Goal: Task Accomplishment & Management: Manage account settings

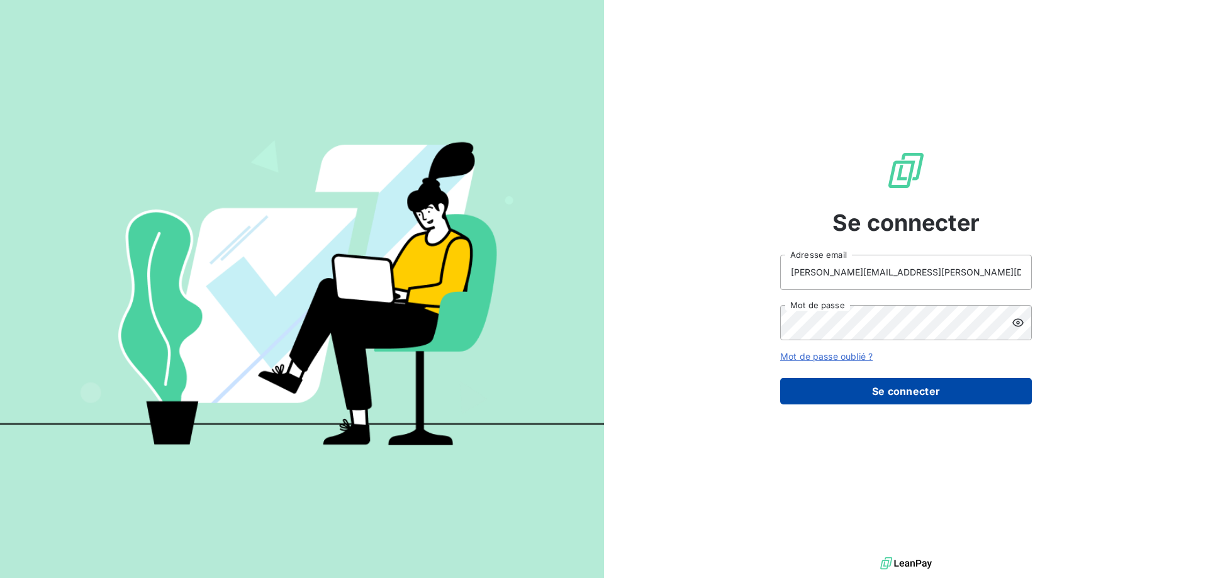
click at [872, 395] on button "Se connecter" at bounding box center [906, 391] width 252 height 26
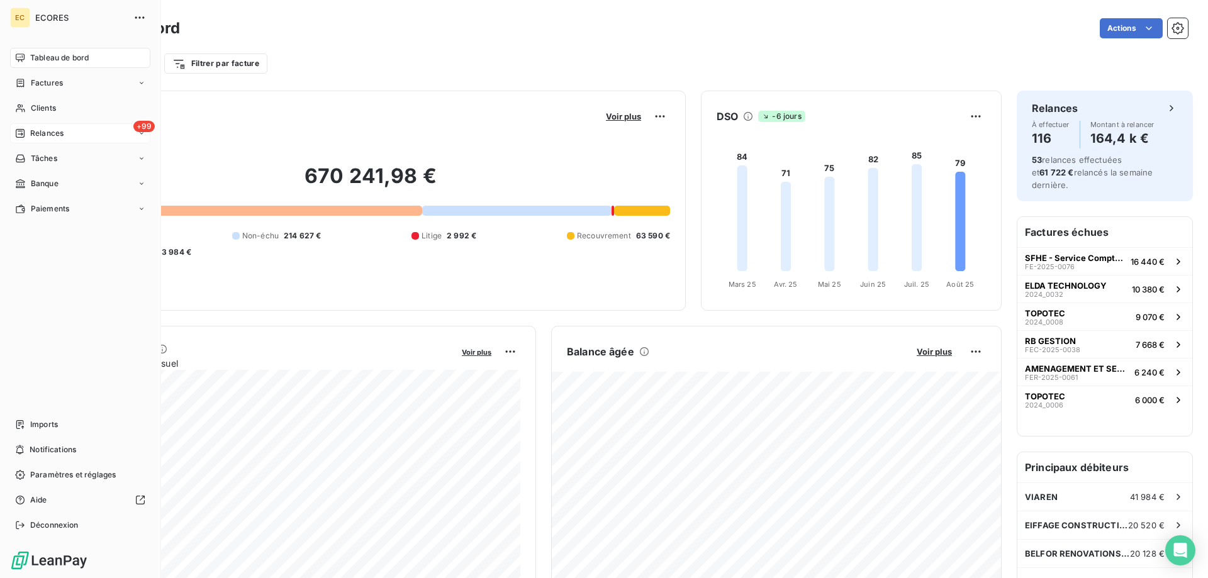
click at [38, 131] on span "Relances" at bounding box center [46, 133] width 33 height 11
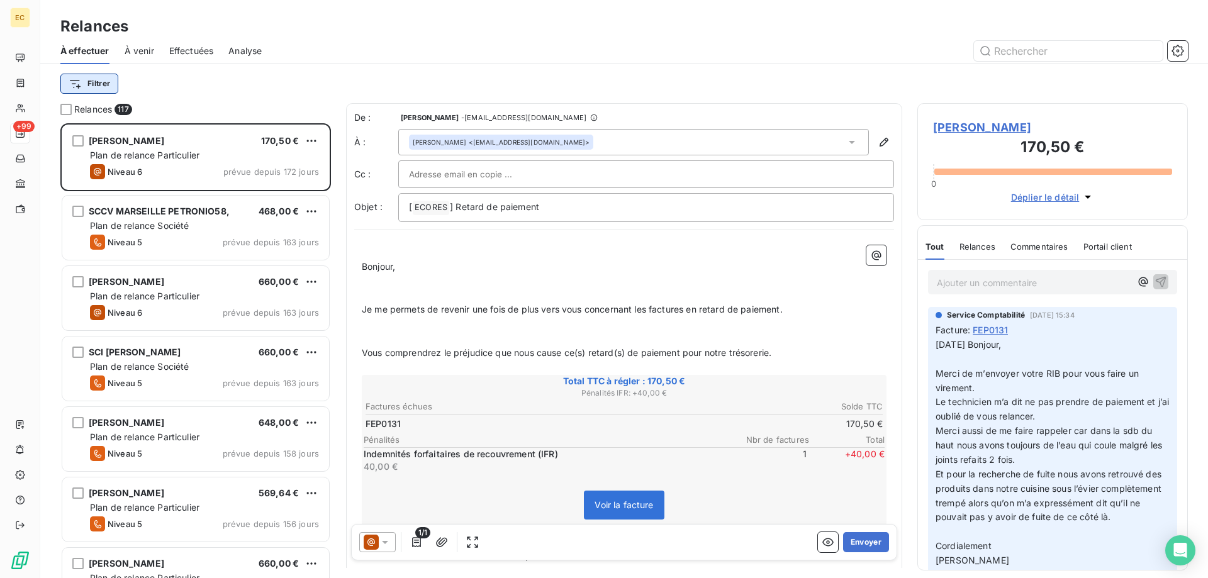
scroll to position [455, 270]
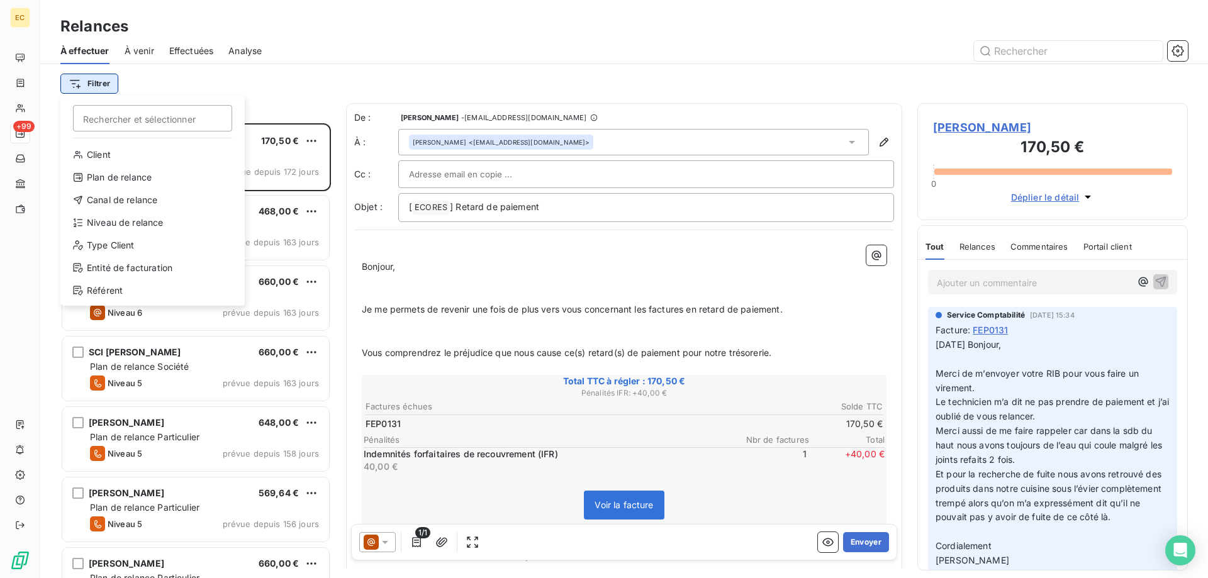
click at [109, 84] on html "EC +99 Relances À effectuer À venir Effectuées Analyse Filtrer Rechercher et sé…" at bounding box center [604, 289] width 1208 height 578
click at [116, 272] on div "Entité de facturation" at bounding box center [152, 268] width 174 height 20
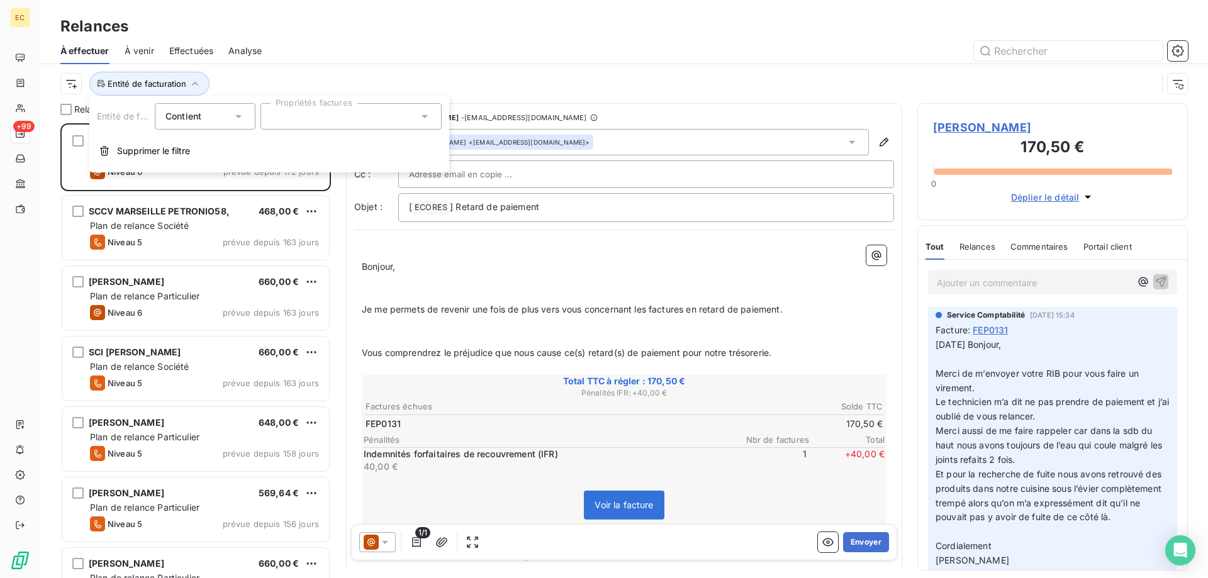
click at [332, 123] on div at bounding box center [350, 116] width 181 height 26
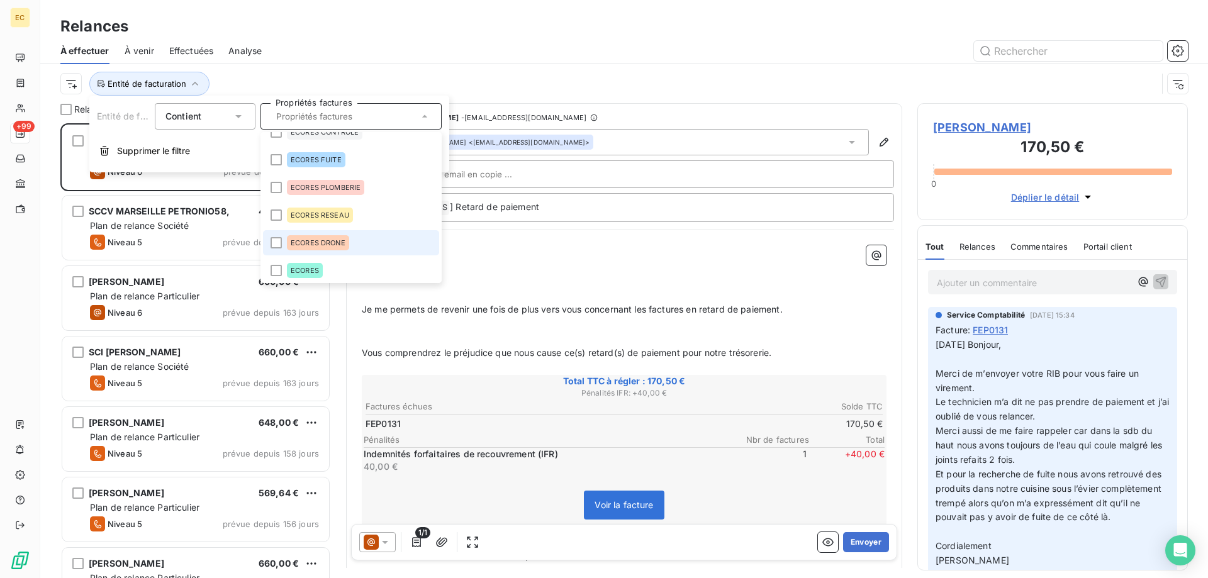
scroll to position [18, 0]
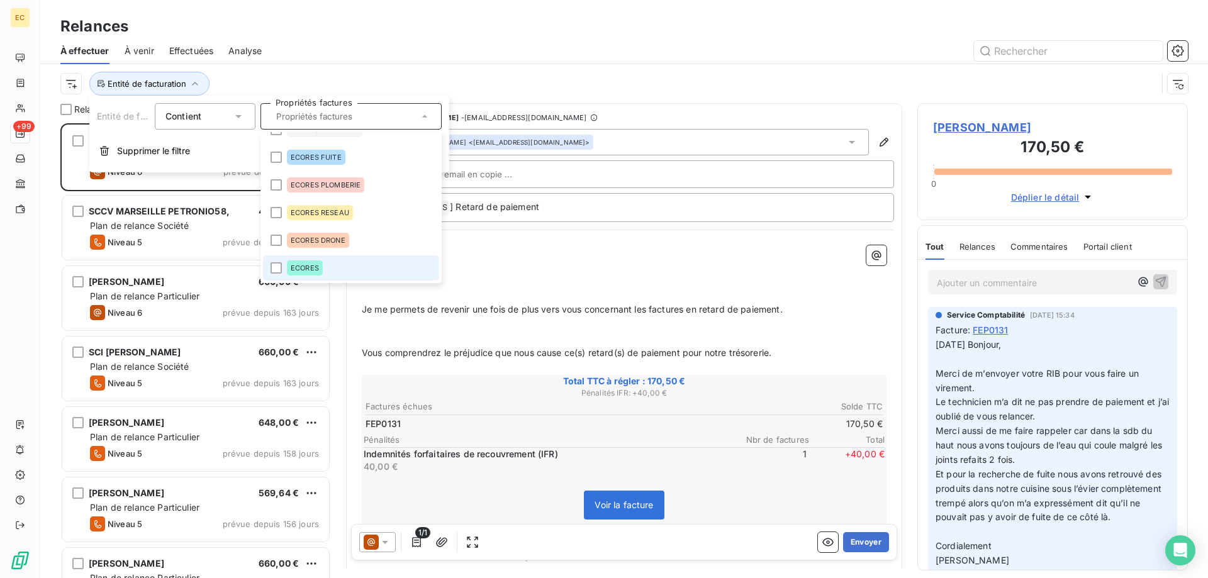
click at [313, 266] on span "ECORES" at bounding box center [305, 268] width 28 height 8
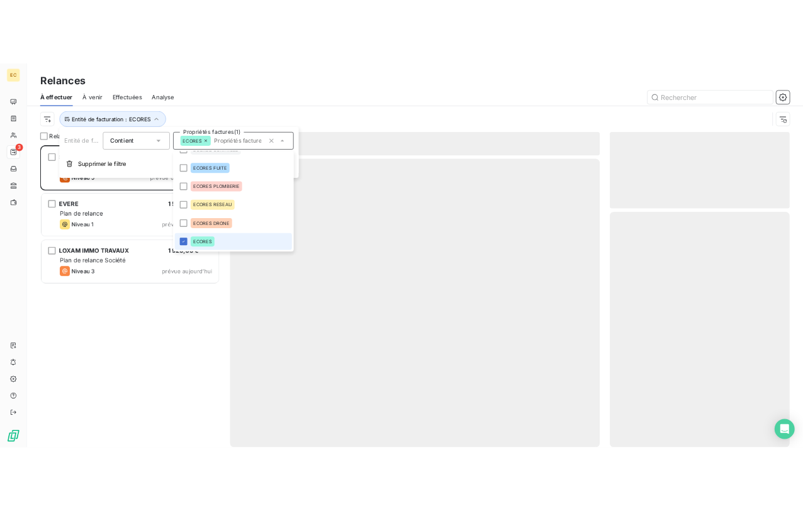
scroll to position [455, 270]
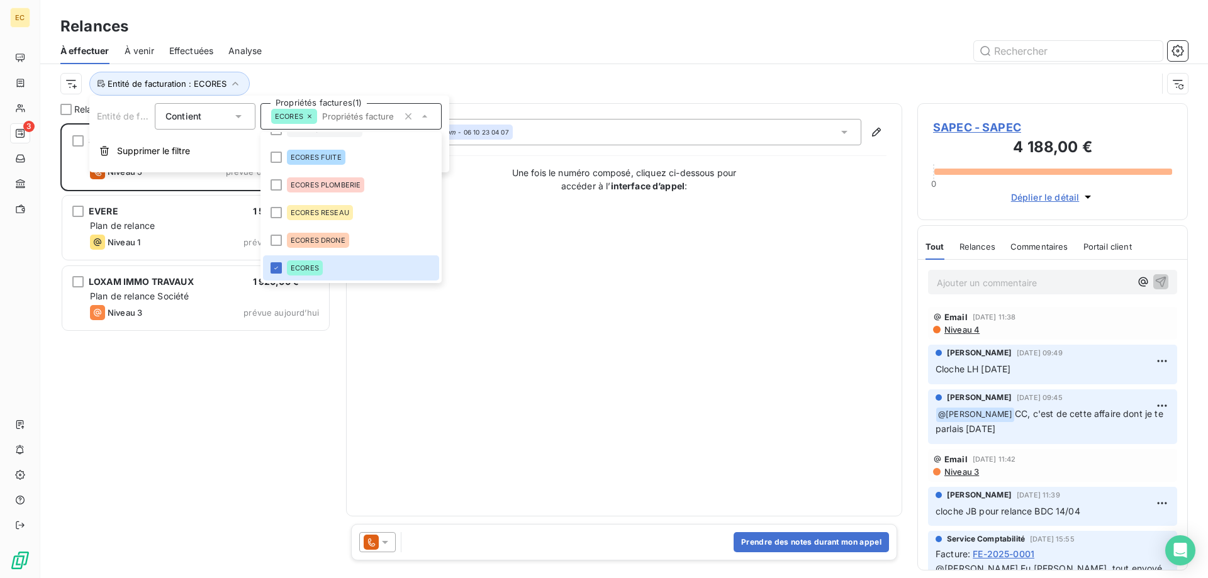
click at [208, 412] on div "SAPEC 4 188,00 € Plan de relance Société Niveau 5 prévue depuis 38 jours EVERE …" at bounding box center [195, 350] width 270 height 455
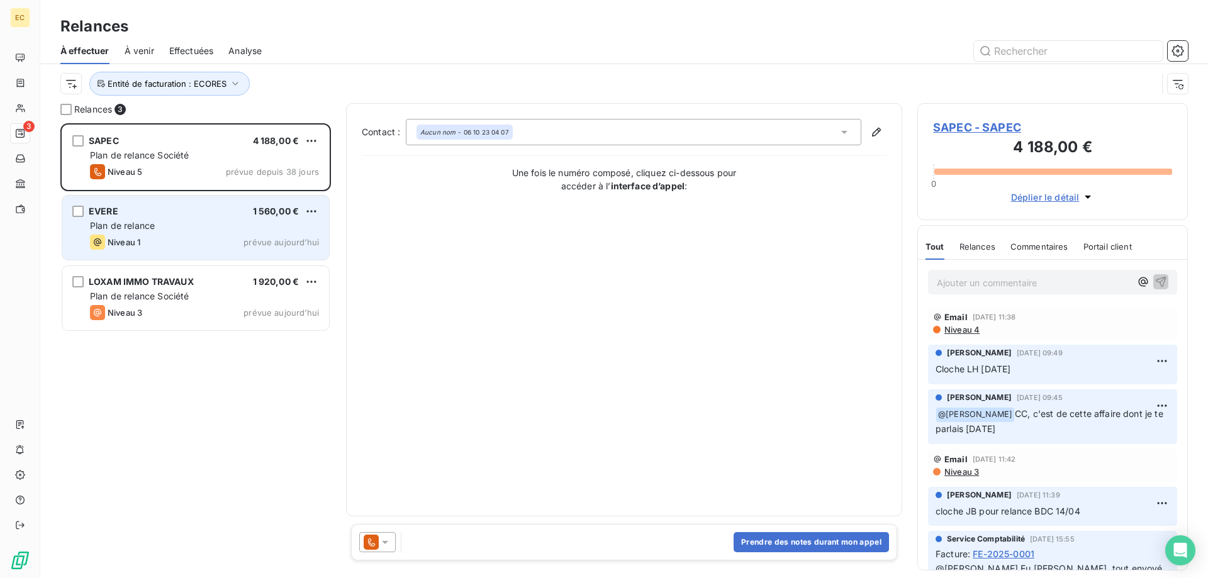
click at [173, 236] on div "Niveau 1 prévue aujourd’hui" at bounding box center [204, 242] width 229 height 15
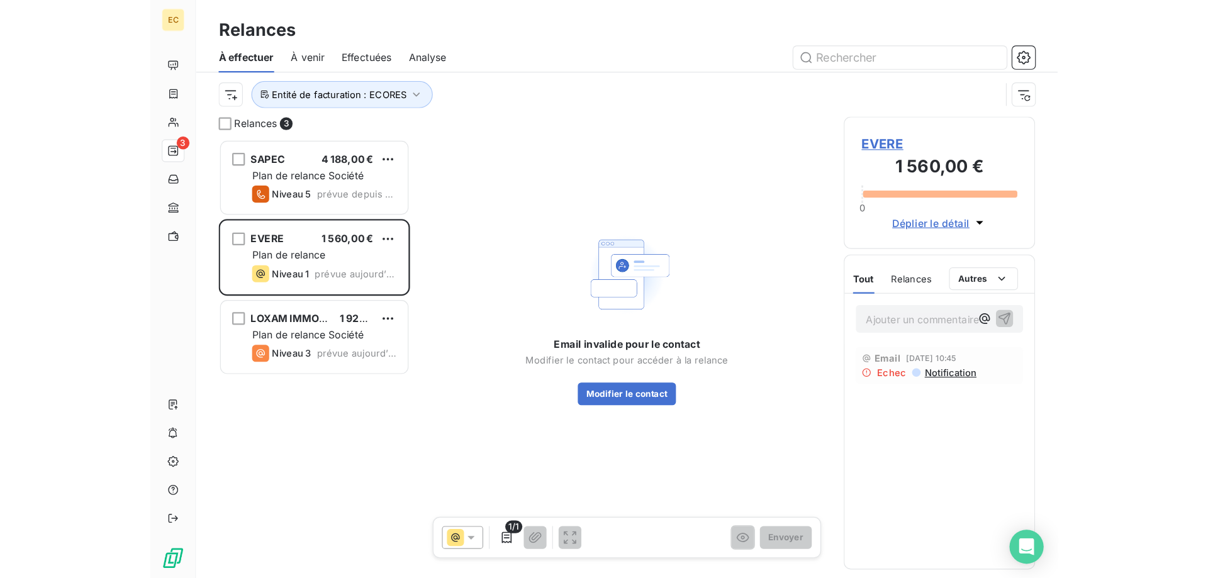
scroll to position [455, 270]
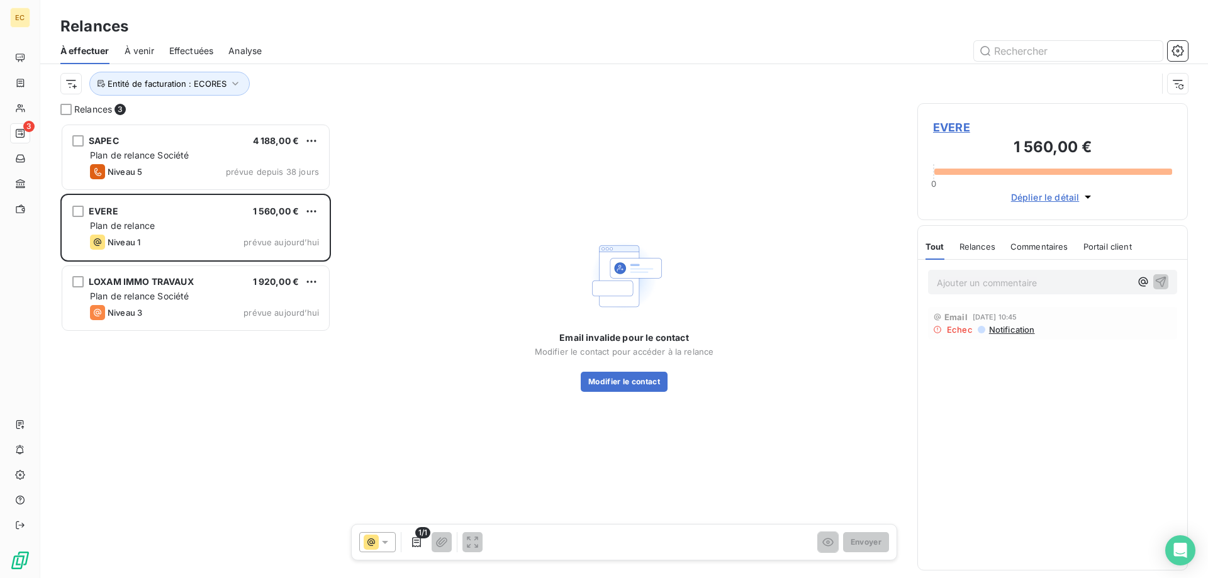
click at [938, 122] on span "EVERE" at bounding box center [1052, 127] width 239 height 17
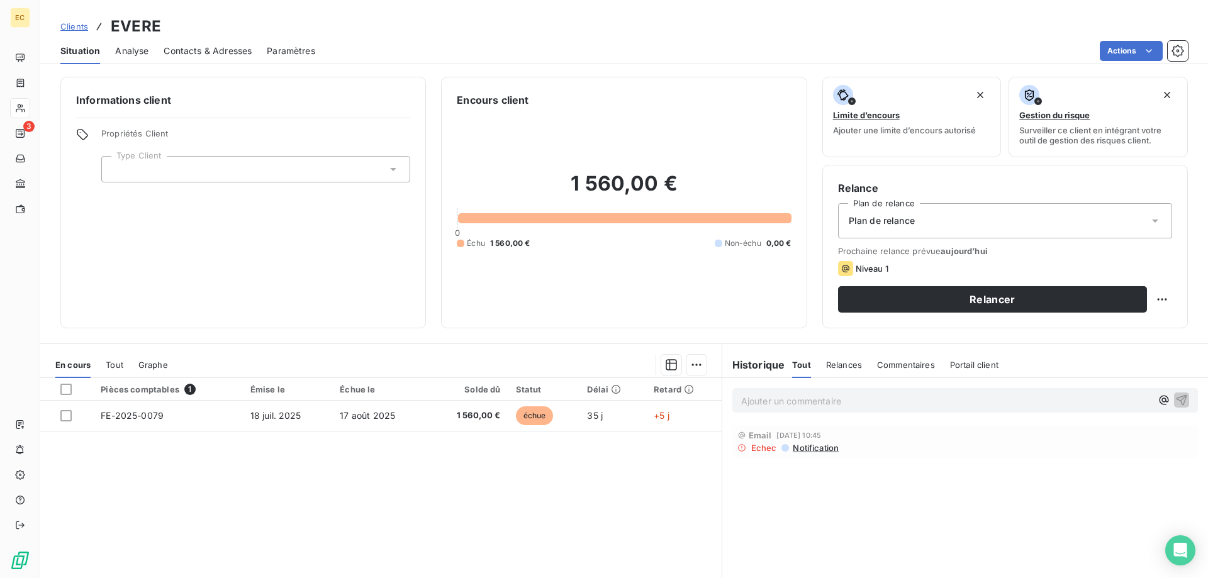
click at [394, 172] on icon at bounding box center [393, 169] width 13 height 13
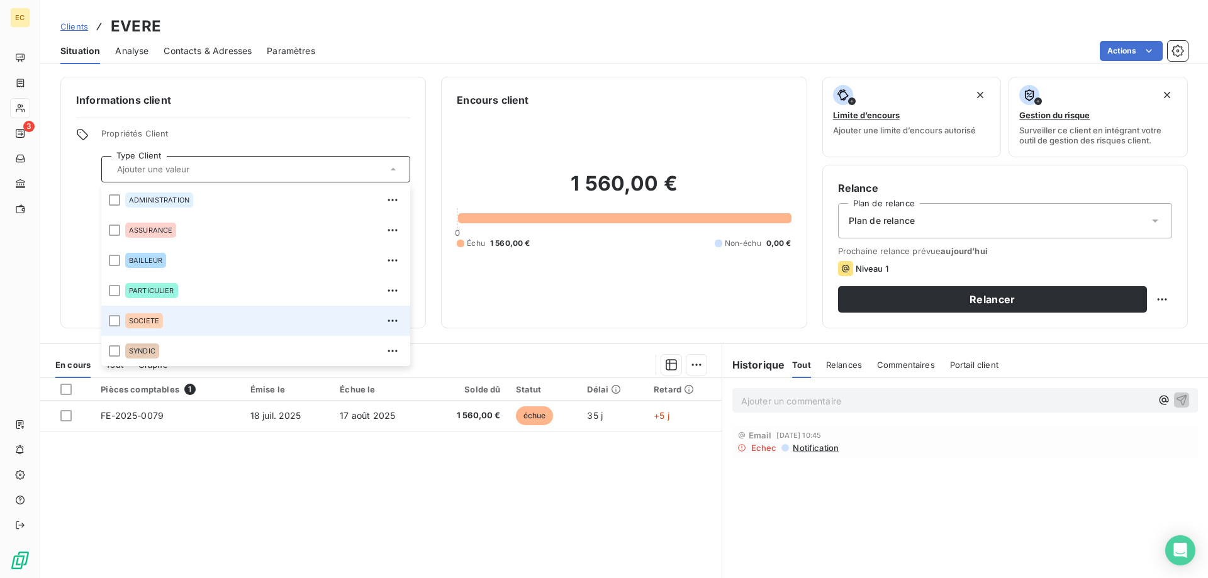
click at [167, 317] on div "SOCIETE" at bounding box center [263, 321] width 277 height 20
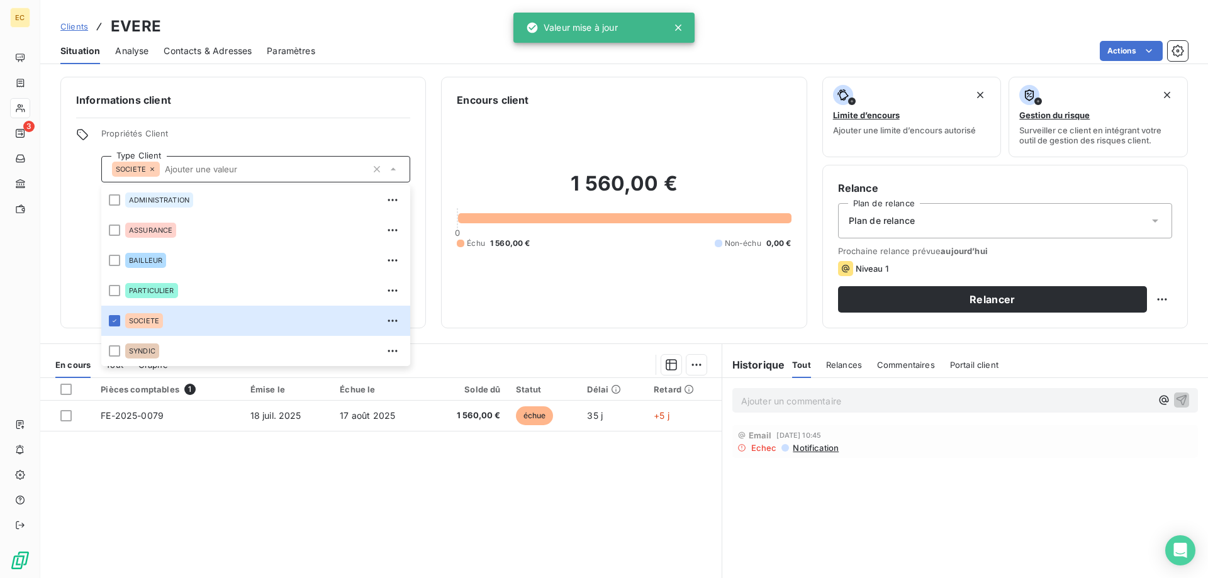
click at [287, 495] on div "Pièces comptables 1 Émise le Échue le Solde dû Statut Délai Retard FE-2025-0079…" at bounding box center [380, 499] width 681 height 242
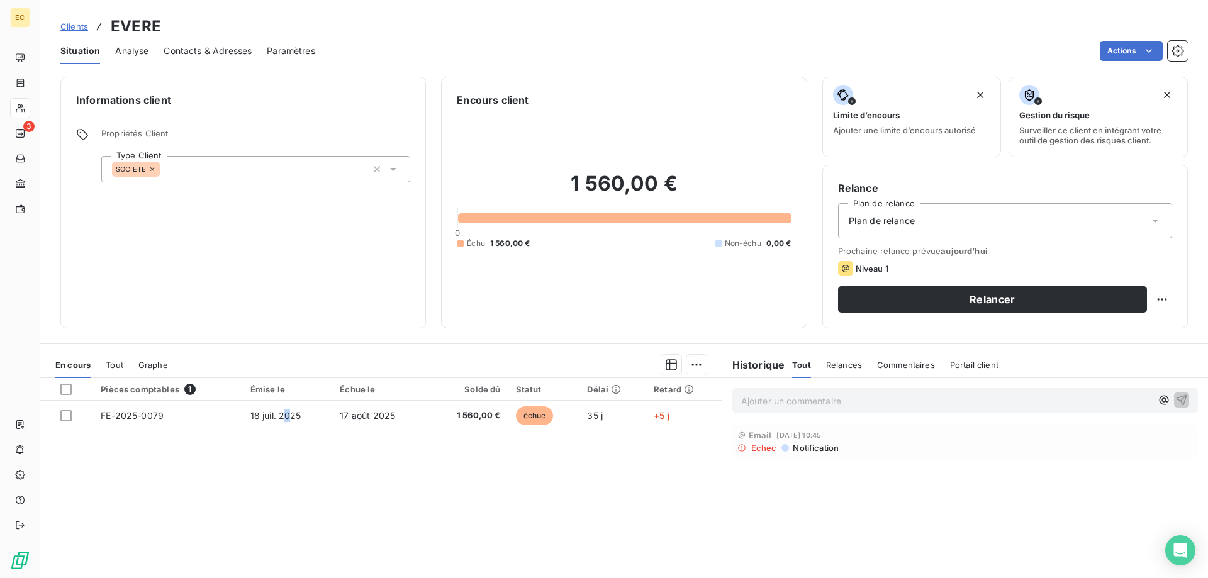
click at [183, 49] on span "Contacts & Adresses" at bounding box center [208, 51] width 88 height 13
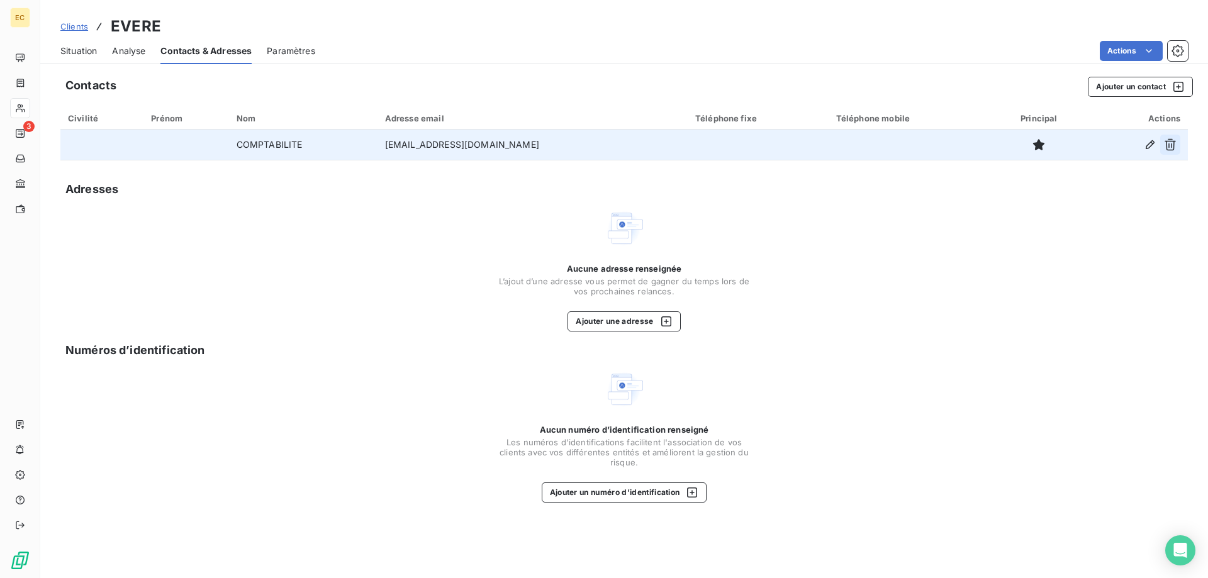
click at [1176, 142] on button "button" at bounding box center [1170, 145] width 20 height 20
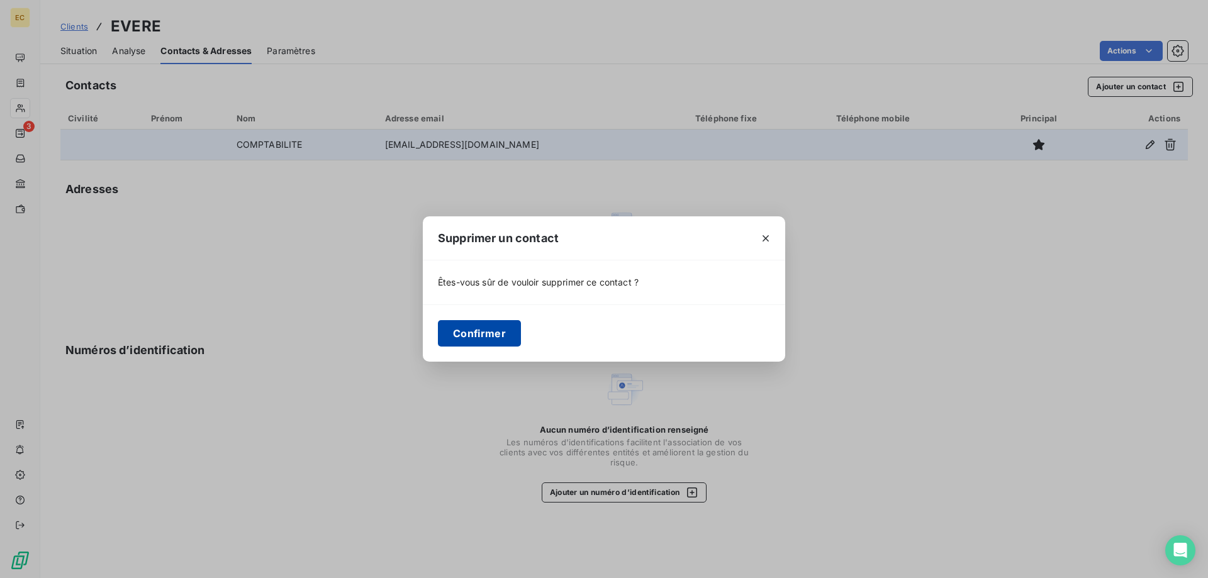
click at [498, 331] on button "Confirmer" at bounding box center [479, 333] width 83 height 26
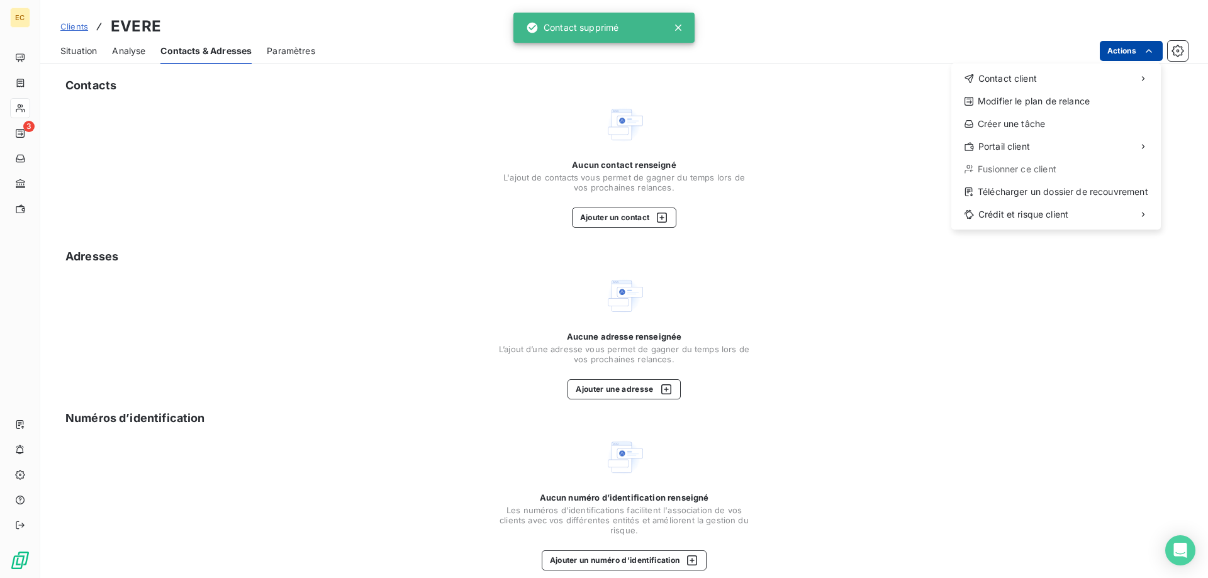
click at [1117, 53] on html "EC 3 Clients EVERE Situation Analyse Contacts & Adresses Paramètres Actions Con…" at bounding box center [604, 289] width 1208 height 578
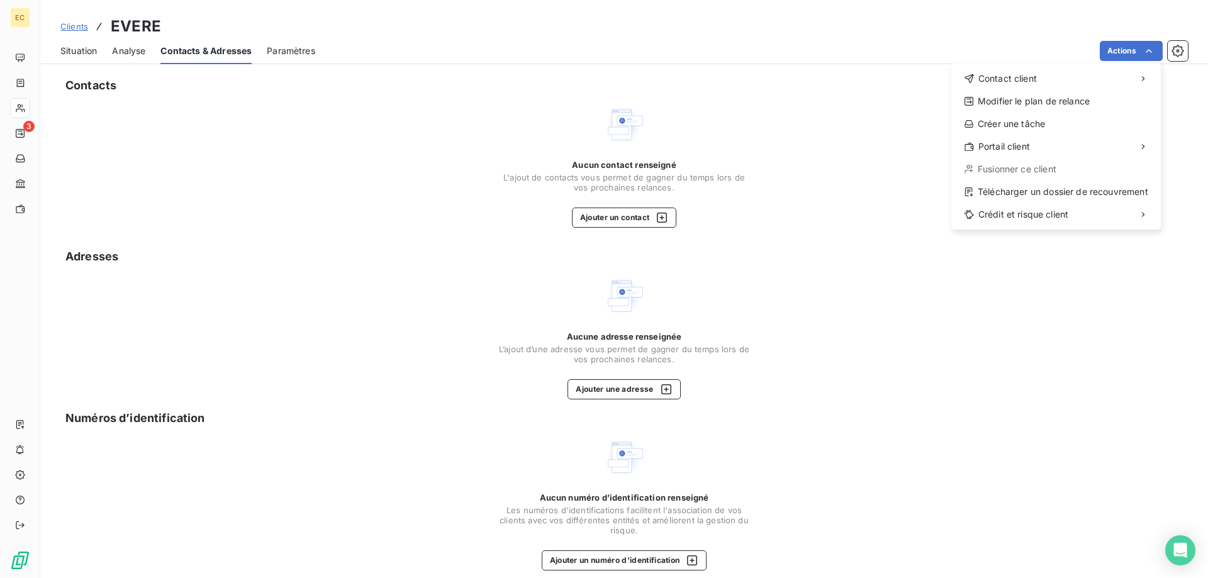
click at [912, 313] on html "EC 3 Clients EVERE Situation Analyse Contacts & Adresses Paramètres Actions Con…" at bounding box center [604, 289] width 1208 height 578
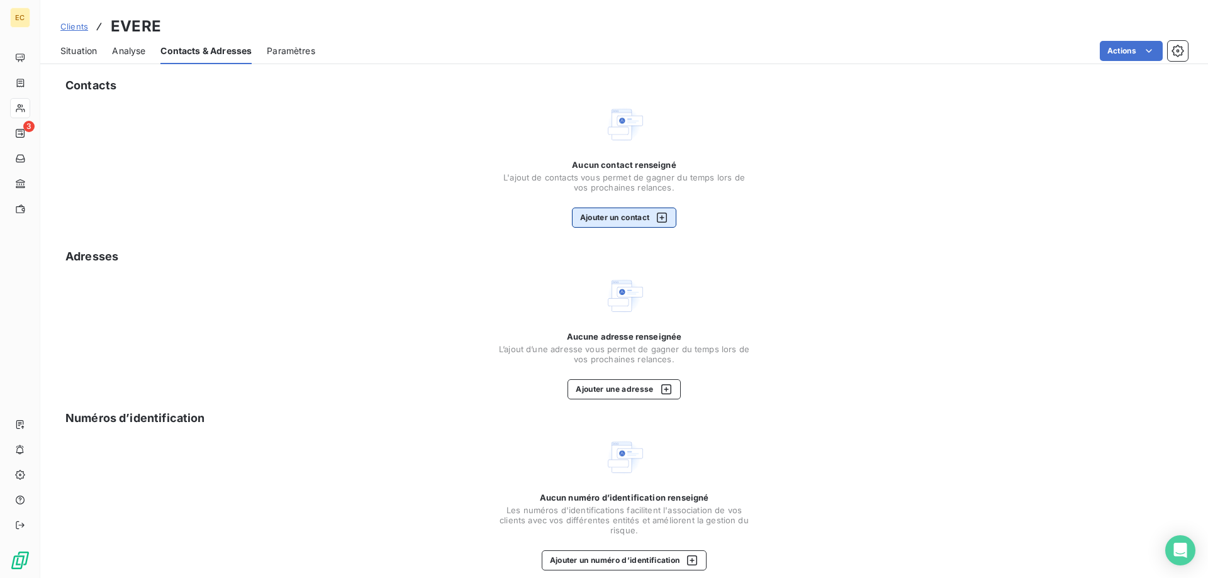
click at [607, 220] on button "Ajouter un contact" at bounding box center [624, 218] width 105 height 20
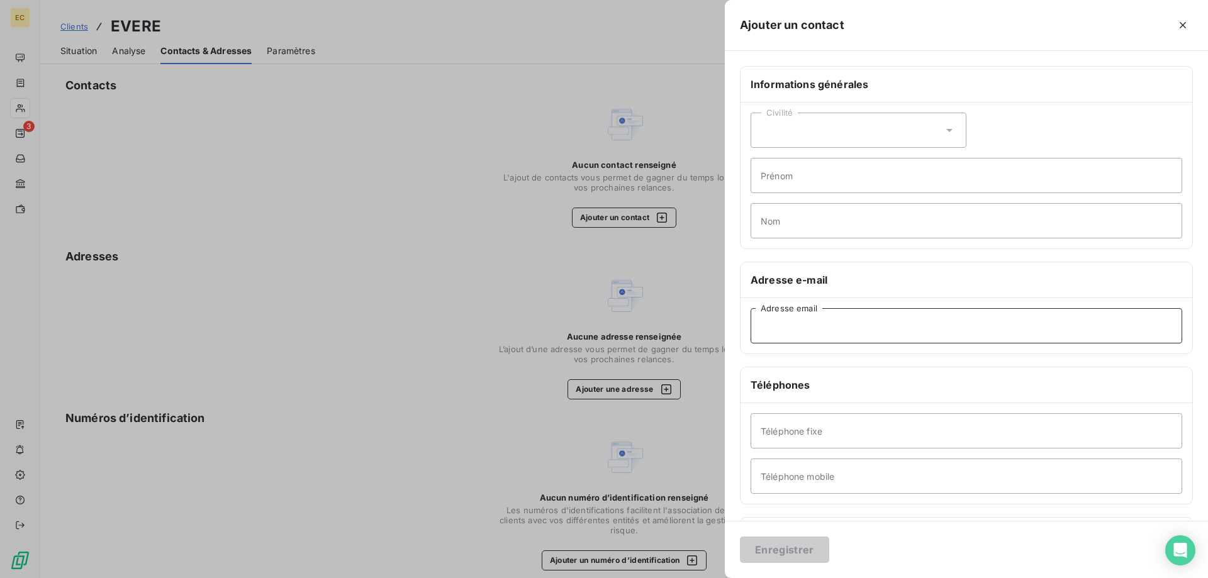
paste input "[EMAIL_ADDRESS][DOMAIN_NAME]"
type input "[EMAIL_ADDRESS][DOMAIN_NAME]"
click at [805, 550] on button "Enregistrer" at bounding box center [784, 550] width 89 height 26
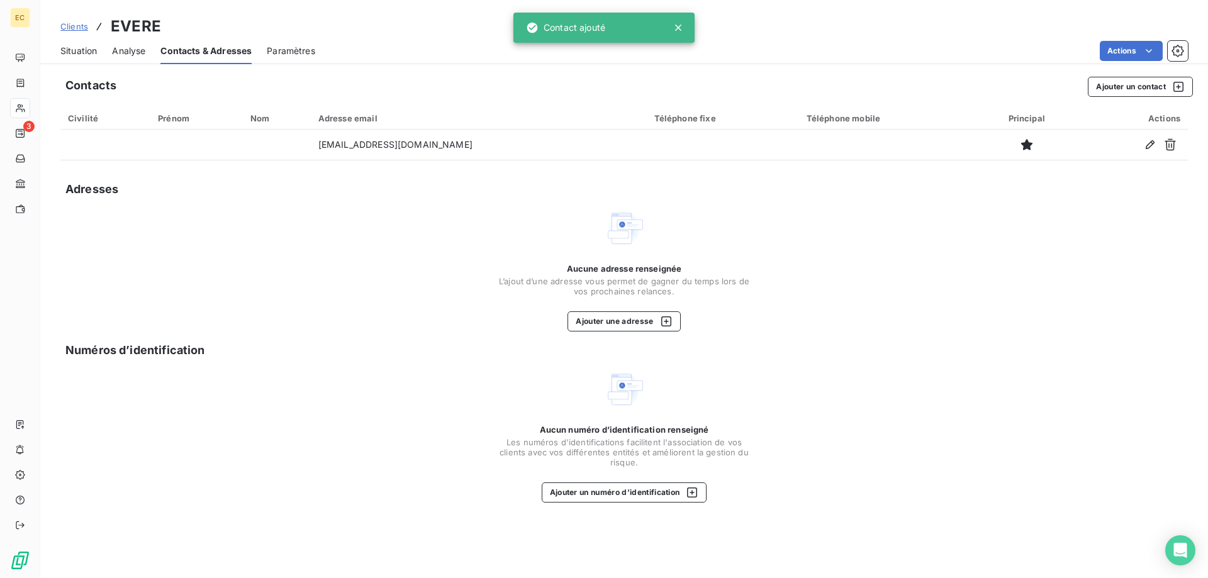
click at [89, 53] on span "Situation" at bounding box center [78, 51] width 36 height 13
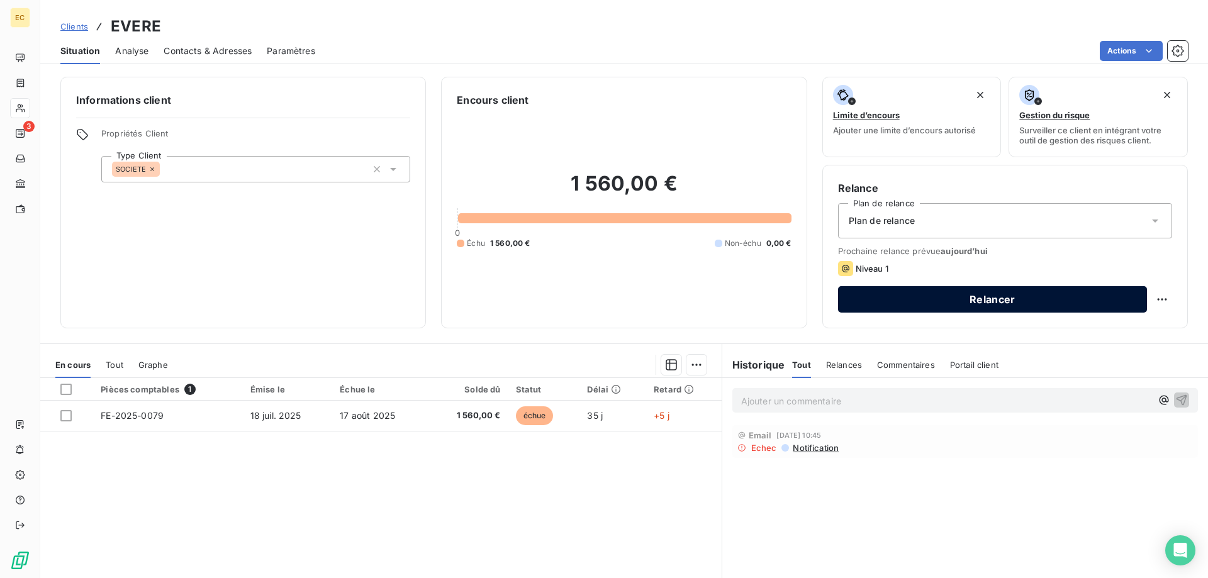
click at [1039, 306] on button "Relancer" at bounding box center [992, 299] width 309 height 26
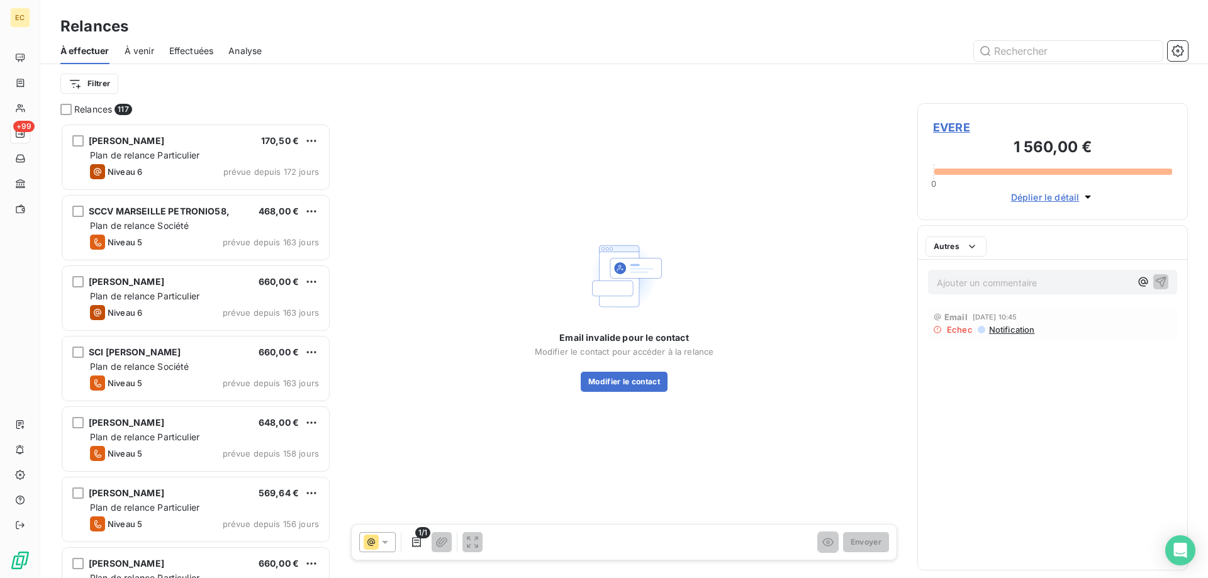
scroll to position [455, 270]
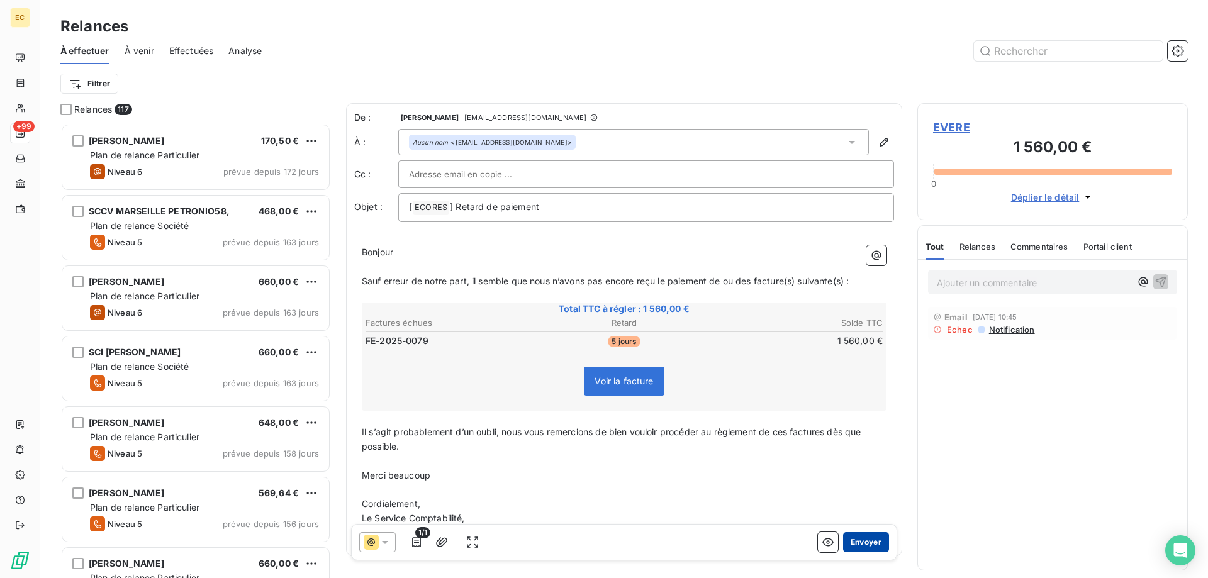
click at [869, 540] on button "Envoyer" at bounding box center [866, 542] width 46 height 20
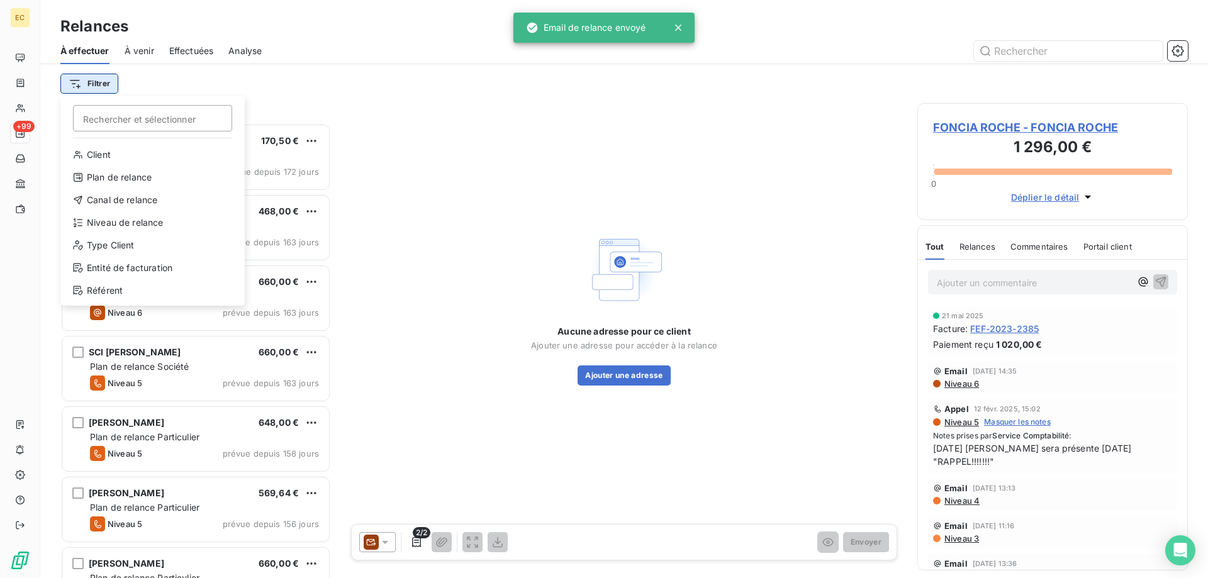
click at [97, 77] on html "EC +99 Relances À effectuer À venir Effectuées Analyse Filtrer Rechercher et sé…" at bounding box center [604, 289] width 1208 height 578
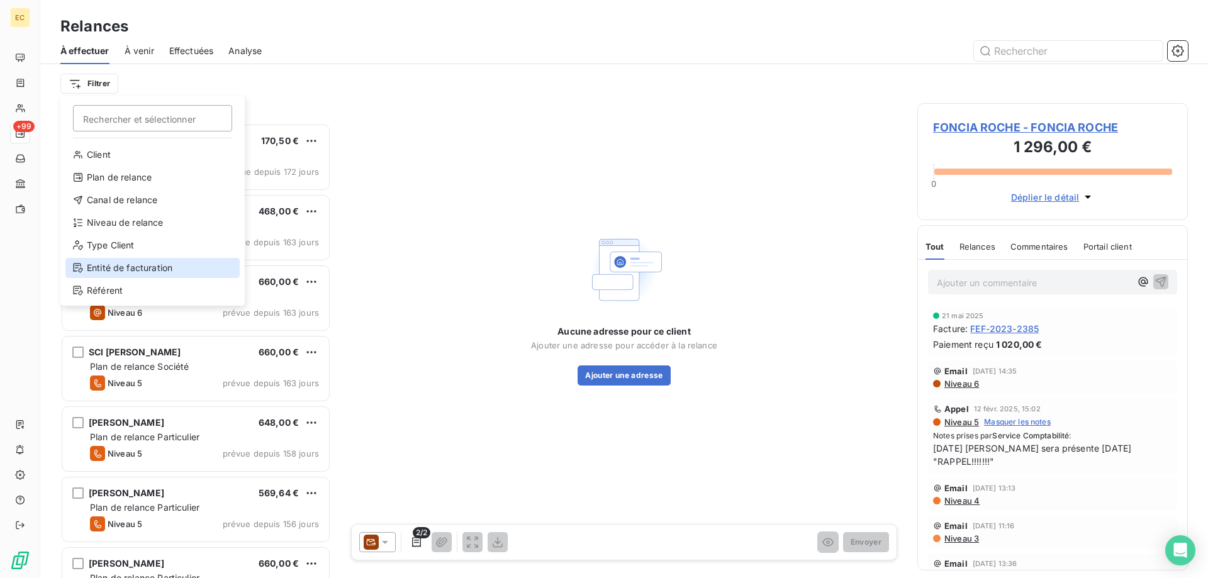
click at [104, 272] on div "Entité de facturation" at bounding box center [152, 268] width 174 height 20
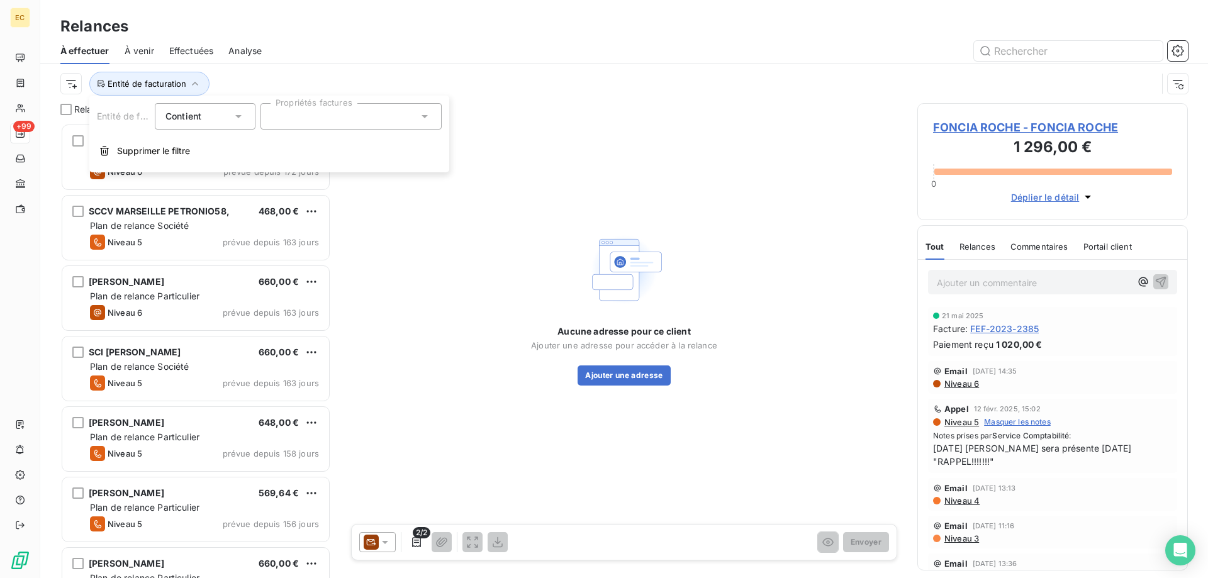
click at [300, 122] on div at bounding box center [350, 116] width 181 height 26
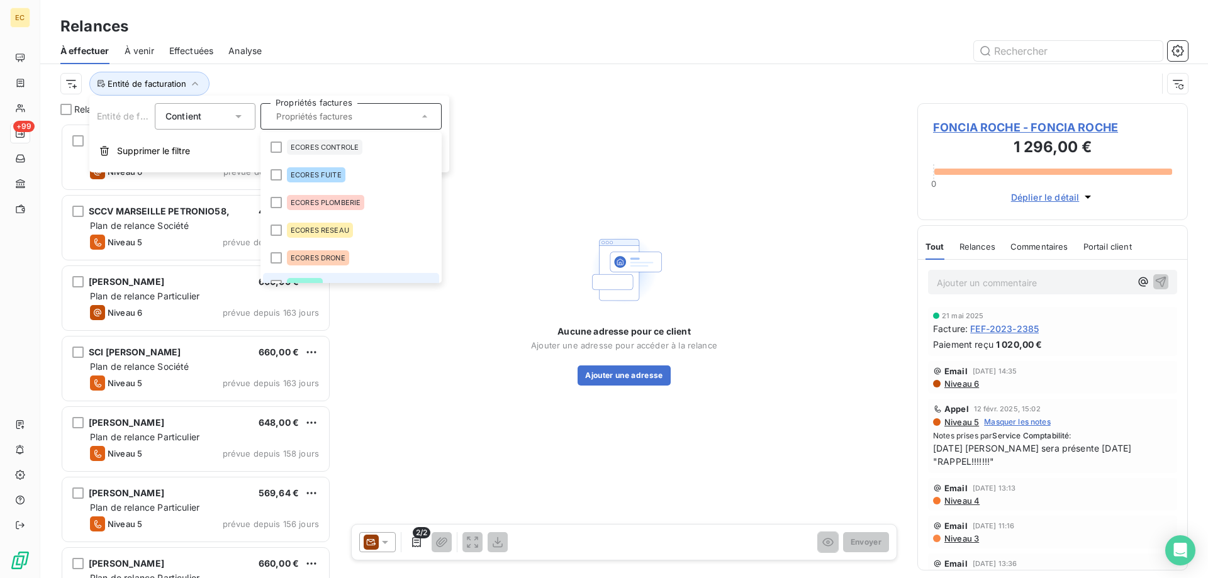
scroll to position [15, 0]
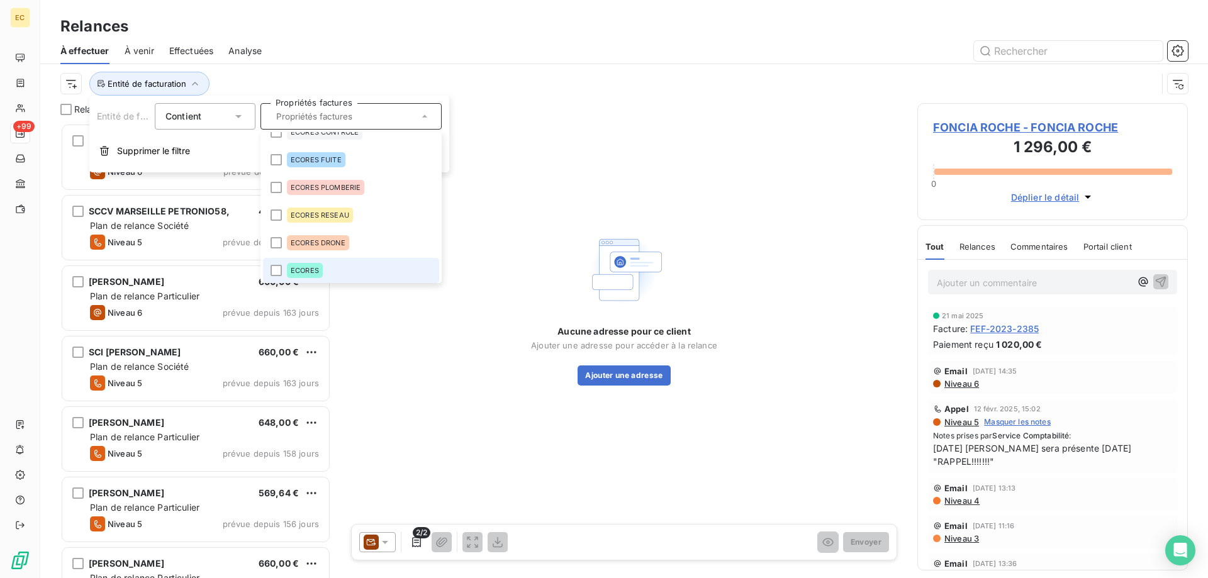
click at [311, 278] on li "ECORES" at bounding box center [351, 270] width 176 height 25
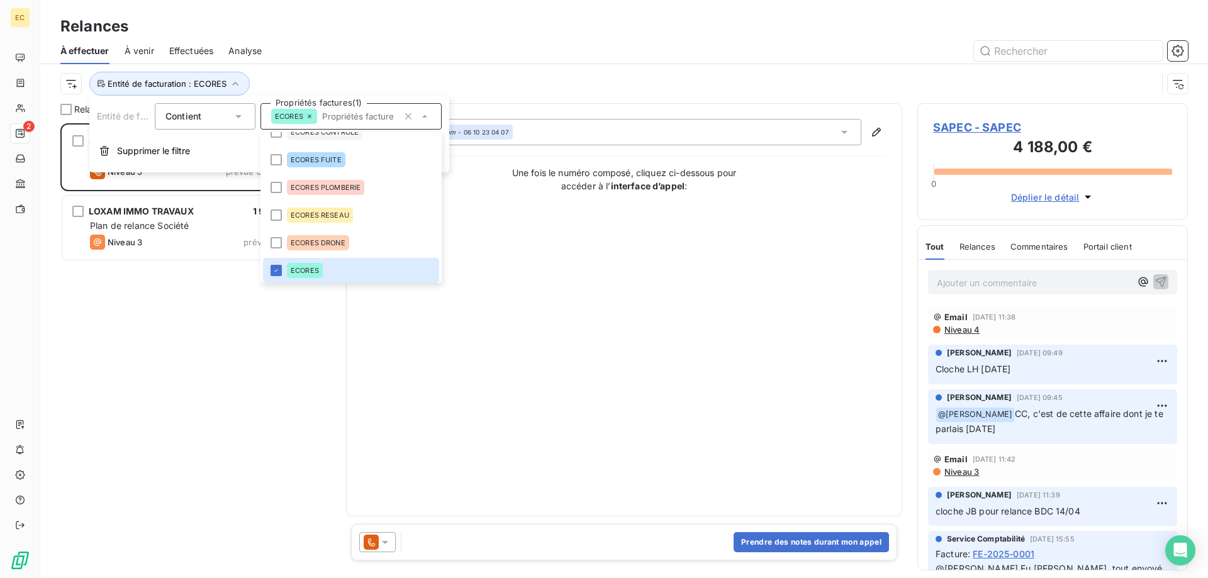
click at [108, 396] on div "SAPEC 4 188,00 € Plan de relance Société Niveau 5 prévue depuis 38 jours LOXAM …" at bounding box center [195, 350] width 270 height 455
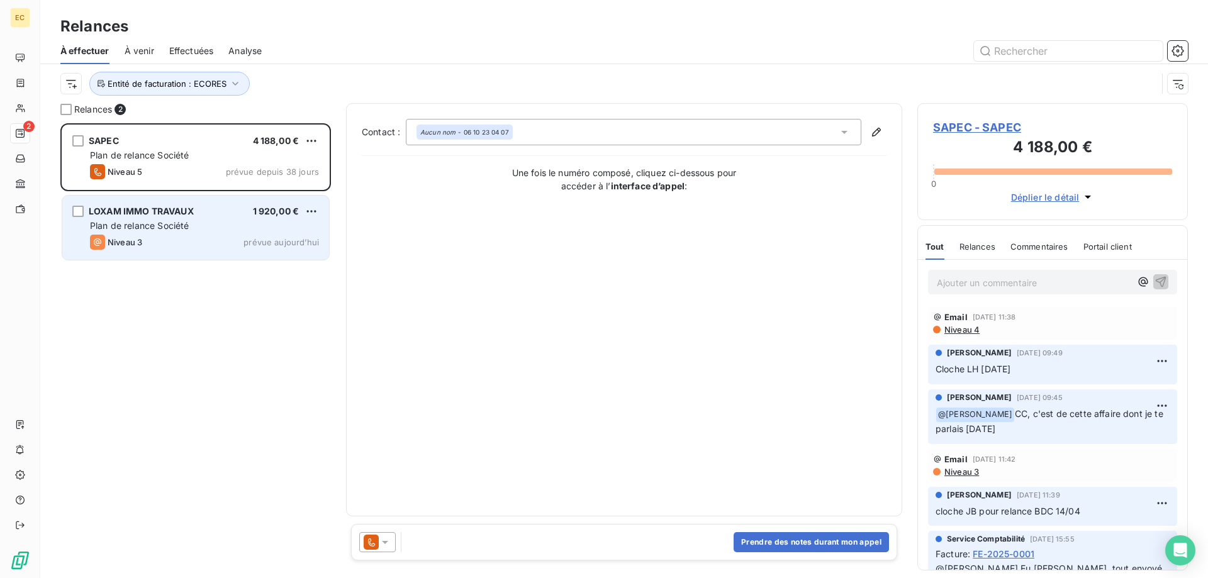
click at [154, 248] on div "Niveau 3 prévue aujourd’hui" at bounding box center [204, 242] width 229 height 15
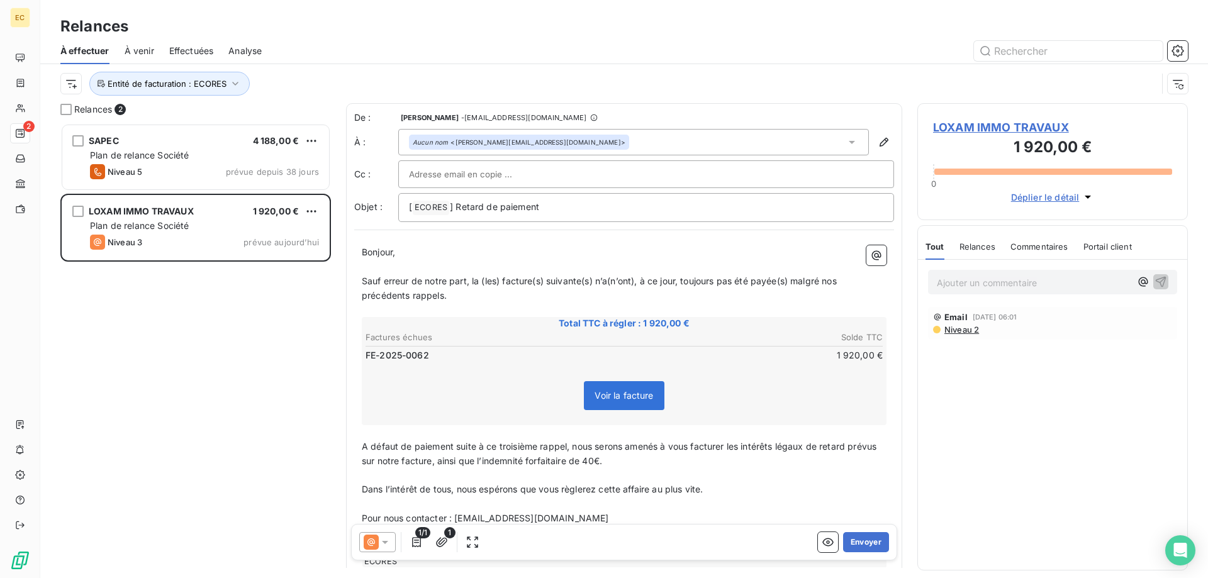
click at [1018, 128] on span "LOXAM IMMO TRAVAUX" at bounding box center [1052, 127] width 239 height 17
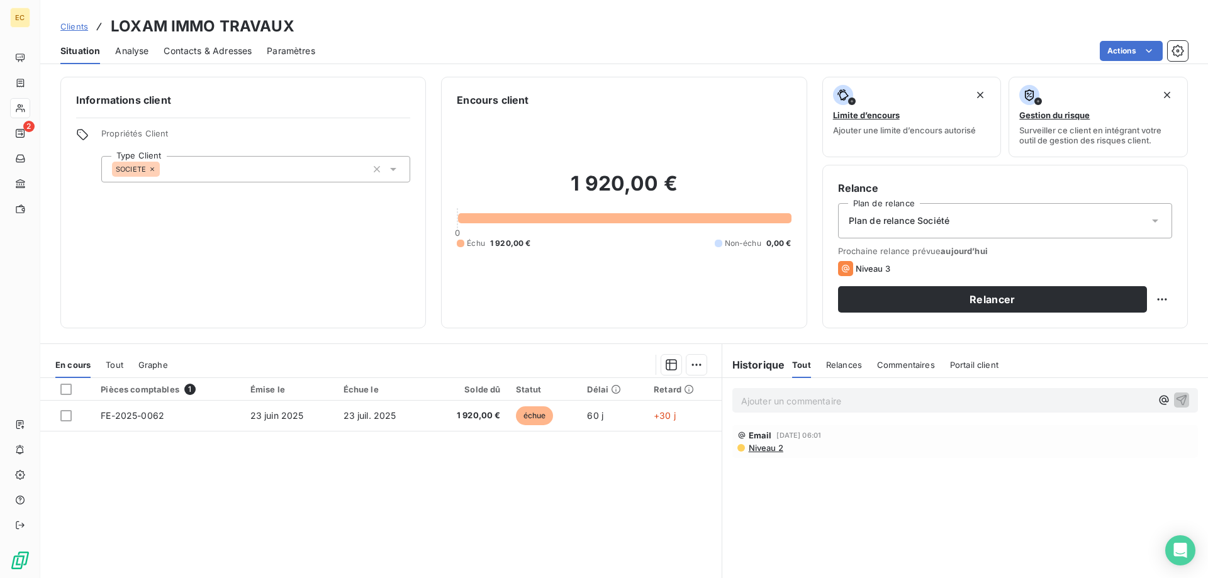
click at [230, 46] on span "Contacts & Adresses" at bounding box center [208, 51] width 88 height 13
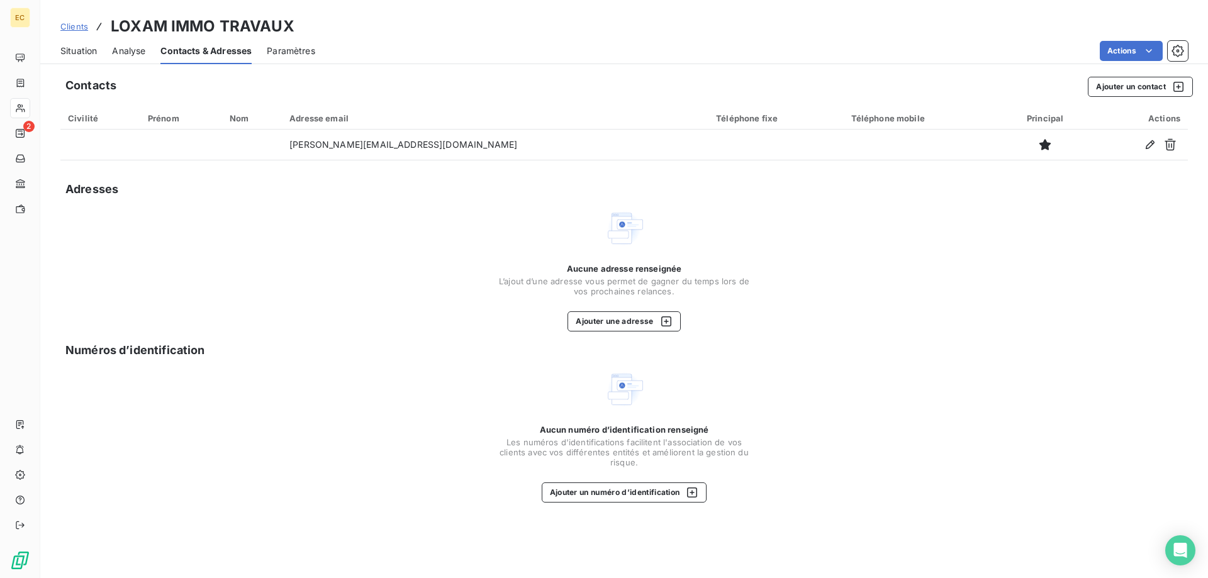
click at [82, 52] on span "Situation" at bounding box center [78, 51] width 36 height 13
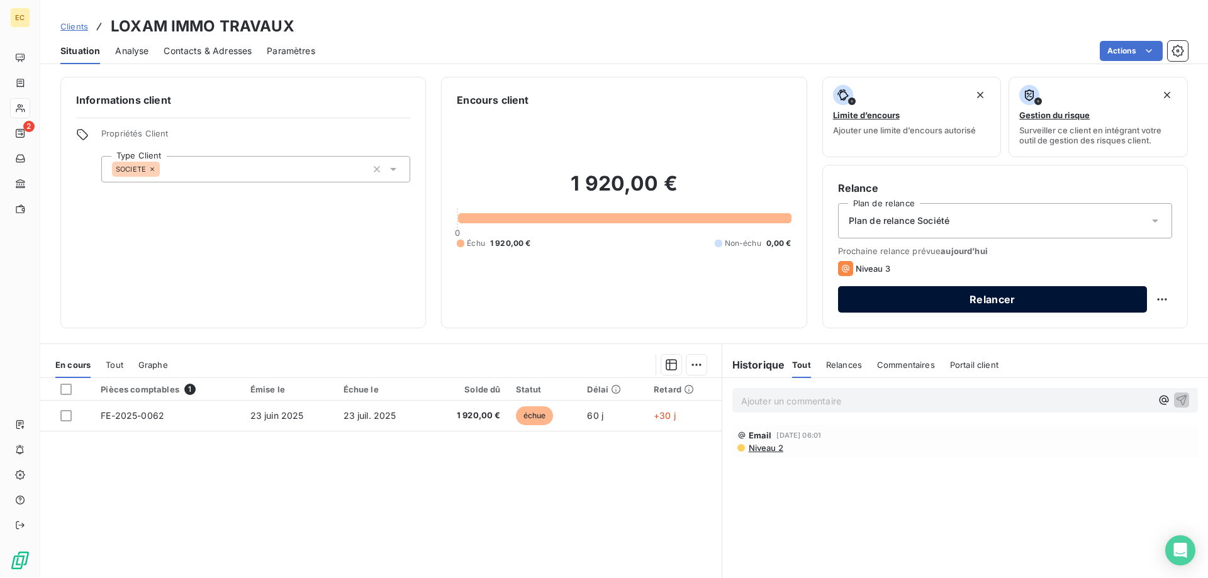
click at [960, 299] on button "Relancer" at bounding box center [992, 299] width 309 height 26
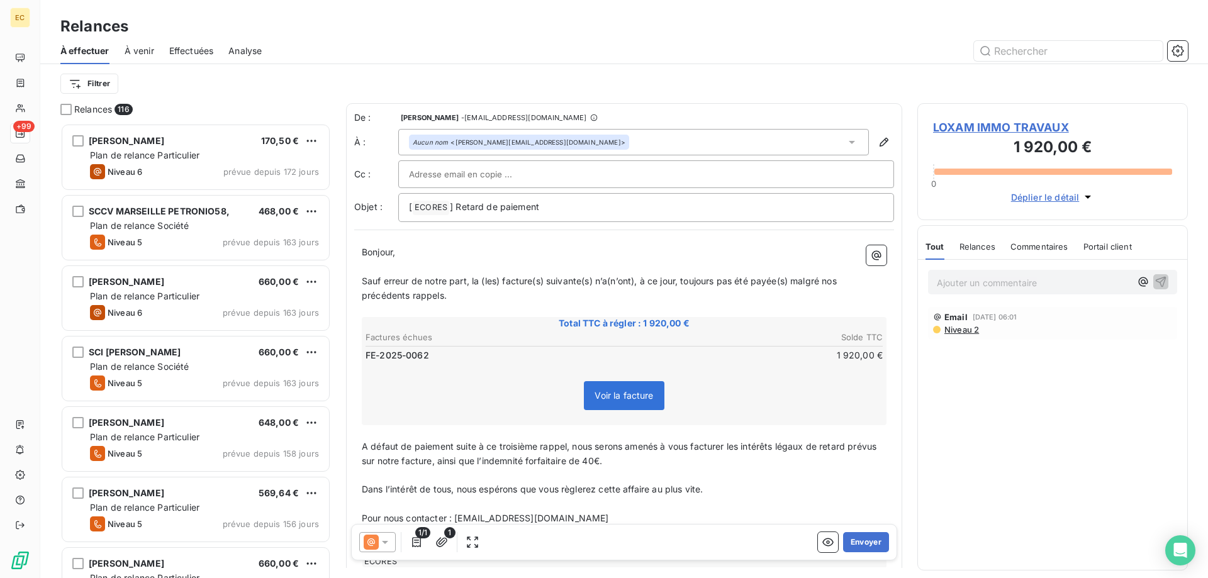
scroll to position [455, 270]
click at [197, 54] on span "Effectuées" at bounding box center [191, 51] width 45 height 13
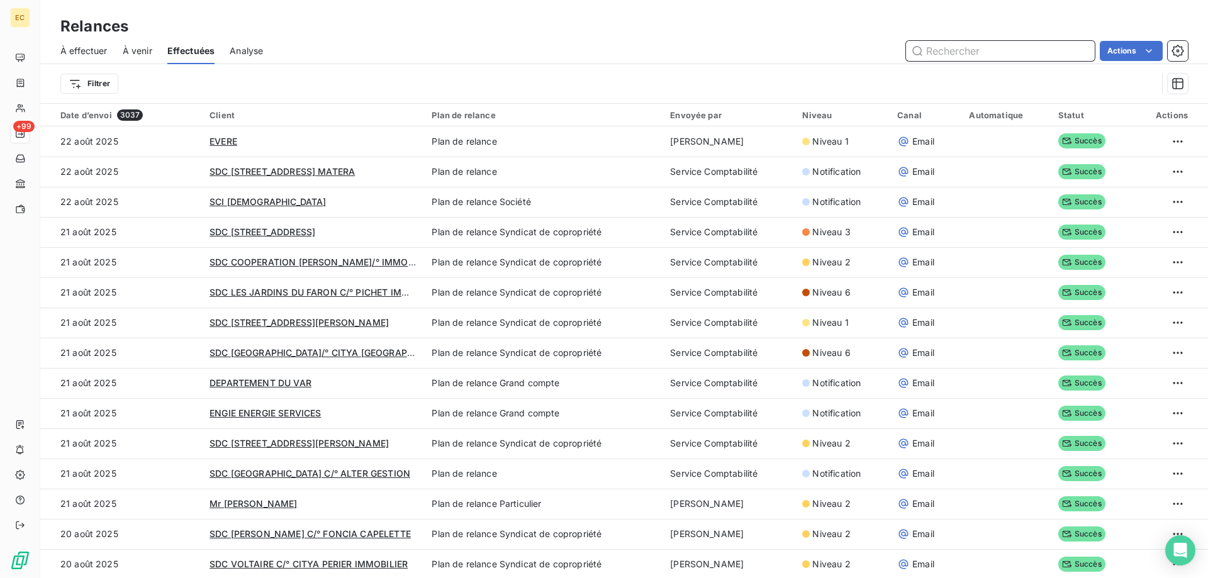
click at [74, 55] on span "À effectuer" at bounding box center [83, 51] width 47 height 13
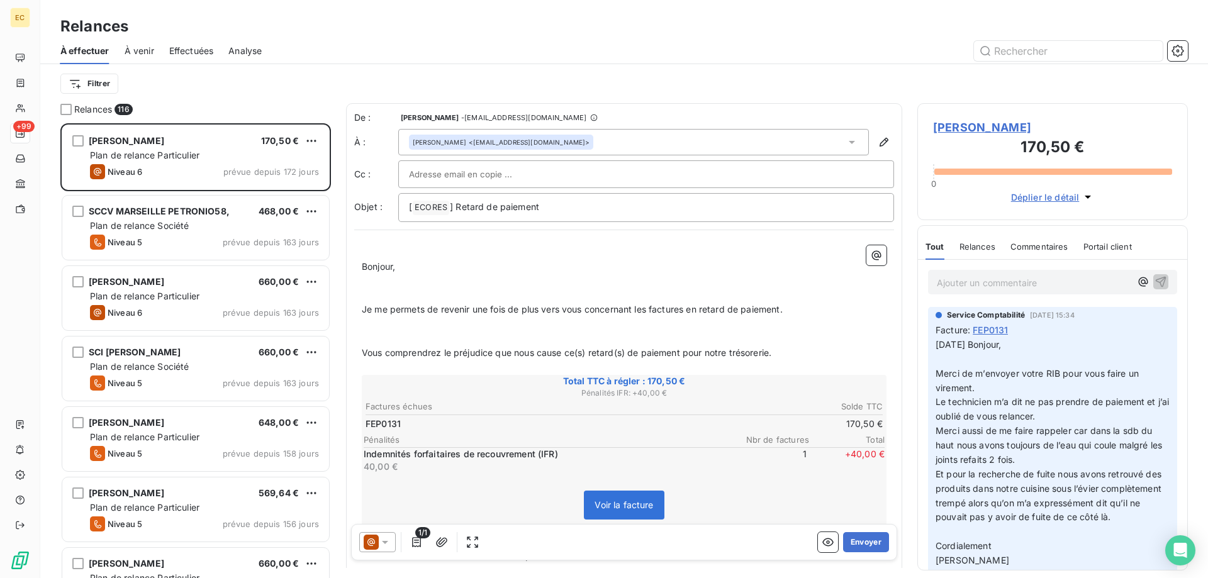
scroll to position [455, 270]
click at [82, 108] on span "Relances" at bounding box center [93, 109] width 38 height 13
click at [91, 79] on html "EC +99 Relances À effectuer À venir Effectuées Analyse Filtrer Relances 116 Mad…" at bounding box center [604, 289] width 1208 height 578
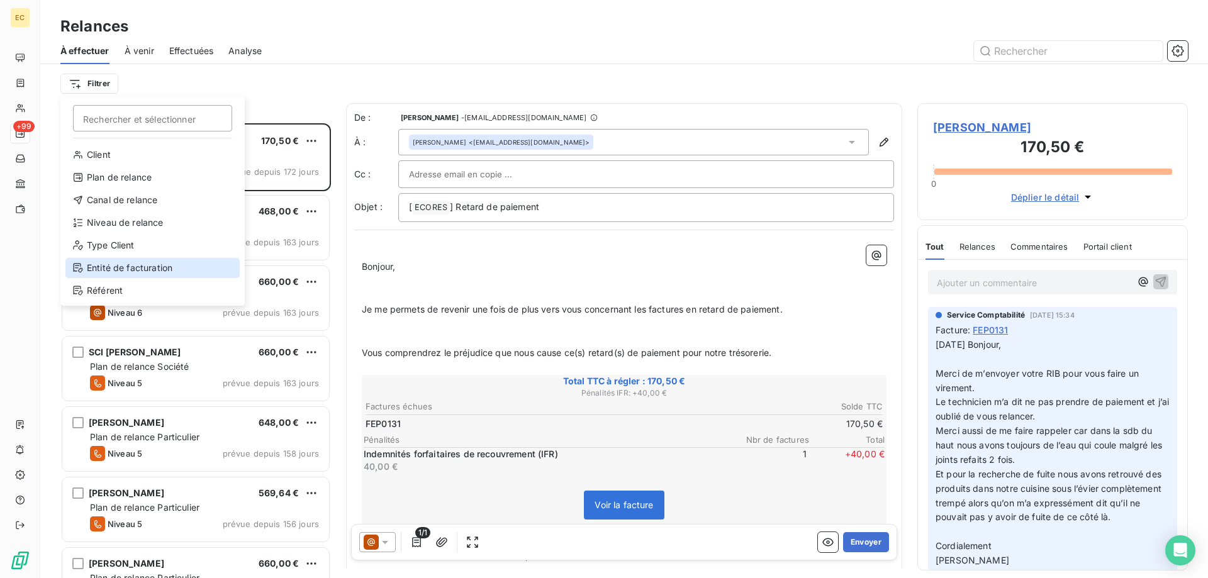
click at [98, 275] on div "Entité de facturation" at bounding box center [152, 268] width 174 height 20
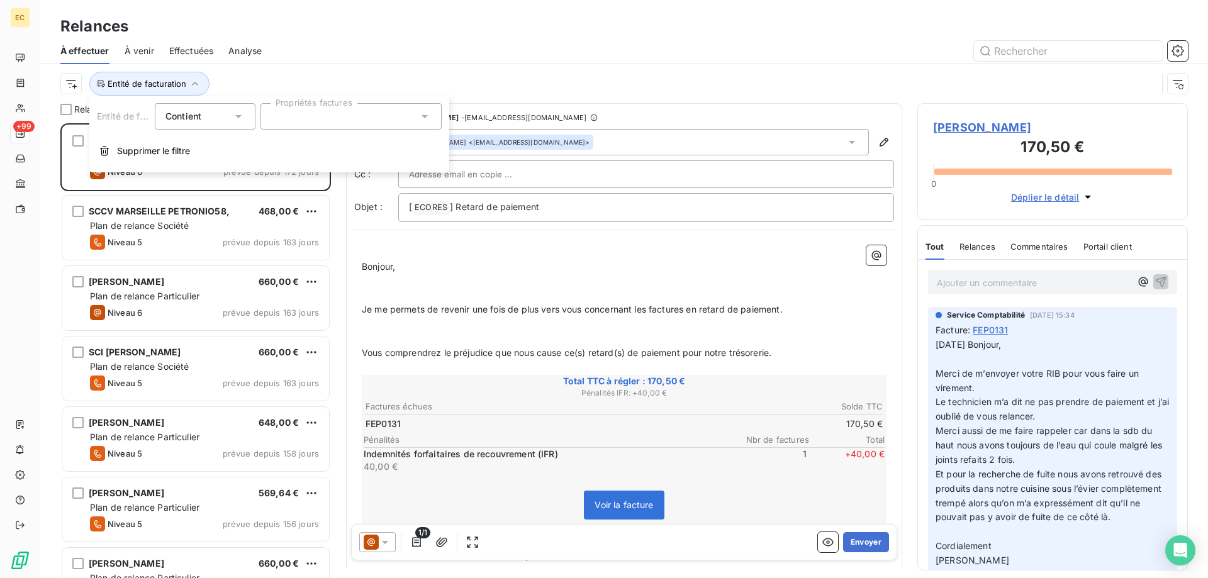
click at [289, 114] on div at bounding box center [350, 116] width 181 height 26
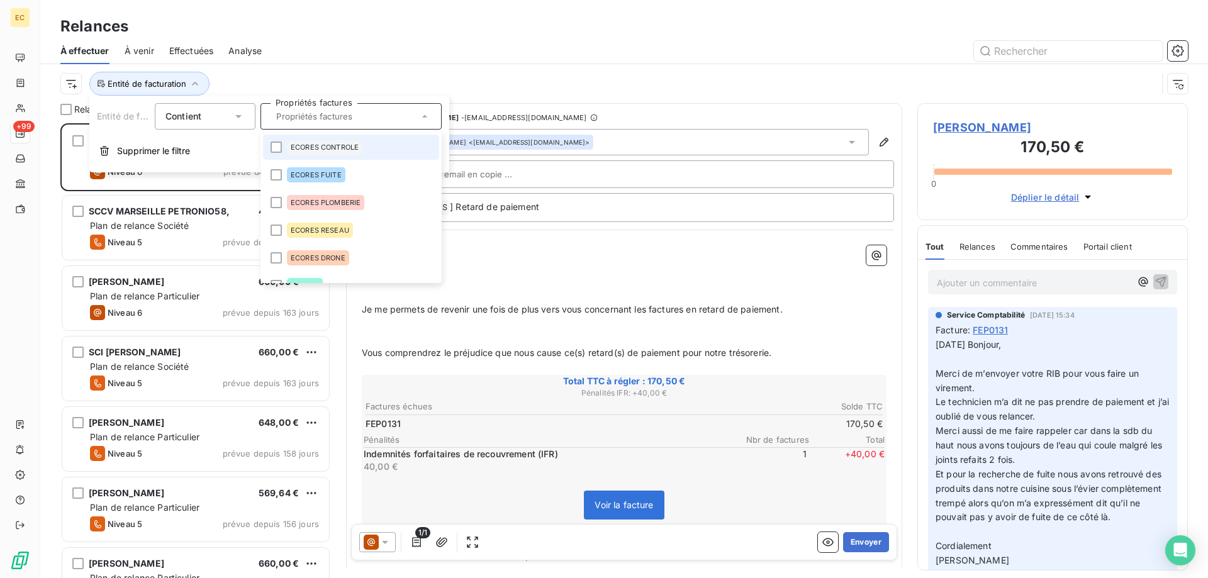
click at [302, 148] on span "ECORES CONTROLE" at bounding box center [325, 147] width 68 height 8
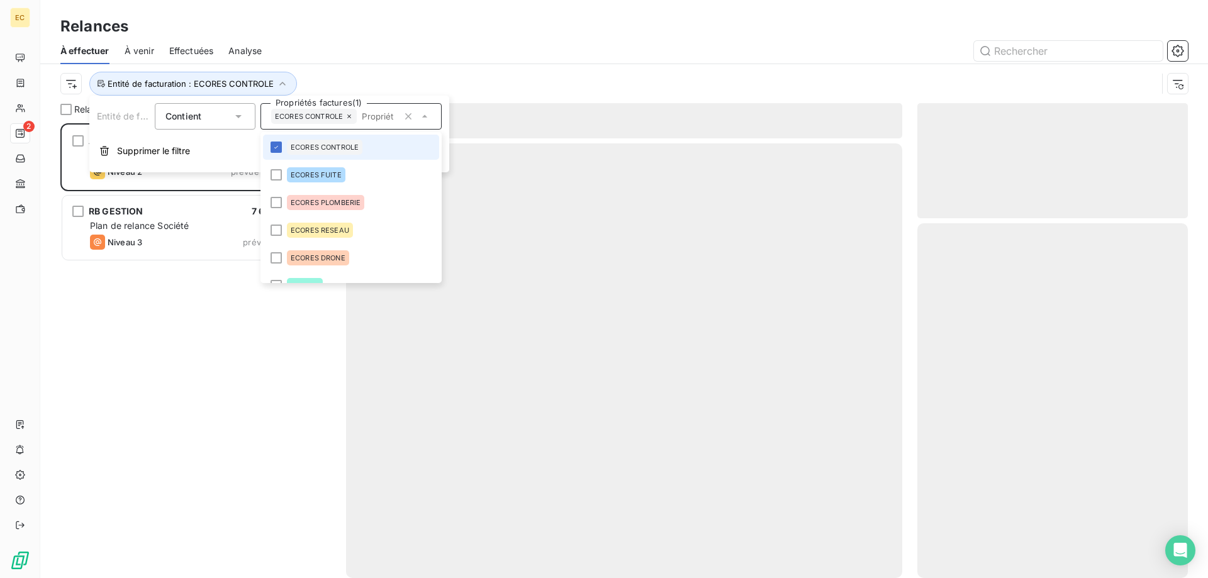
scroll to position [455, 270]
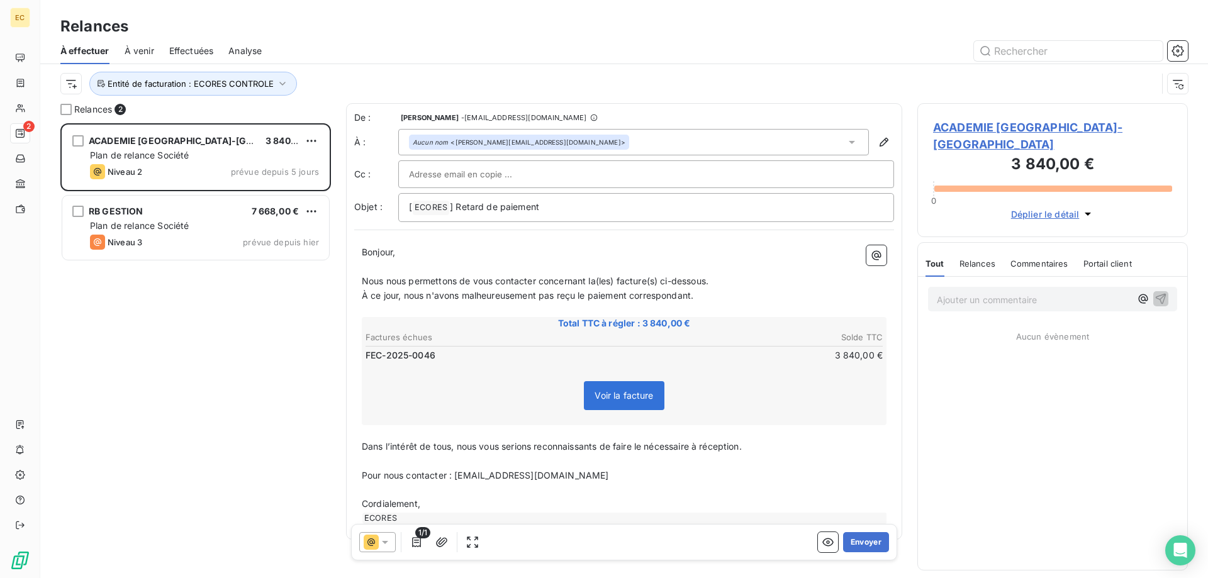
click at [193, 330] on div "ACADEMIE [GEOGRAPHIC_DATA]-[GEOGRAPHIC_DATA] 3 840,00 € Plan de relance Société…" at bounding box center [195, 350] width 270 height 455
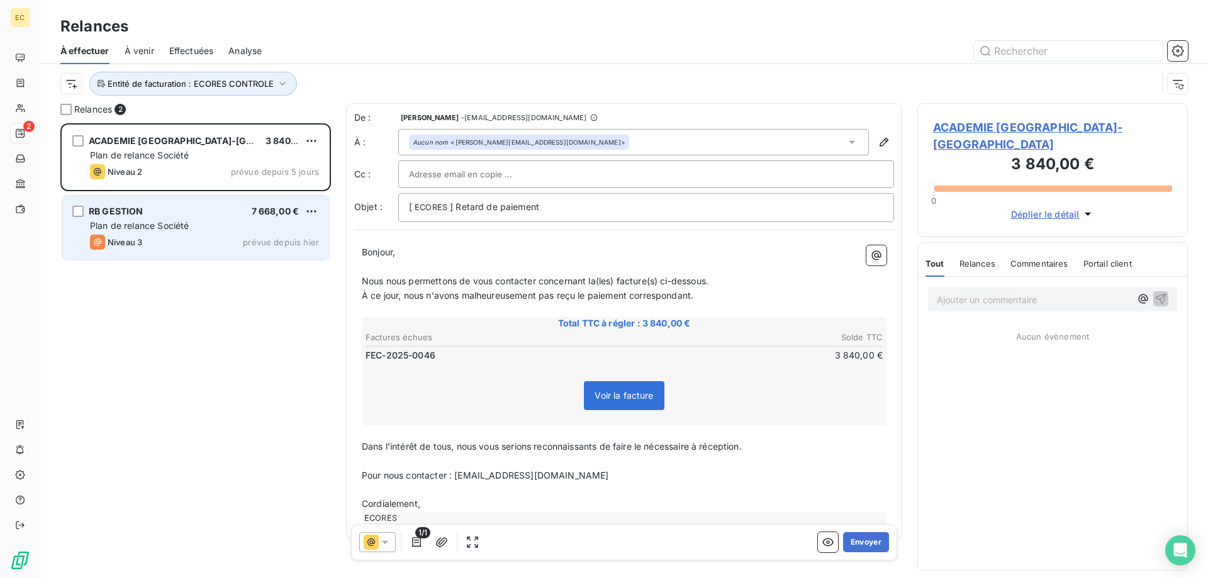
click at [191, 235] on div "Niveau 3 prévue depuis [DATE]" at bounding box center [204, 242] width 229 height 15
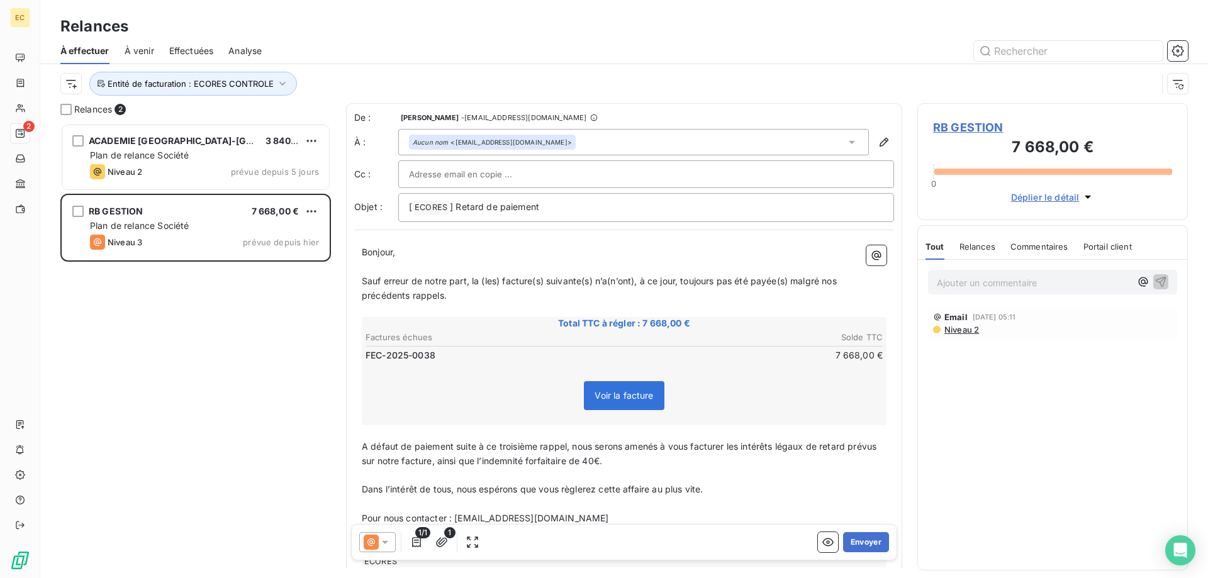
click at [982, 123] on span "RB GESTION" at bounding box center [1052, 127] width 239 height 17
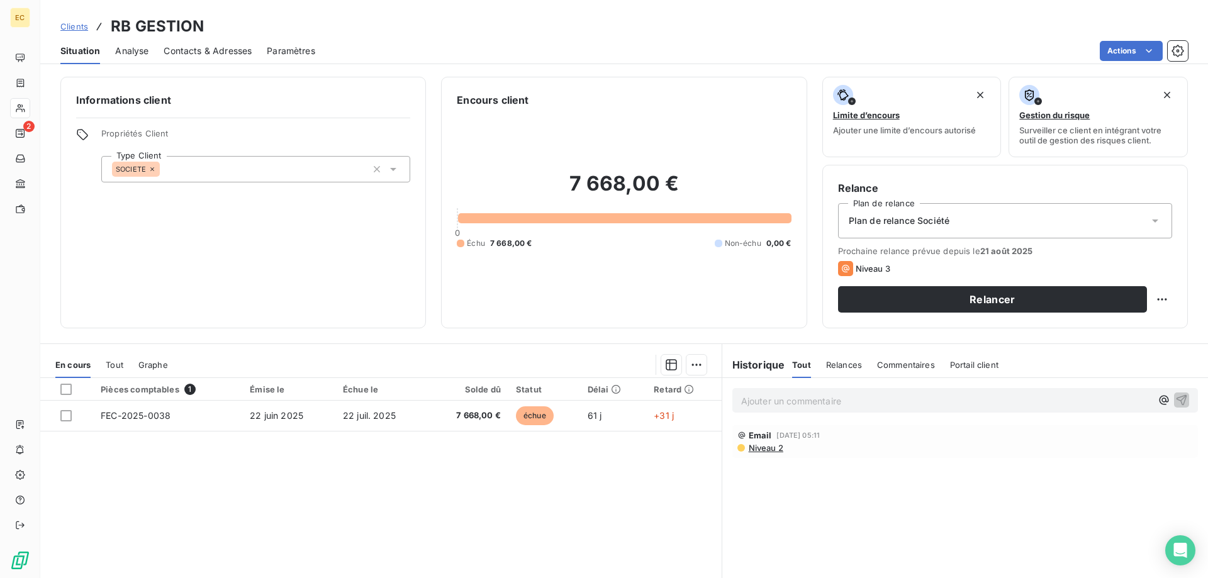
click at [188, 56] on span "Contacts & Adresses" at bounding box center [208, 51] width 88 height 13
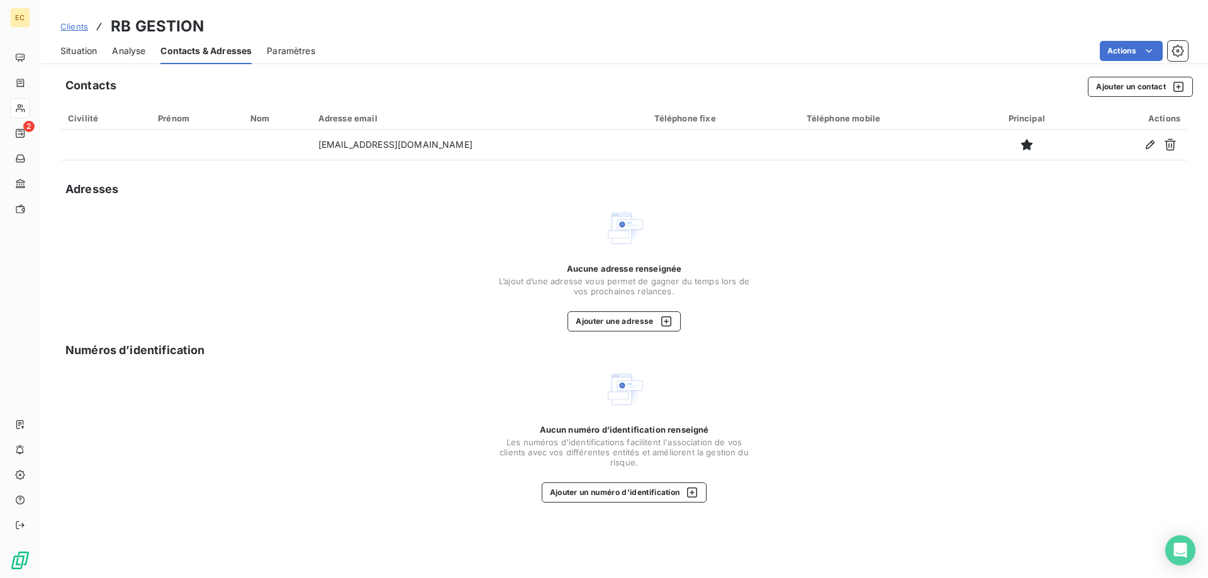
click at [91, 48] on span "Situation" at bounding box center [78, 51] width 36 height 13
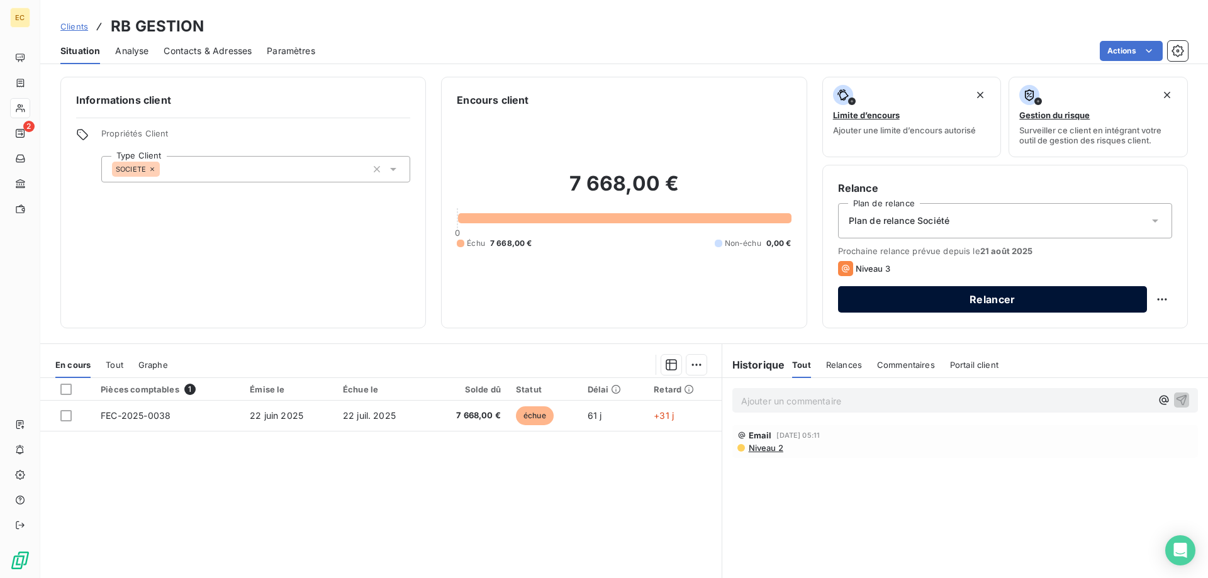
click at [971, 294] on button "Relancer" at bounding box center [992, 299] width 309 height 26
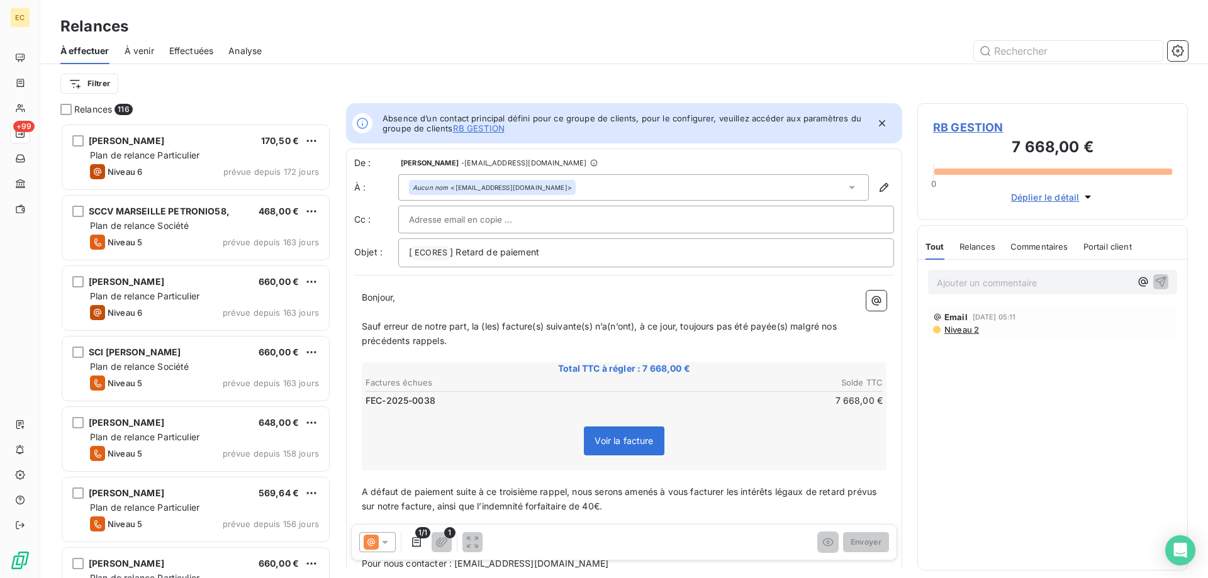
scroll to position [455, 270]
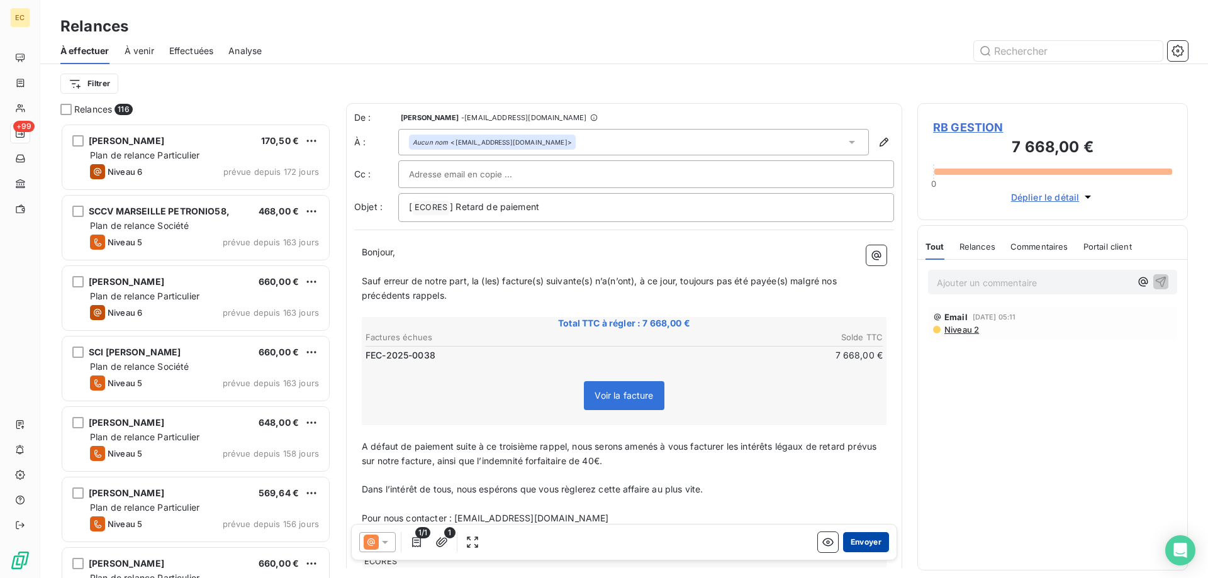
click at [870, 544] on button "Envoyer" at bounding box center [866, 542] width 46 height 20
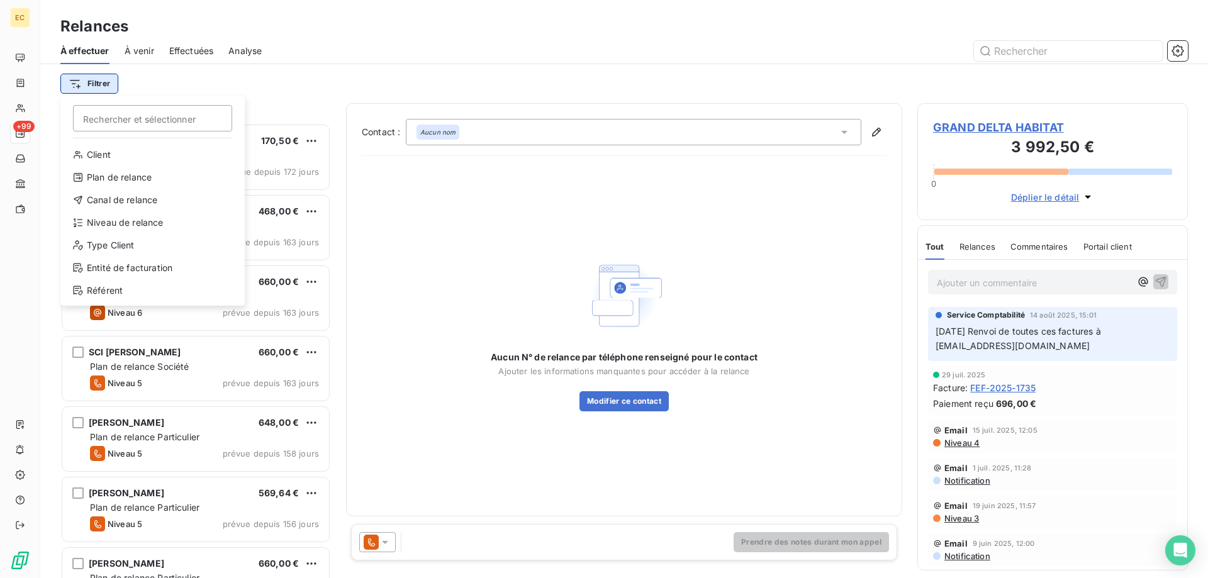
scroll to position [455, 270]
click at [79, 81] on html "EC +99 Relances À effectuer À venir Effectuées Analyse Filtrer Rechercher et sé…" at bounding box center [604, 289] width 1208 height 578
click at [116, 267] on div "Entité de facturation" at bounding box center [152, 268] width 174 height 20
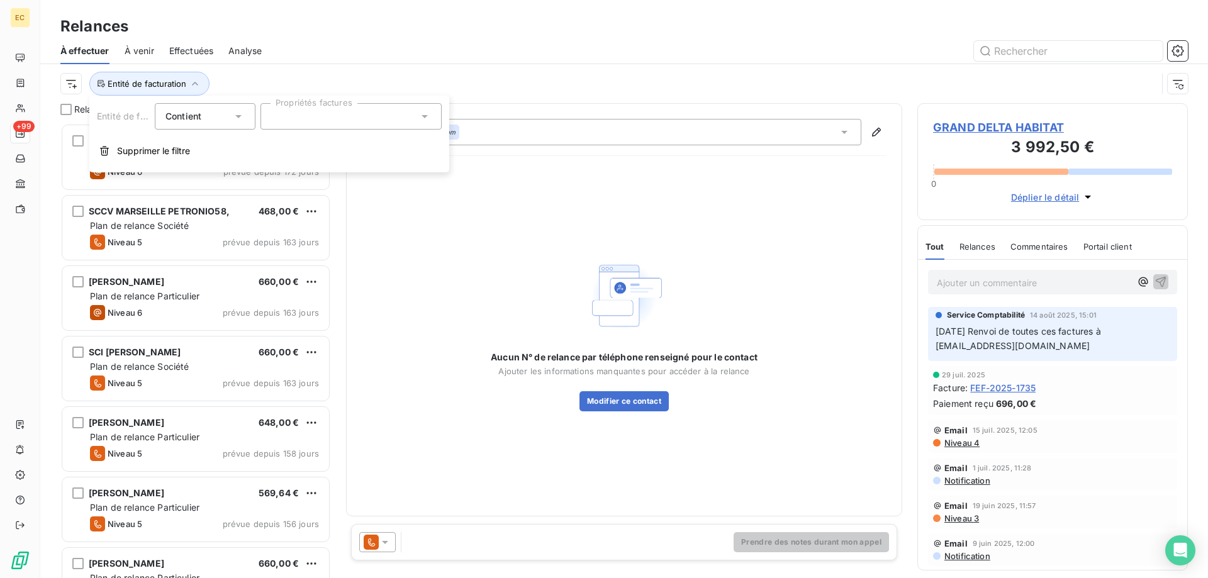
click at [292, 115] on div at bounding box center [350, 116] width 181 height 26
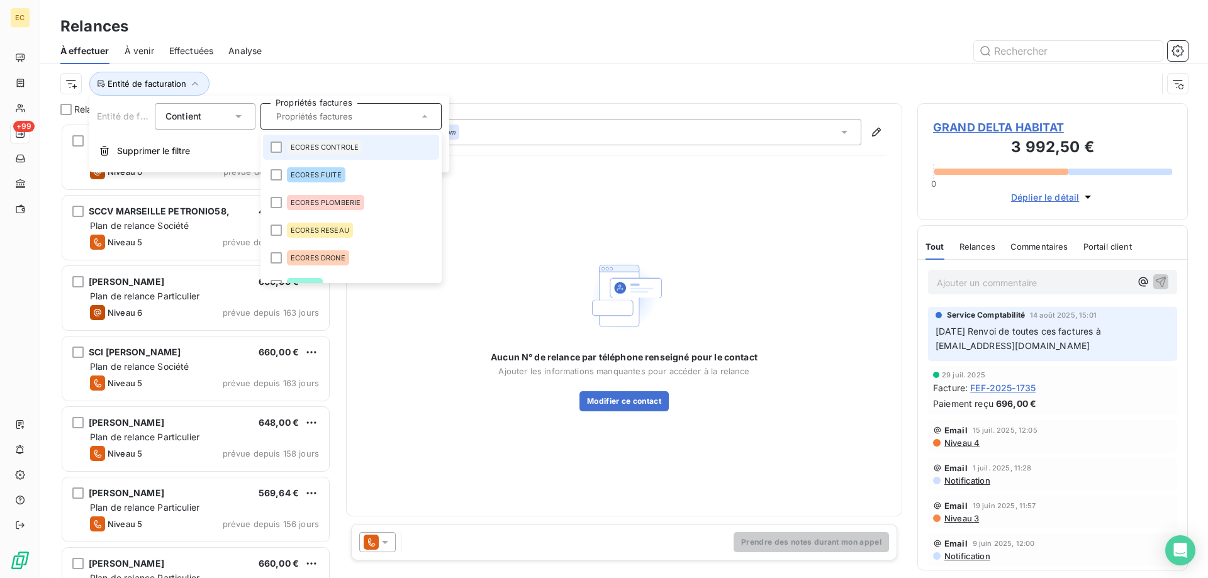
click at [312, 147] on span "ECORES CONTROLE" at bounding box center [325, 147] width 68 height 8
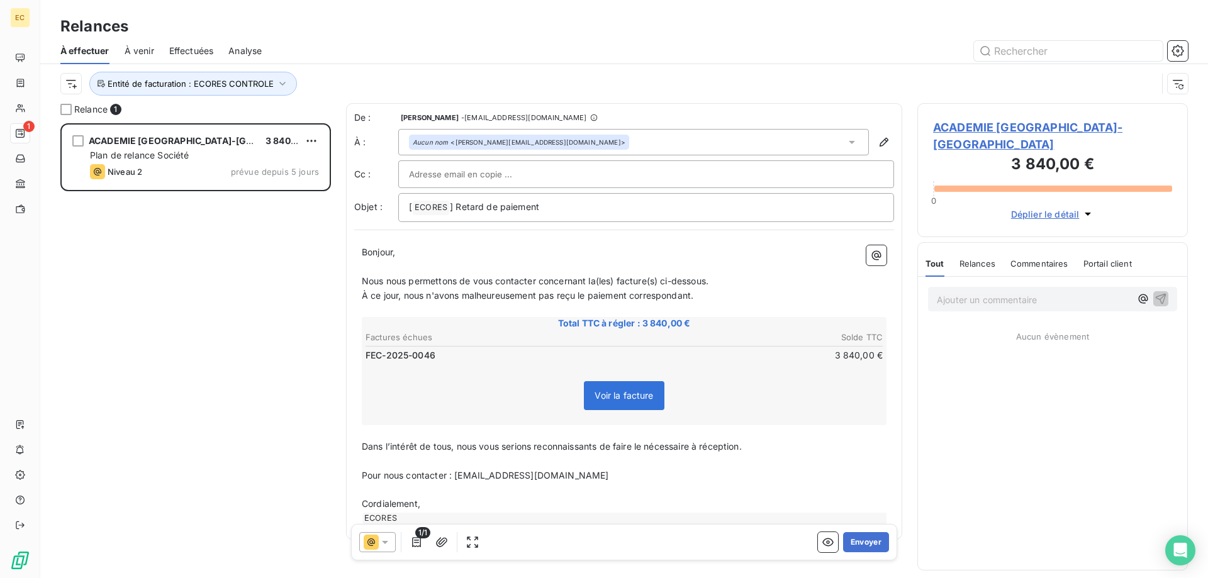
click at [136, 352] on div "ACADEMIE [GEOGRAPHIC_DATA]-[GEOGRAPHIC_DATA] 3 840,00 € Plan de relance Société…" at bounding box center [195, 350] width 270 height 455
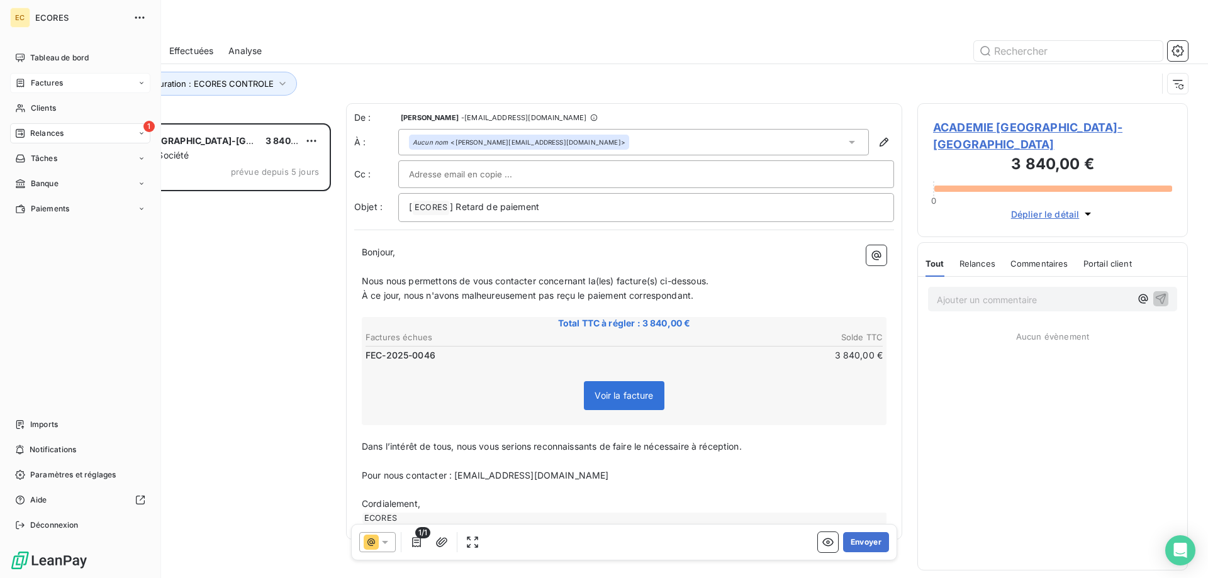
click at [45, 84] on span "Factures" at bounding box center [47, 82] width 32 height 11
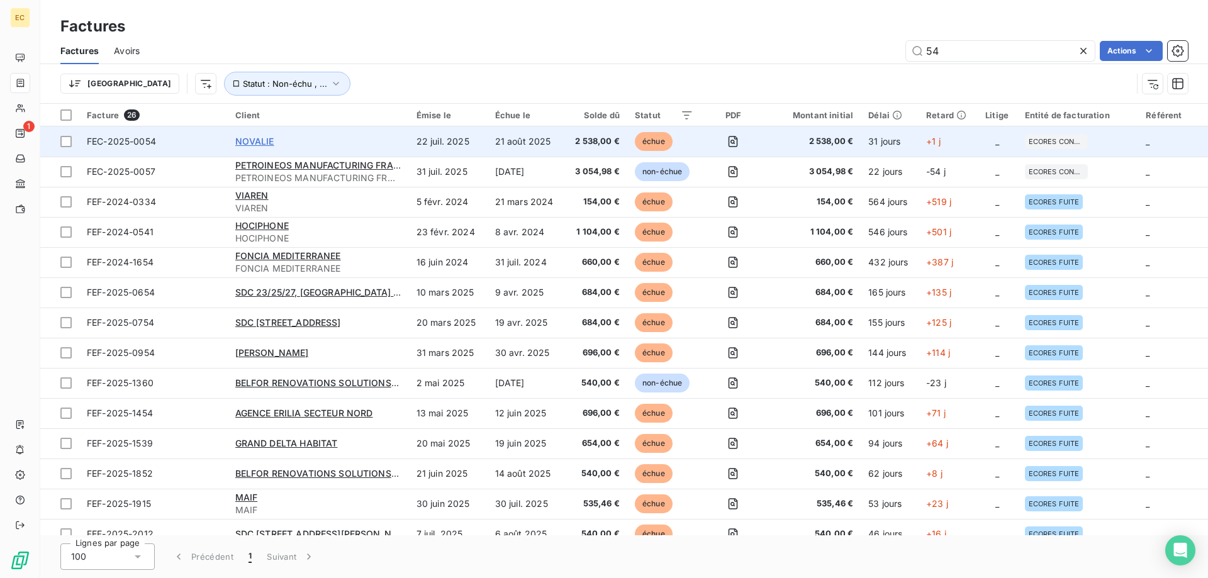
type input "54"
click at [257, 145] on span "NOVALIE" at bounding box center [254, 141] width 39 height 11
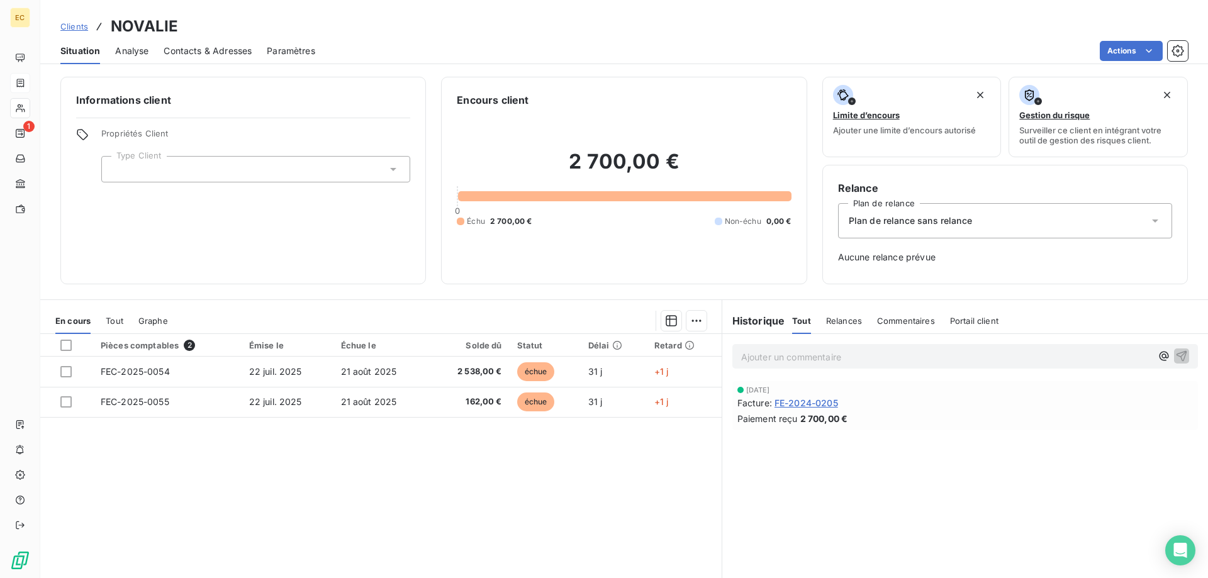
click at [394, 167] on icon at bounding box center [393, 169] width 13 height 13
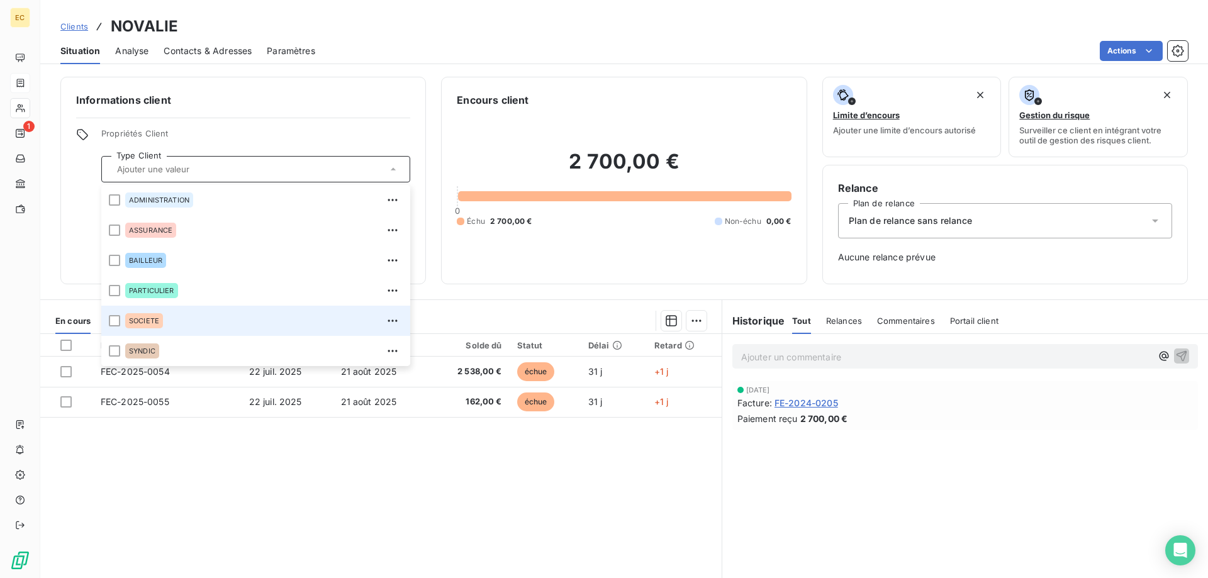
click at [145, 317] on span "SOCIETE" at bounding box center [144, 321] width 30 height 8
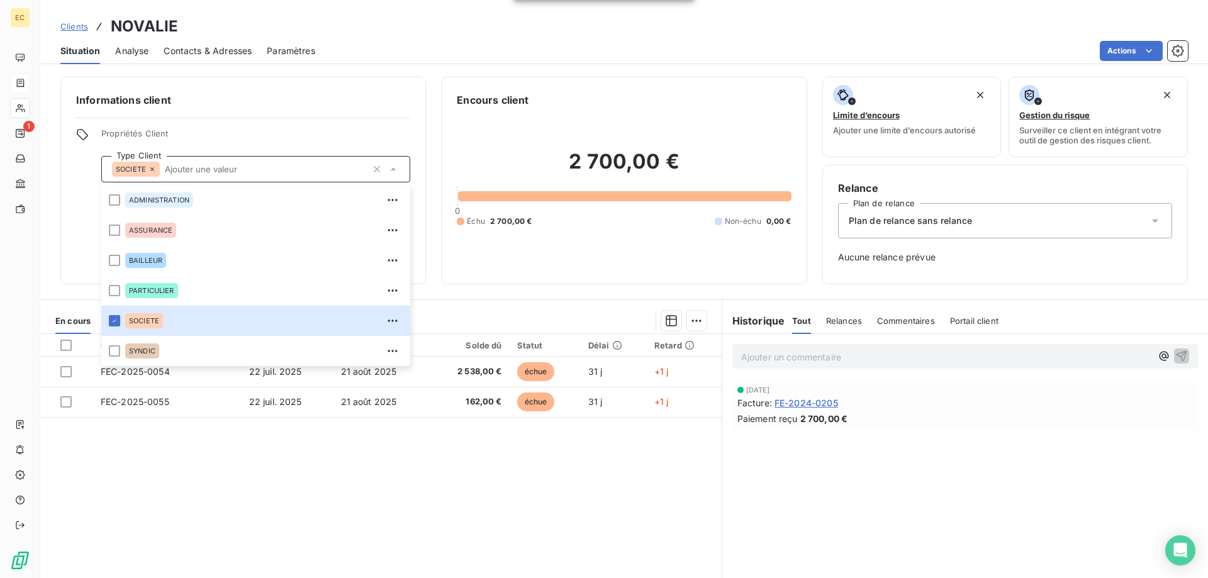
click at [195, 51] on span "Contacts & Adresses" at bounding box center [208, 51] width 88 height 13
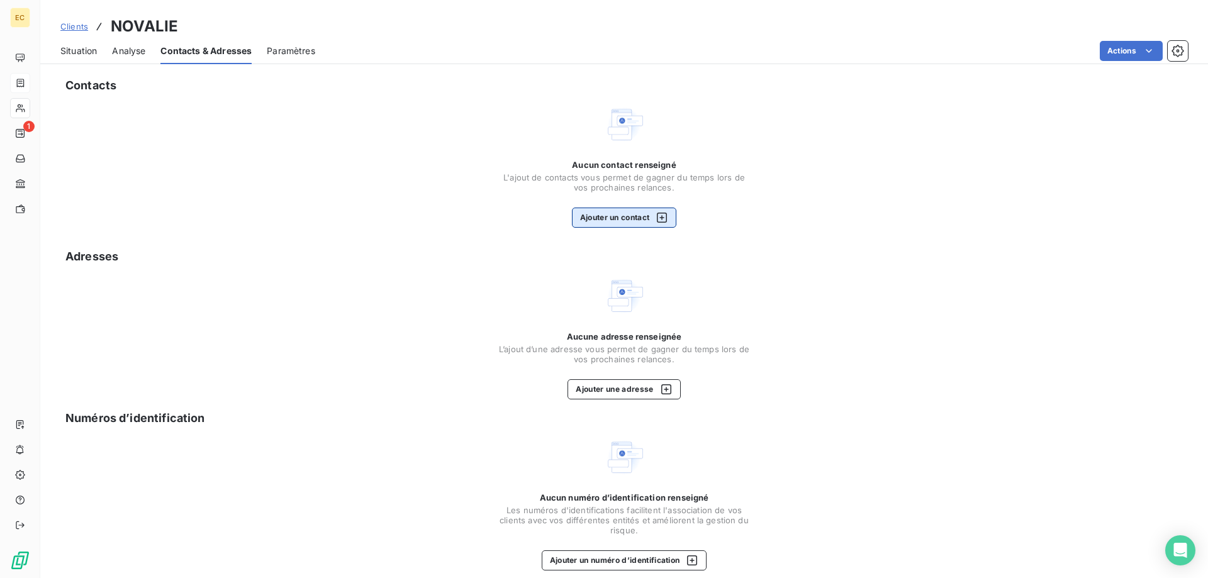
click at [599, 220] on button "Ajouter un contact" at bounding box center [624, 218] width 105 height 20
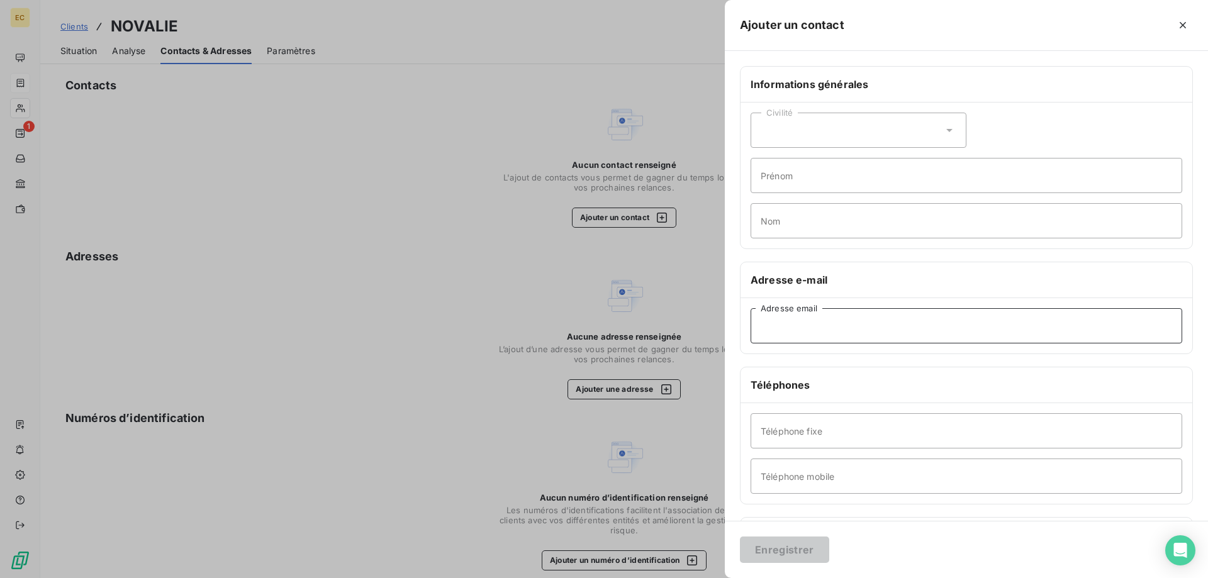
paste input "[DOMAIN_NAME][EMAIL_ADDRESS][DOMAIN_NAME]"
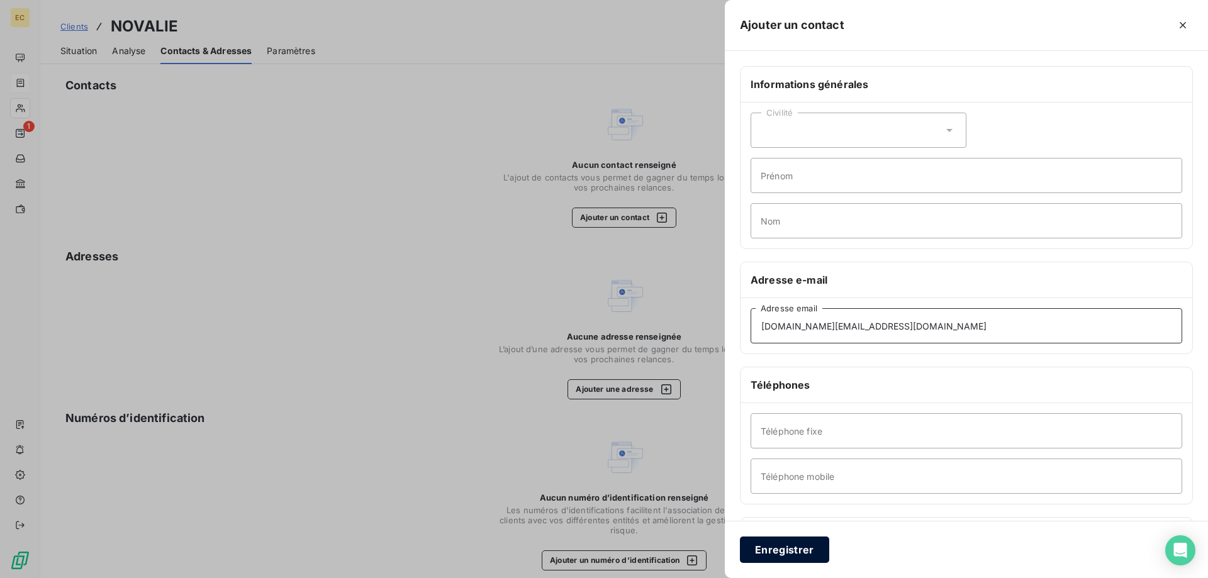
type input "[DOMAIN_NAME][EMAIL_ADDRESS][DOMAIN_NAME]"
click at [799, 549] on button "Enregistrer" at bounding box center [784, 550] width 89 height 26
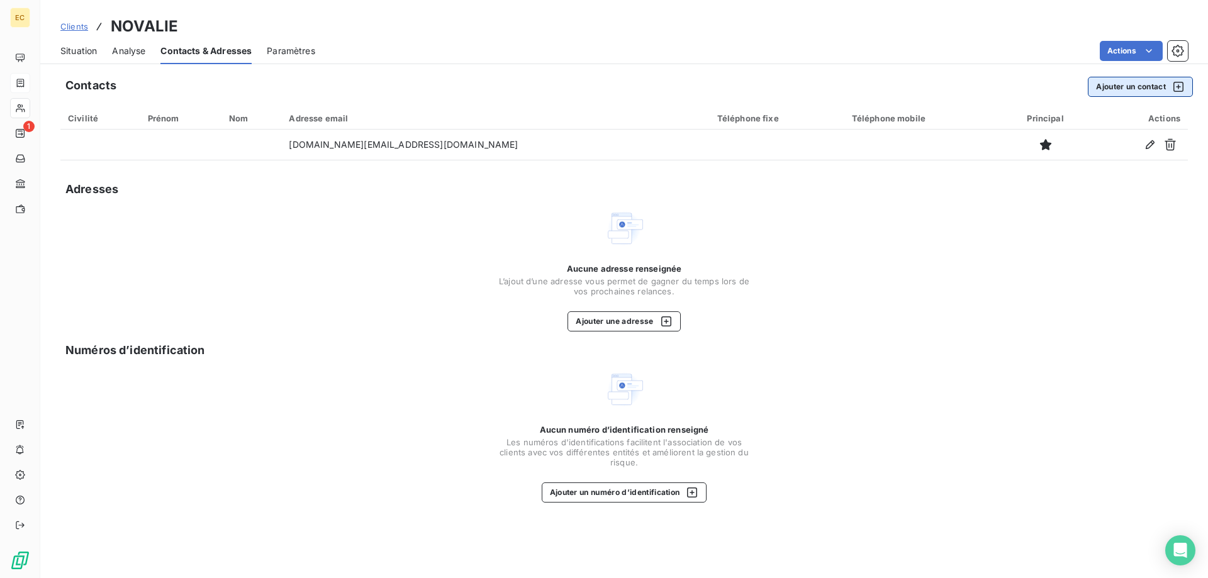
click at [1110, 87] on button "Ajouter un contact" at bounding box center [1140, 87] width 105 height 20
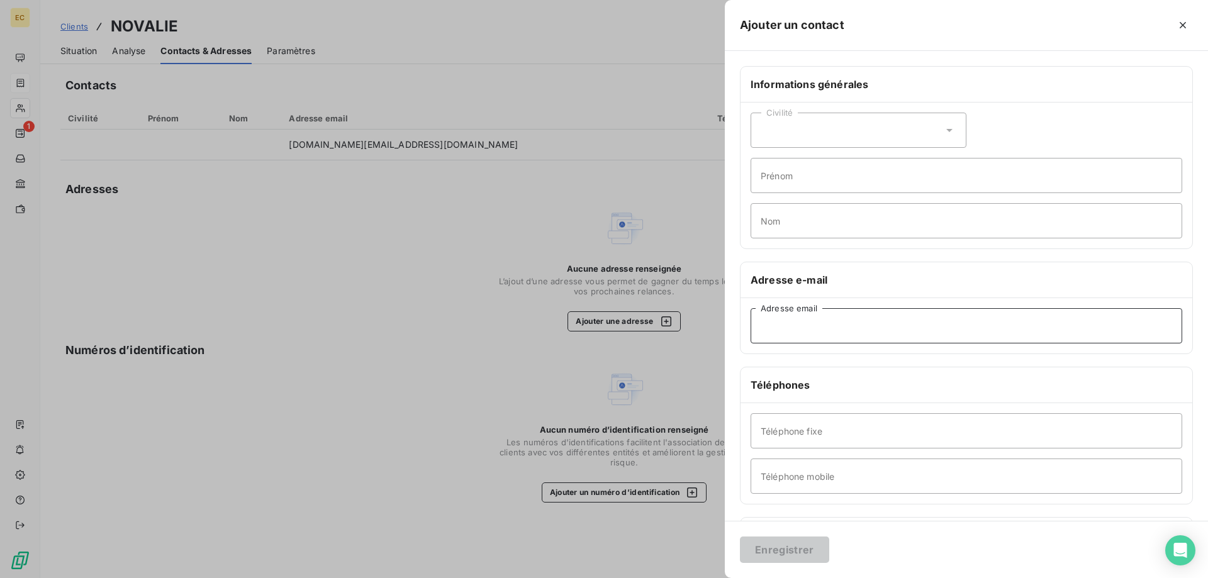
paste input "[EMAIL_ADDRESS][DOMAIN_NAME]"
type input "[EMAIL_ADDRESS][DOMAIN_NAME]"
click at [794, 551] on button "Enregistrer" at bounding box center [784, 550] width 89 height 26
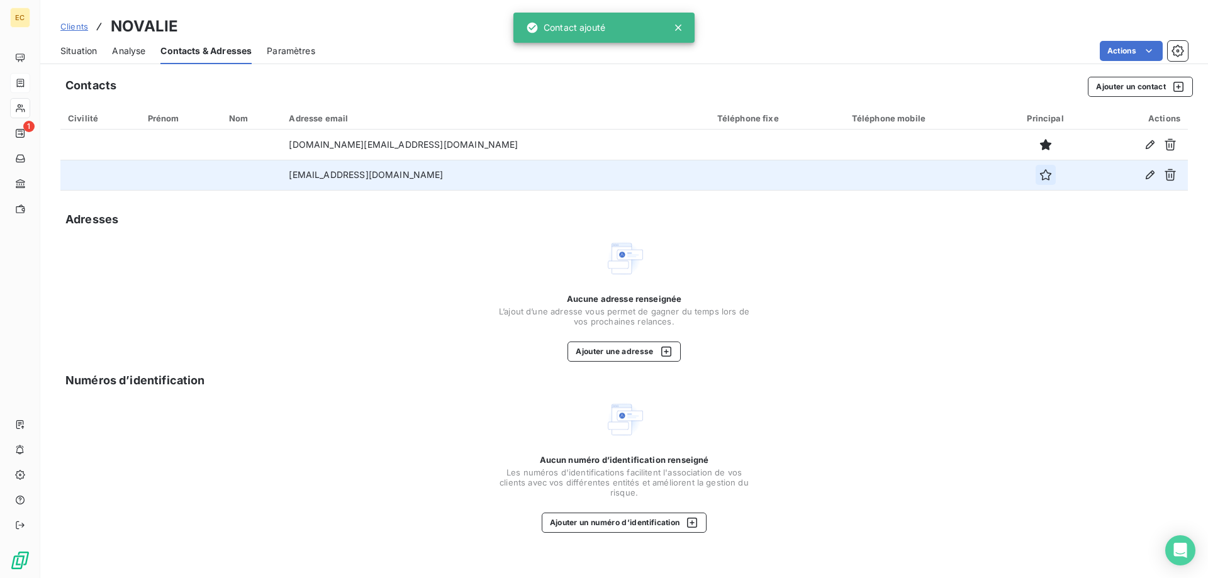
click at [1039, 174] on icon "button" at bounding box center [1045, 175] width 13 height 13
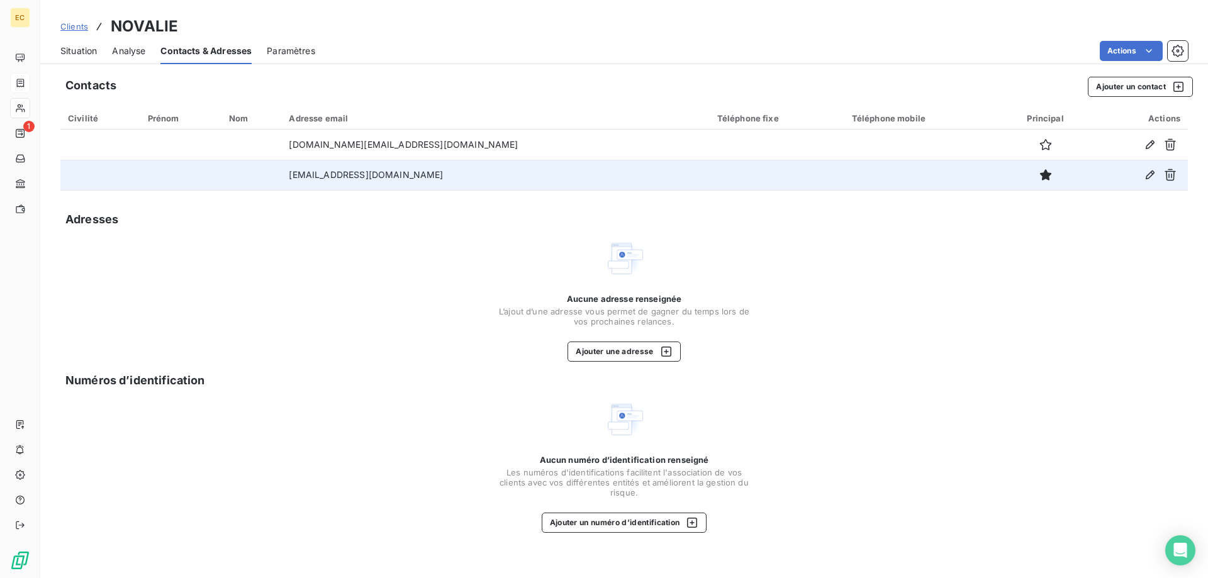
click at [78, 49] on span "Situation" at bounding box center [78, 51] width 36 height 13
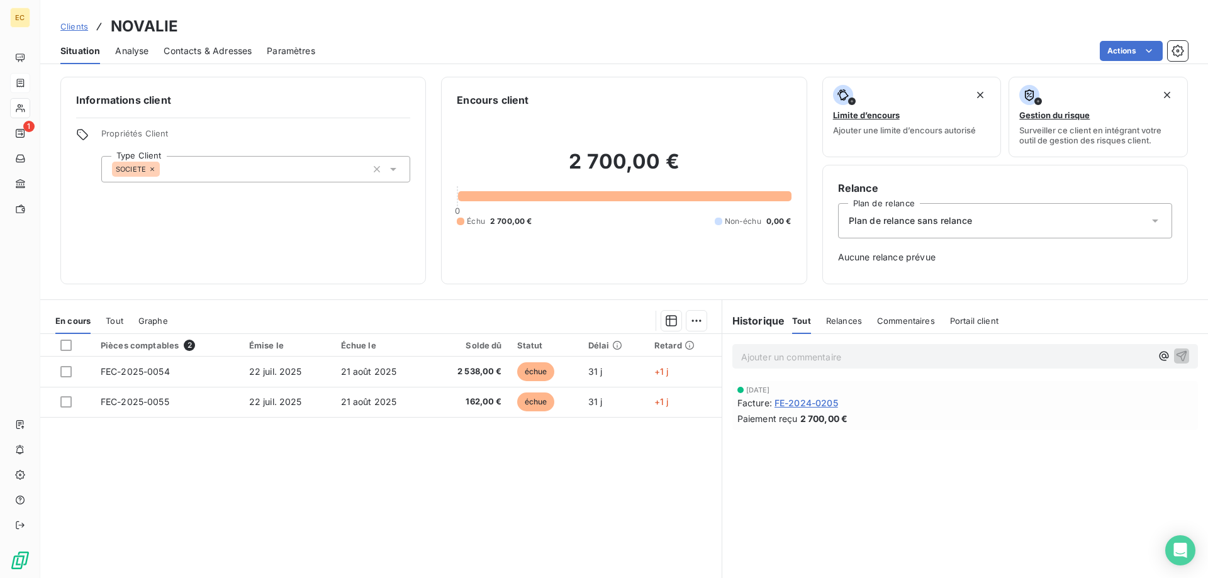
click at [764, 352] on p "Ajouter un commentaire ﻿" at bounding box center [946, 357] width 410 height 16
drag, startPoint x: 1181, startPoint y: 355, endPoint x: 1020, endPoint y: 390, distance: 165.5
click at [1174, 355] on button "button" at bounding box center [1181, 355] width 15 height 15
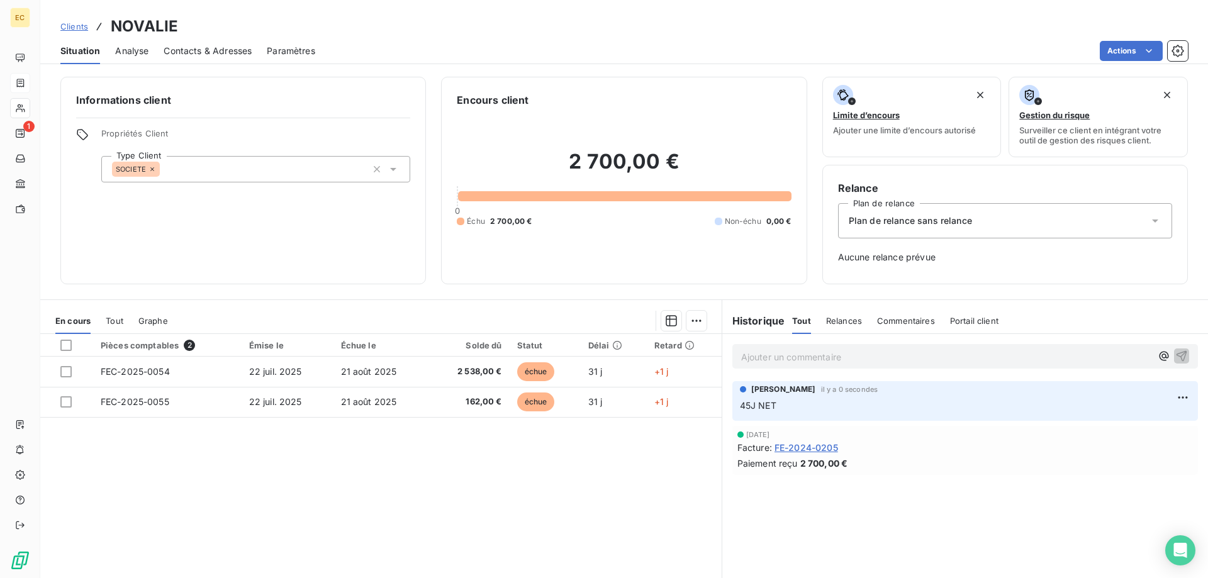
click at [204, 49] on span "Contacts & Adresses" at bounding box center [208, 51] width 88 height 13
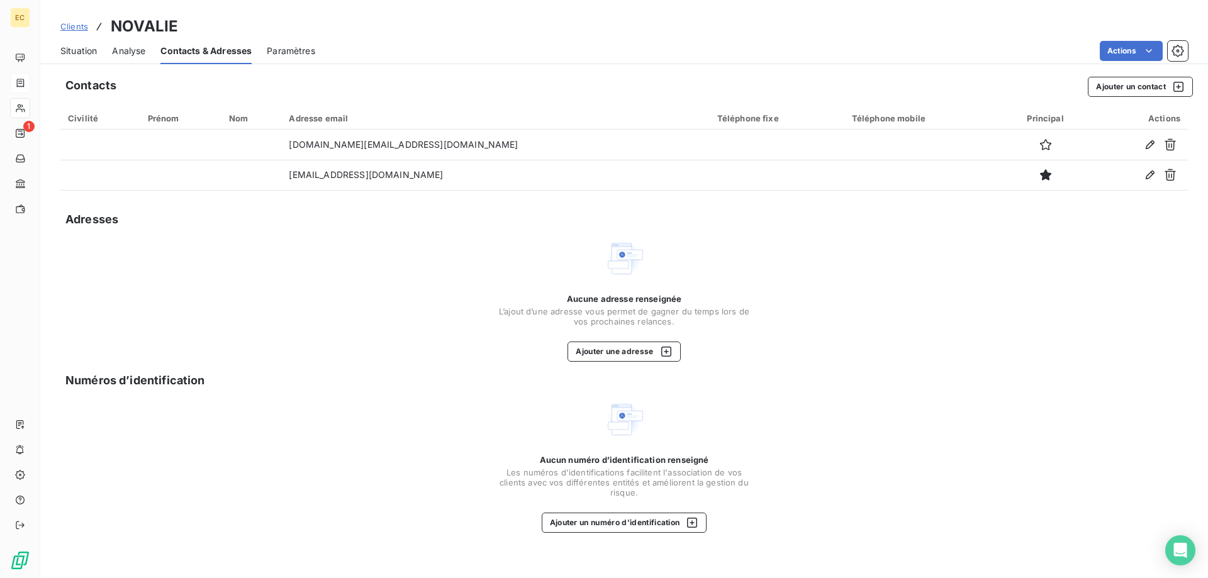
click at [81, 48] on span "Situation" at bounding box center [78, 51] width 36 height 13
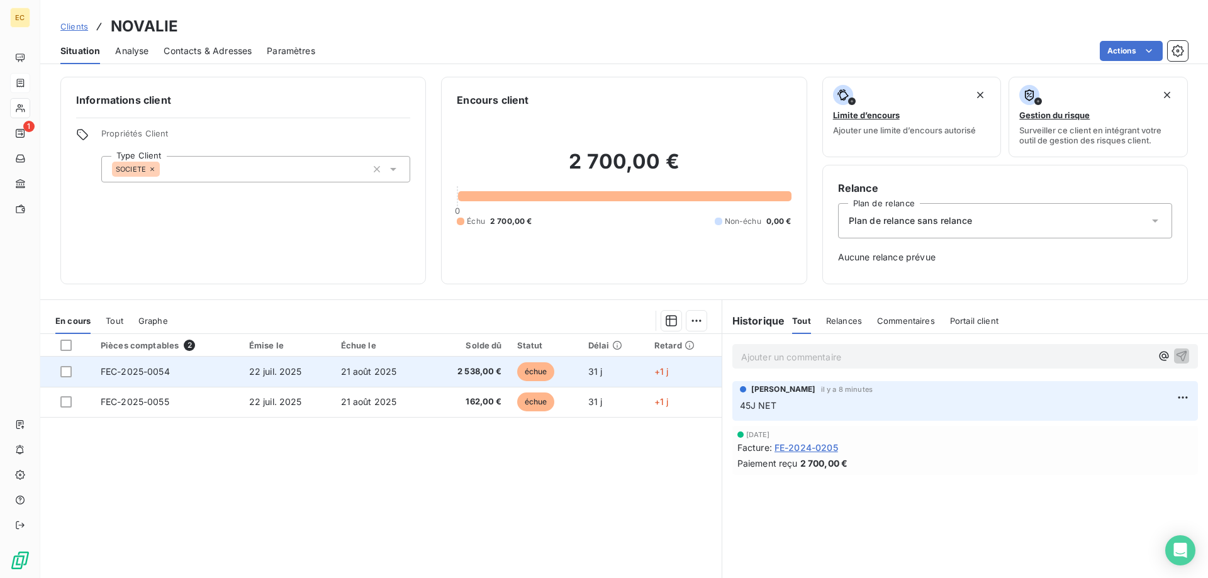
click at [277, 372] on span "22 juil. 2025" at bounding box center [275, 371] width 53 height 11
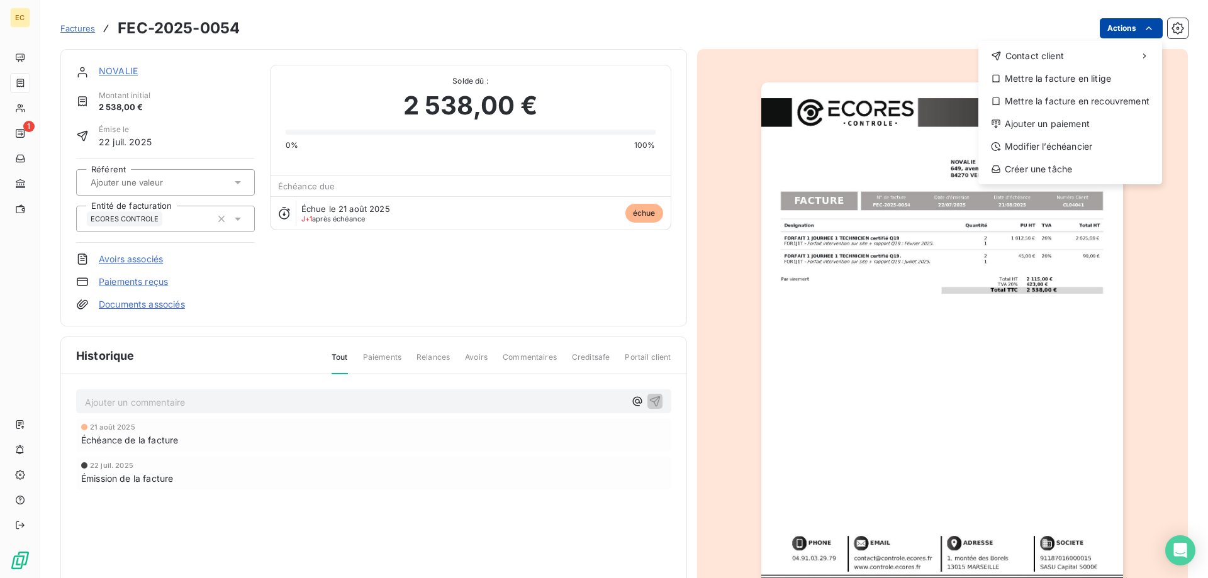
click at [1126, 28] on html "EC 1 Factures FEC-2025-0054 Actions Contact client Mettre la facture en litige …" at bounding box center [604, 289] width 1208 height 578
click at [1073, 152] on div "Modifier l’échéancier" at bounding box center [1070, 146] width 174 height 20
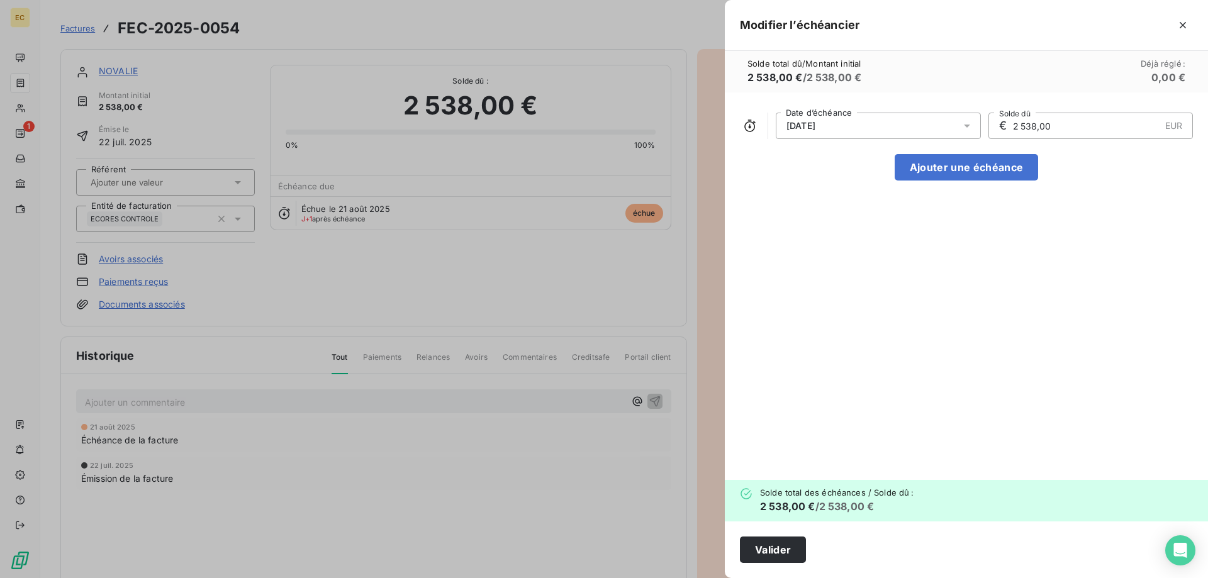
click at [896, 131] on div "[DATE]" at bounding box center [878, 126] width 205 height 26
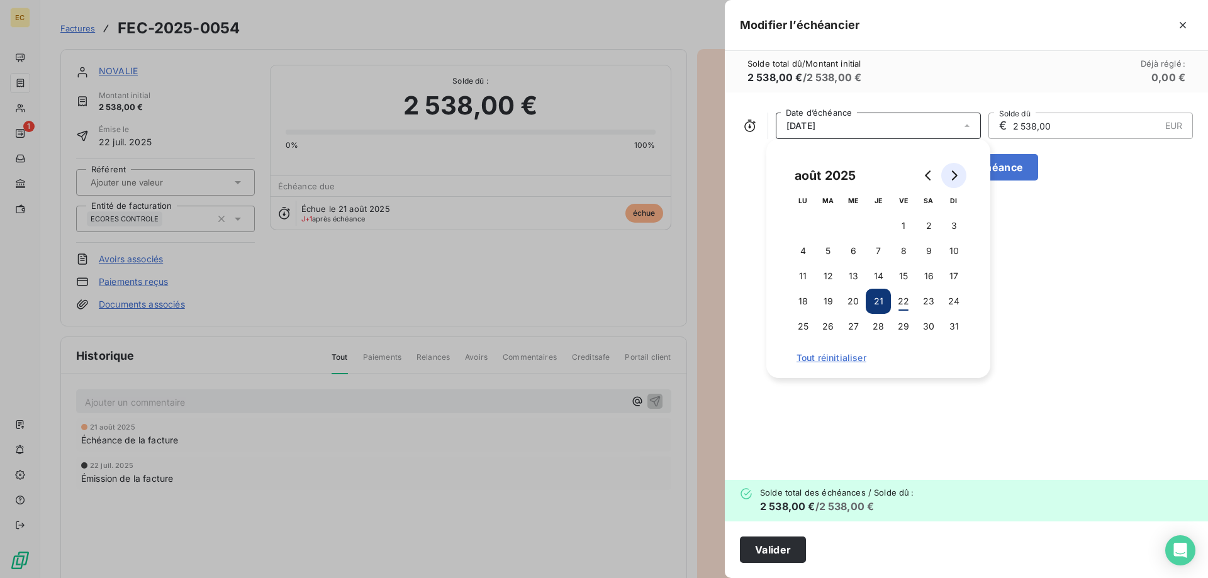
click at [954, 173] on icon "Go to next month" at bounding box center [955, 175] width 6 height 10
click at [908, 225] on button "5" at bounding box center [903, 225] width 25 height 25
click at [797, 547] on button "Valider" at bounding box center [773, 550] width 66 height 26
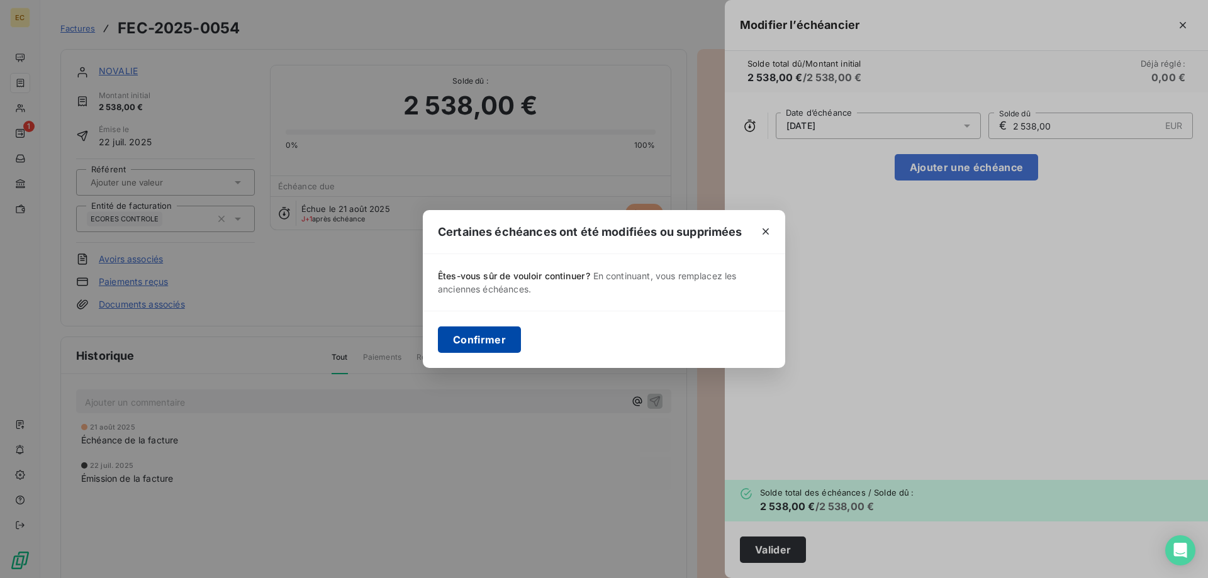
click at [467, 340] on button "Confirmer" at bounding box center [479, 339] width 83 height 26
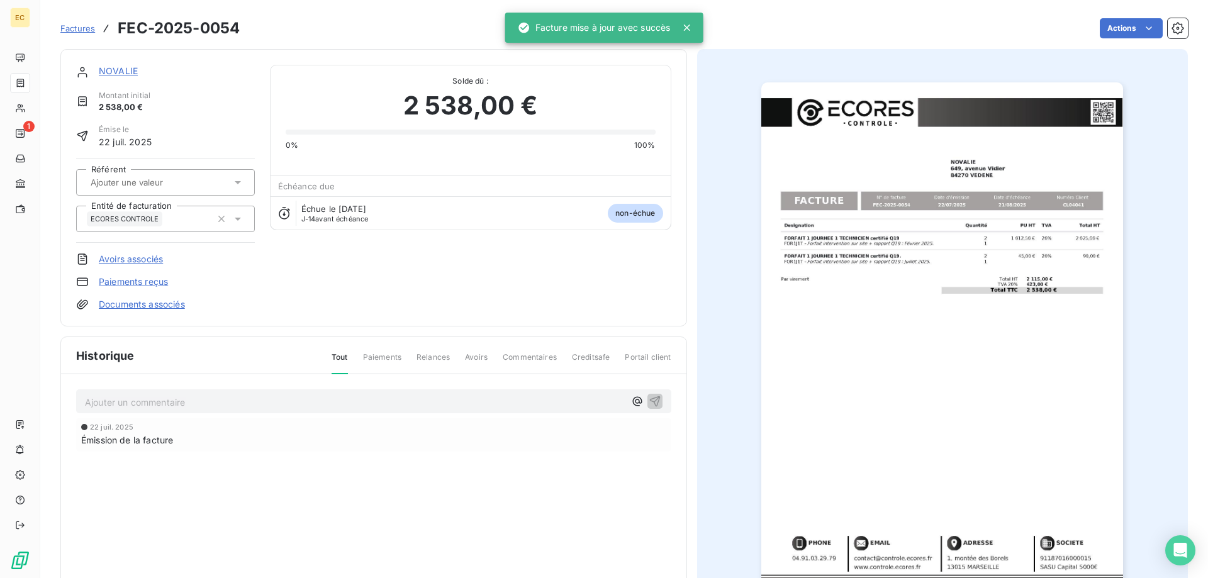
click at [113, 74] on link "NOVALIE" at bounding box center [118, 70] width 39 height 11
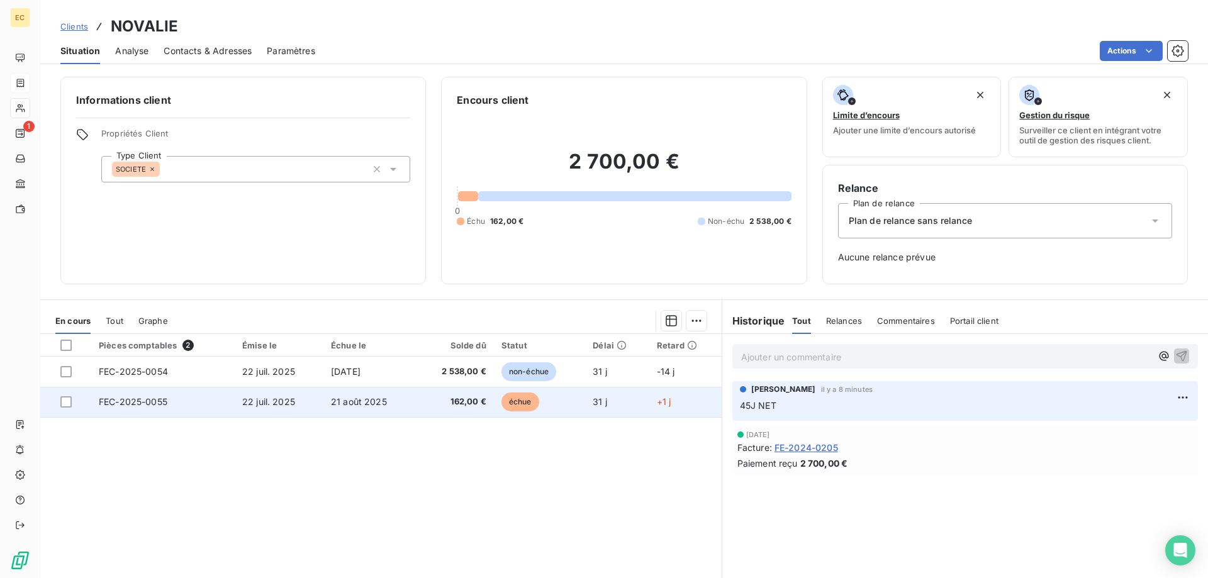
click at [172, 401] on td "FEC-2025-0055" at bounding box center [162, 402] width 143 height 30
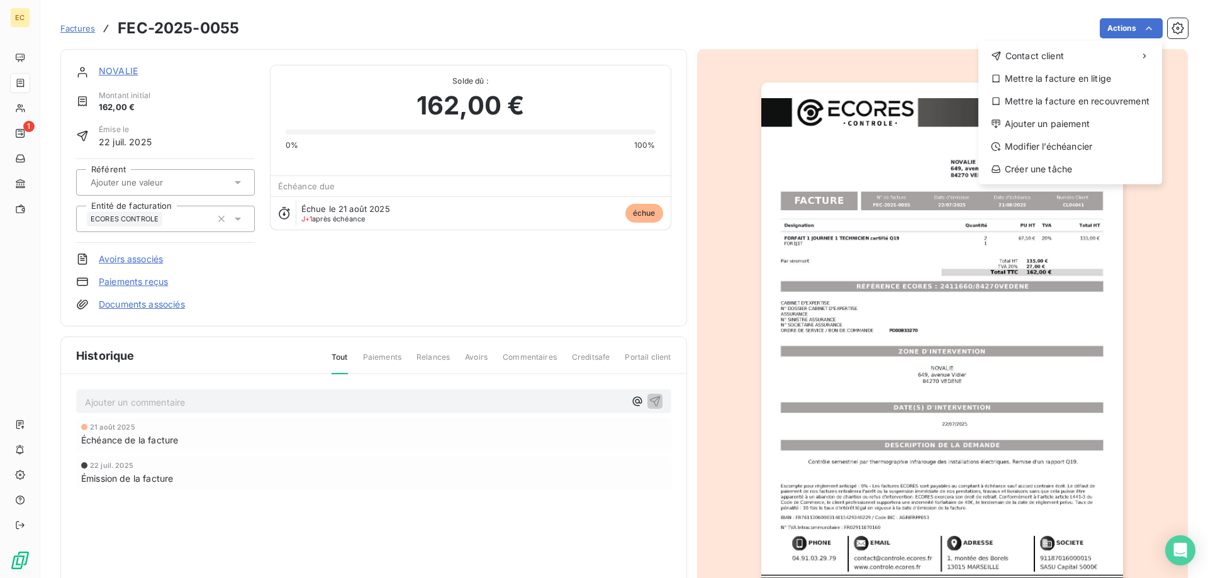
click at [1144, 28] on html "EC 1 Factures FEC-2025-0055 Actions Contact client Mettre la facture en litige …" at bounding box center [604, 289] width 1208 height 578
click at [1091, 126] on div "Ajouter un paiement" at bounding box center [1070, 124] width 174 height 20
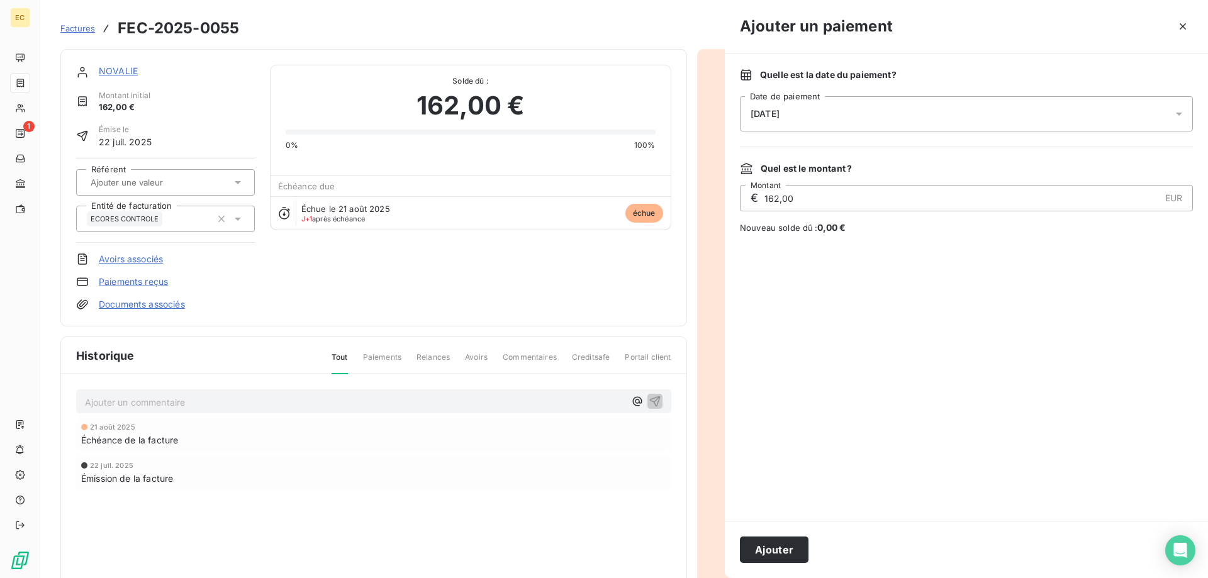
click at [1091, 126] on div "[DATE]" at bounding box center [966, 113] width 453 height 35
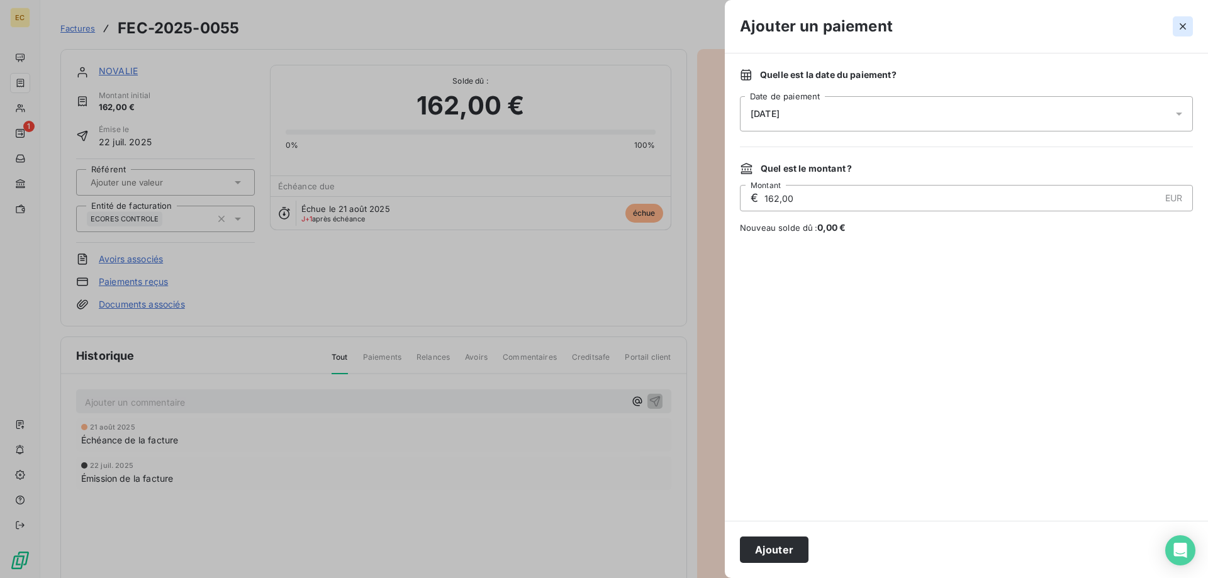
click at [1181, 21] on icon "button" at bounding box center [1182, 26] width 13 height 13
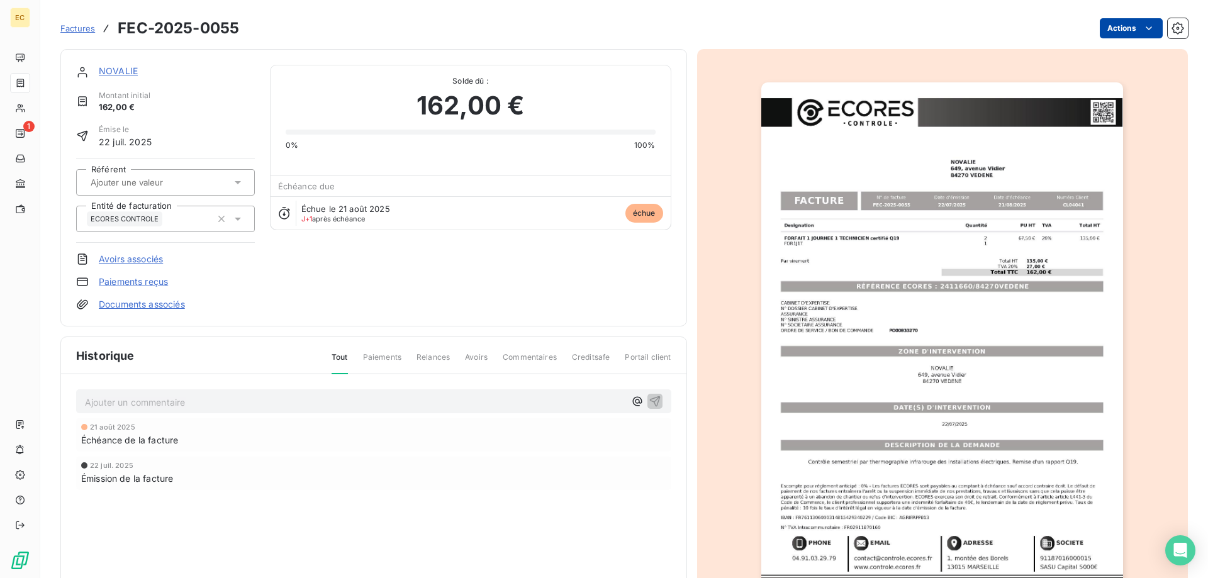
click at [1139, 28] on html "EC 1 Factures FEC-2025-0055 Actions NOVALIE Montant initial 162,00 € Émise le […" at bounding box center [604, 289] width 1208 height 578
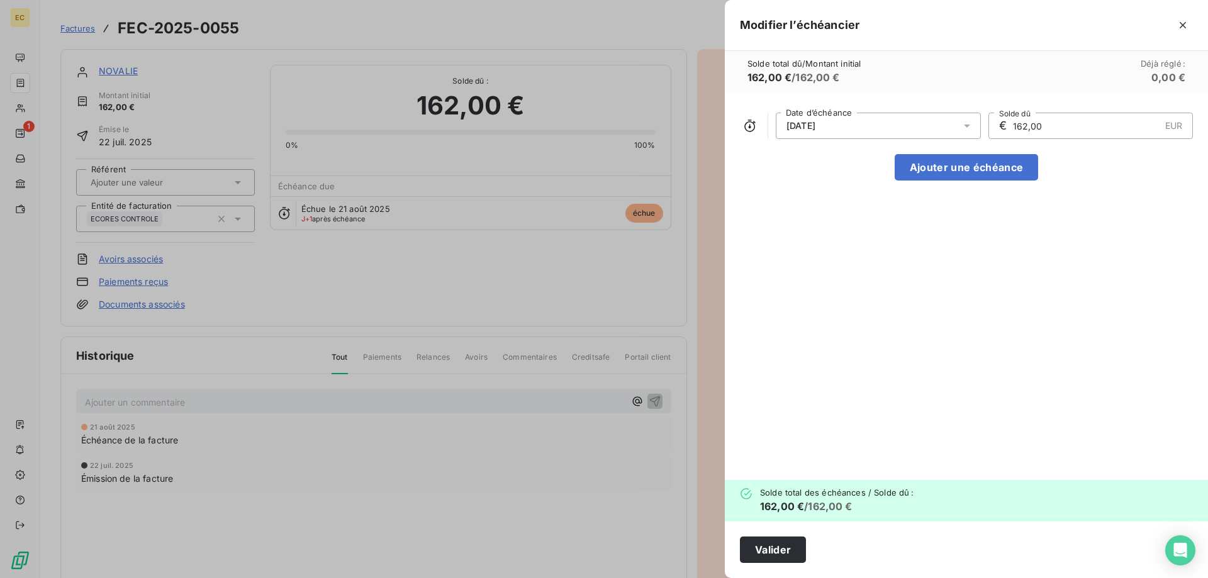
click at [910, 134] on div "[DATE]" at bounding box center [878, 126] width 205 height 26
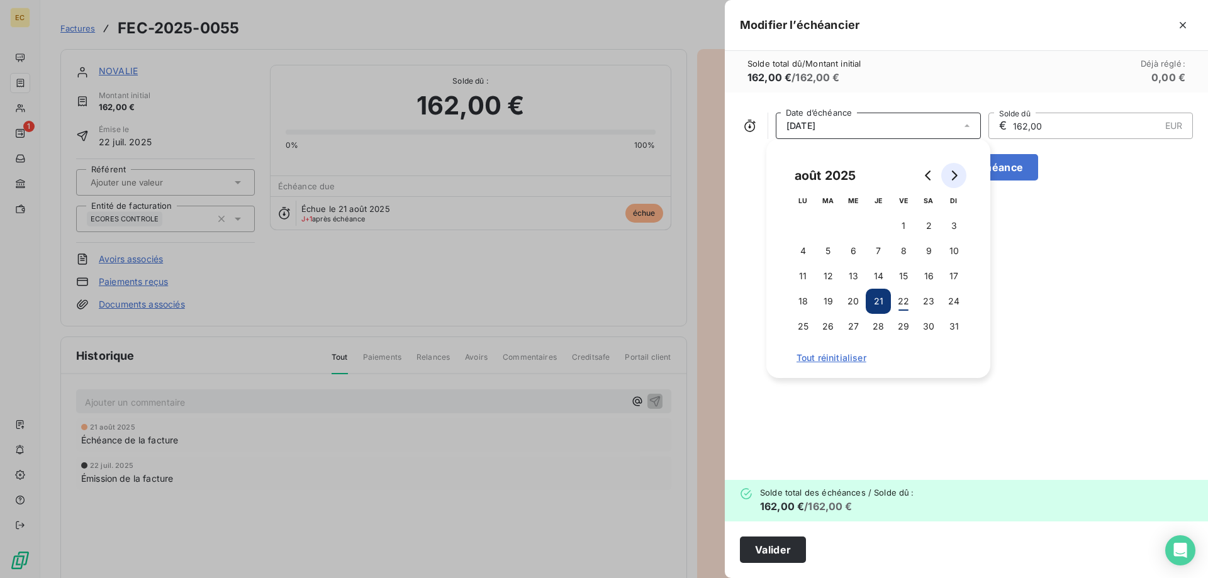
click at [956, 177] on icon "Go to next month" at bounding box center [954, 175] width 10 height 10
drag, startPoint x: 902, startPoint y: 229, endPoint x: 895, endPoint y: 276, distance: 47.7
click at [902, 228] on button "5" at bounding box center [903, 225] width 25 height 25
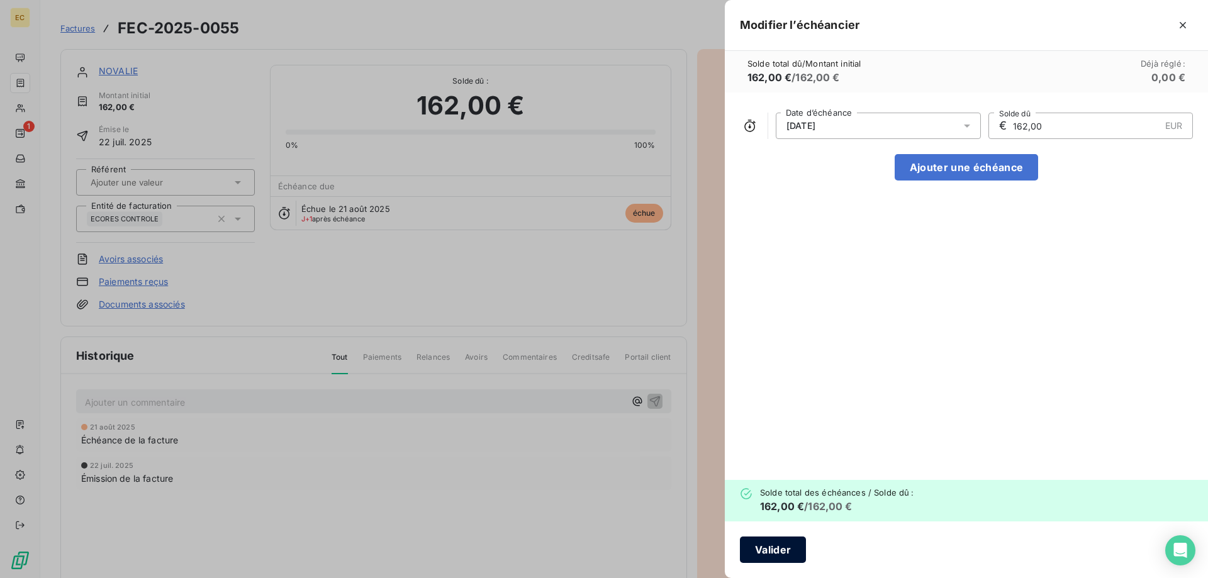
click at [779, 542] on button "Valider" at bounding box center [773, 550] width 66 height 26
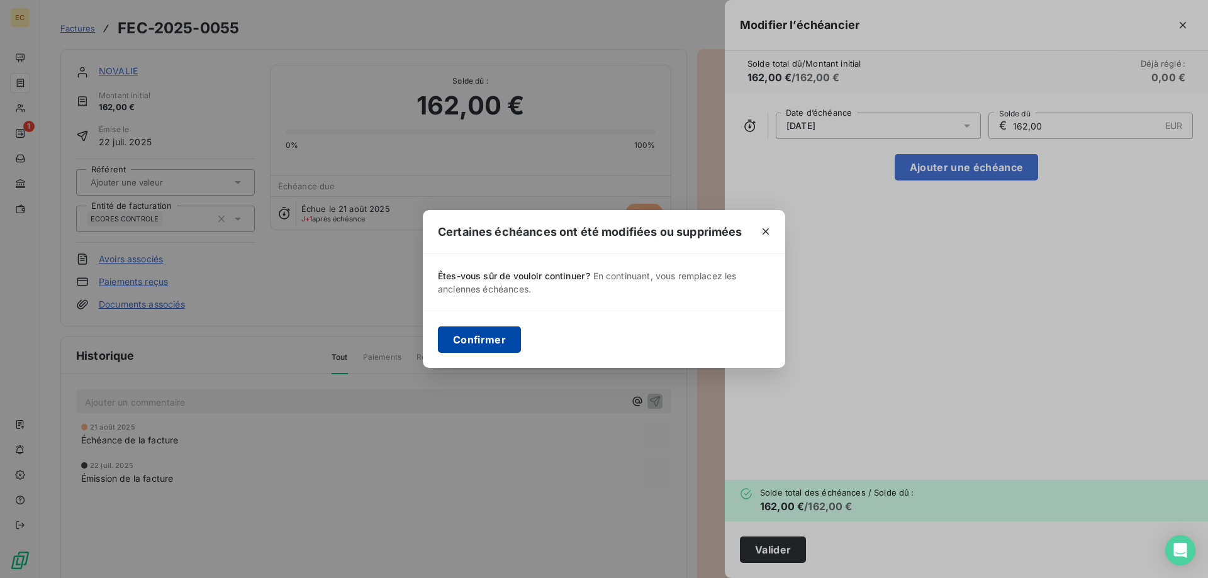
click at [489, 334] on button "Confirmer" at bounding box center [479, 339] width 83 height 26
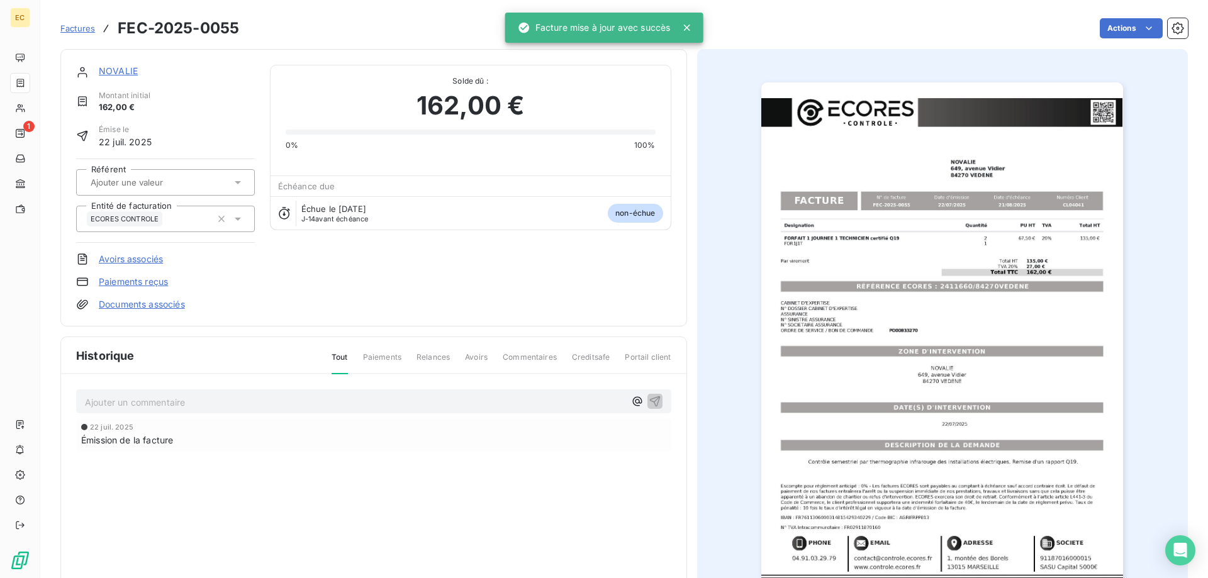
click at [75, 25] on span "Factures" at bounding box center [77, 28] width 35 height 10
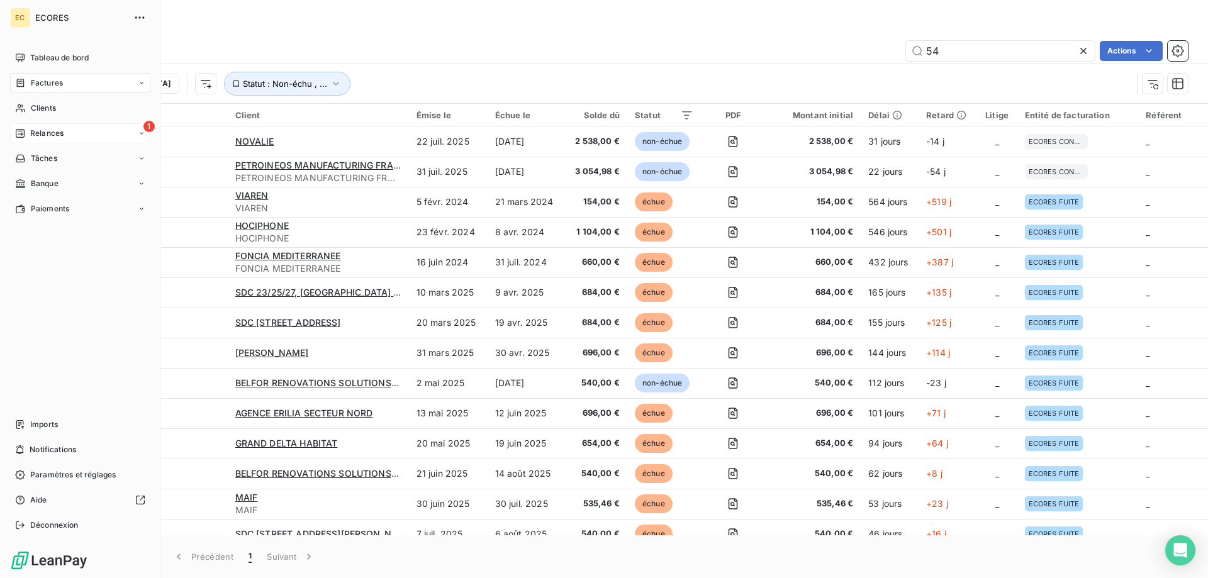
click at [44, 139] on div "1 Relances" at bounding box center [80, 133] width 140 height 20
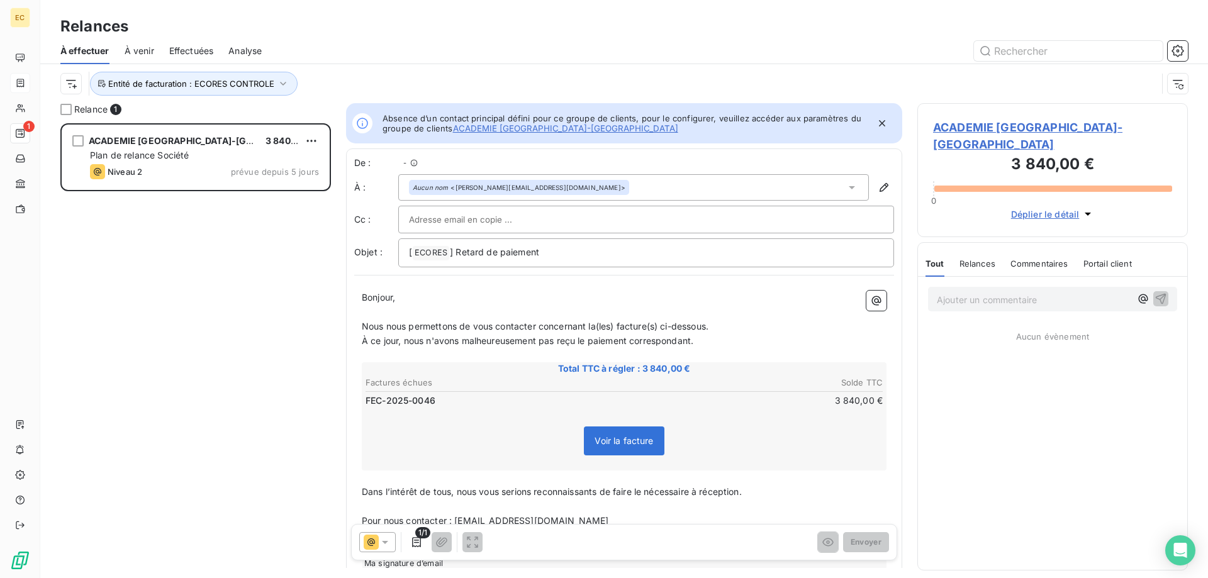
scroll to position [455, 270]
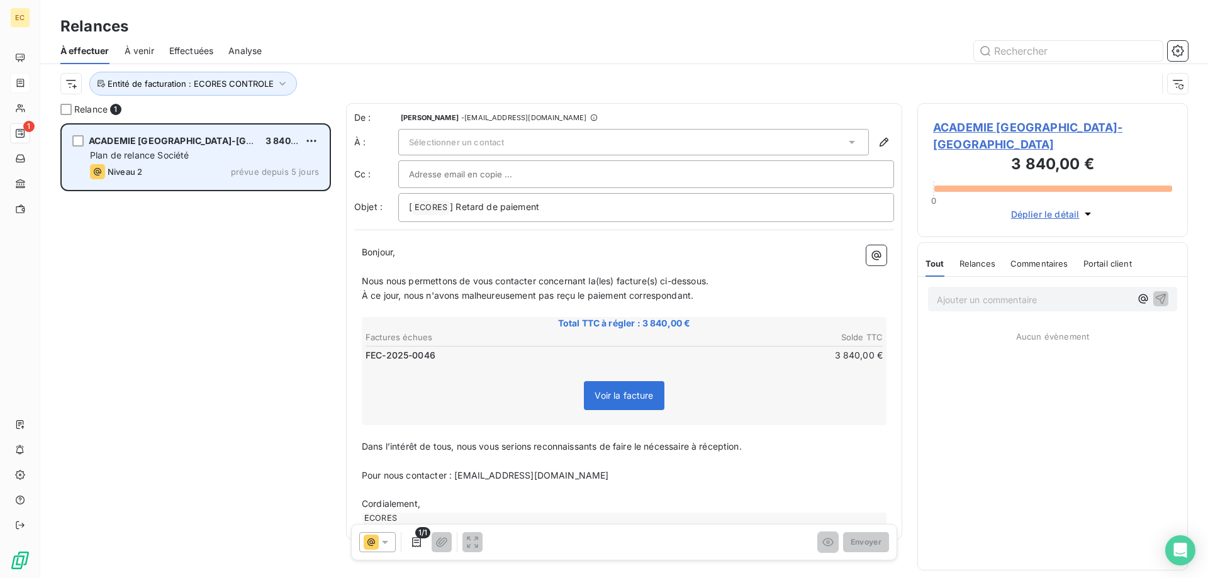
click at [156, 158] on span "Plan de relance Société" at bounding box center [139, 155] width 99 height 11
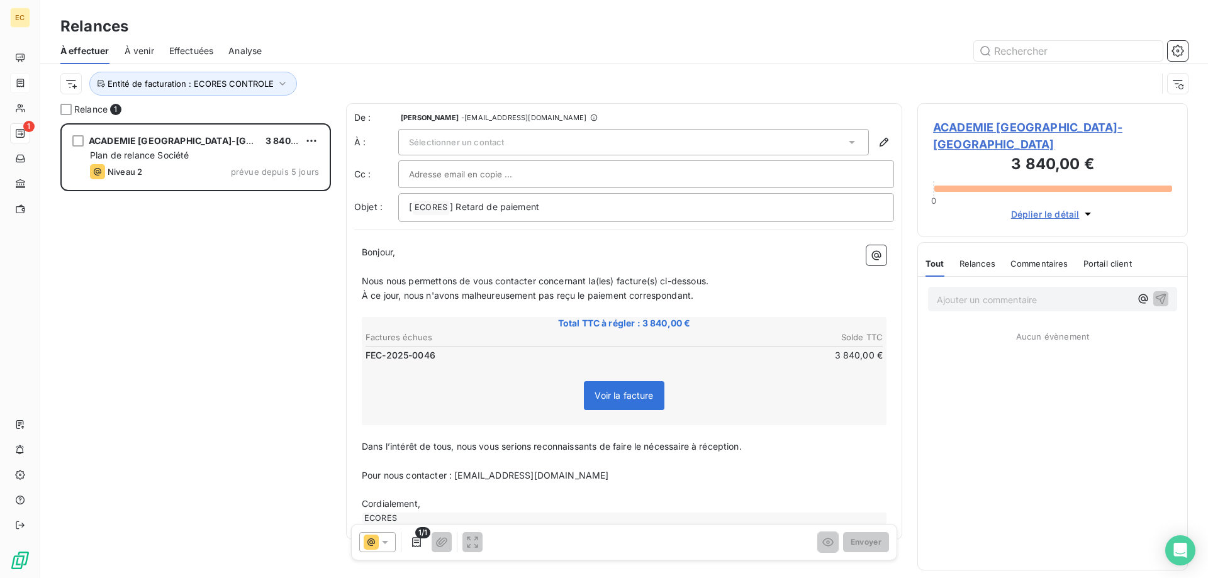
click at [947, 126] on span "ACADEMIE [GEOGRAPHIC_DATA]-[GEOGRAPHIC_DATA]" at bounding box center [1052, 136] width 239 height 34
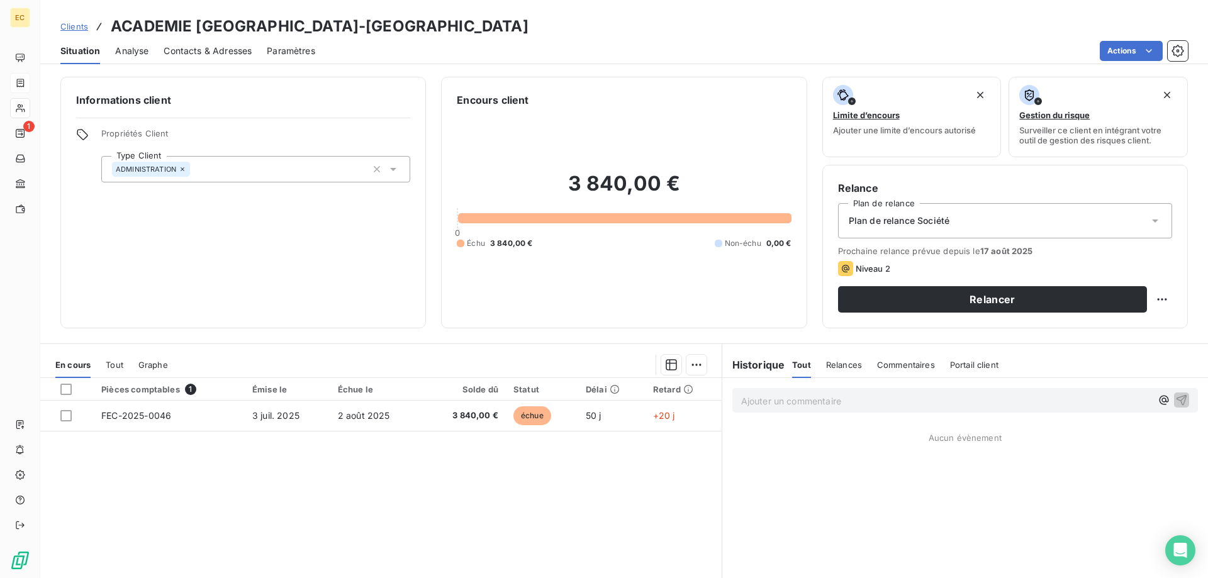
click at [221, 51] on span "Contacts & Adresses" at bounding box center [208, 51] width 88 height 13
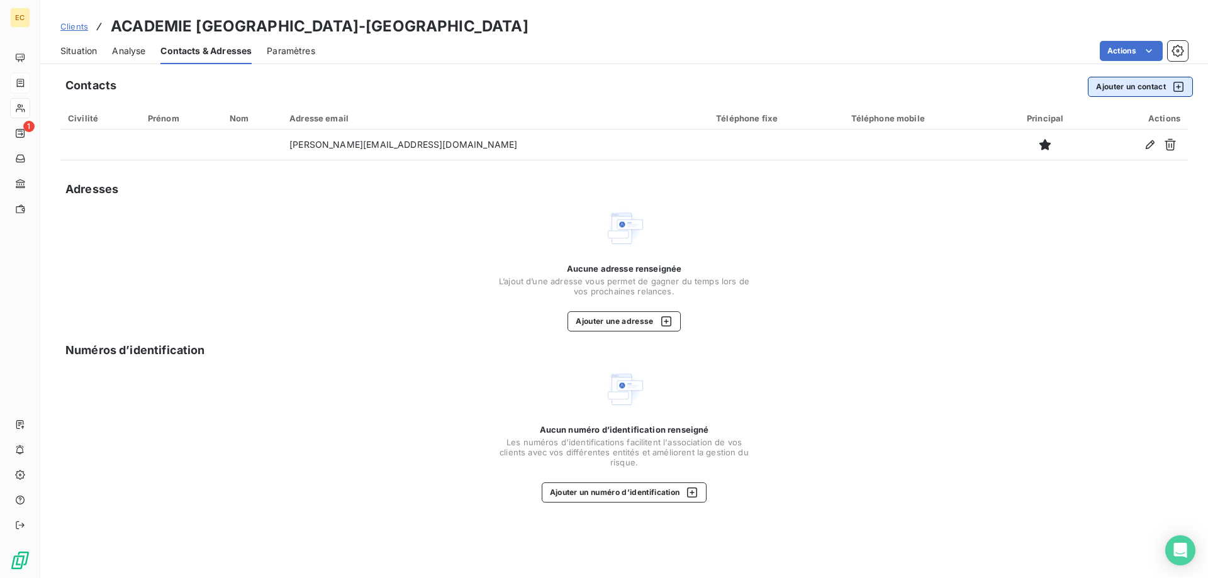
click at [1131, 88] on button "Ajouter un contact" at bounding box center [1140, 87] width 105 height 20
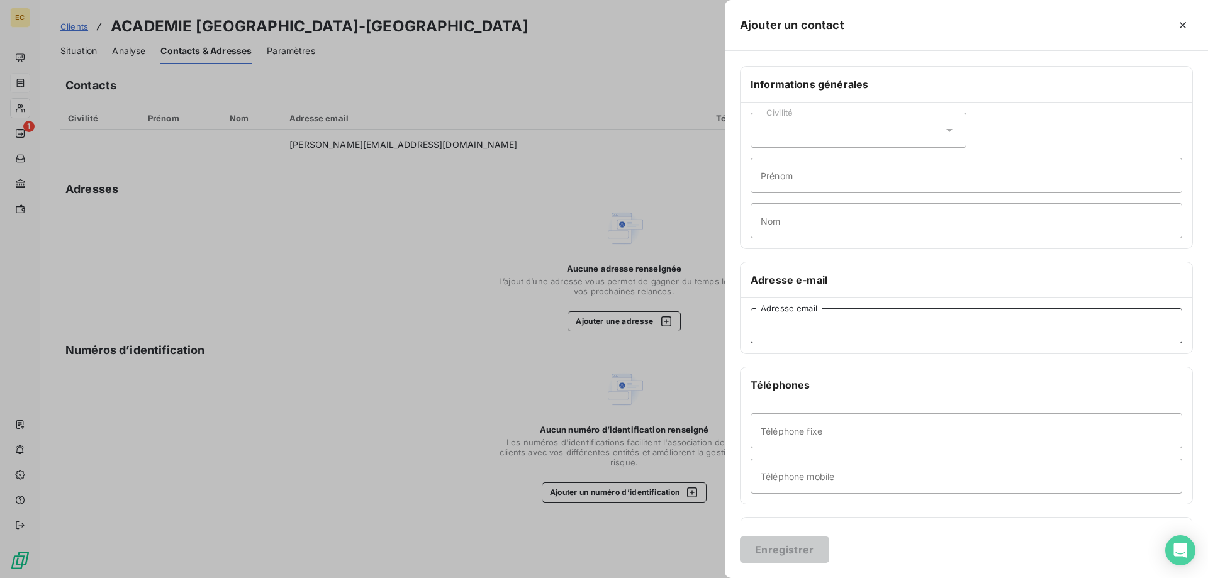
paste input "[PERSON_NAME][EMAIL_ADDRESS][DOMAIN_NAME]"
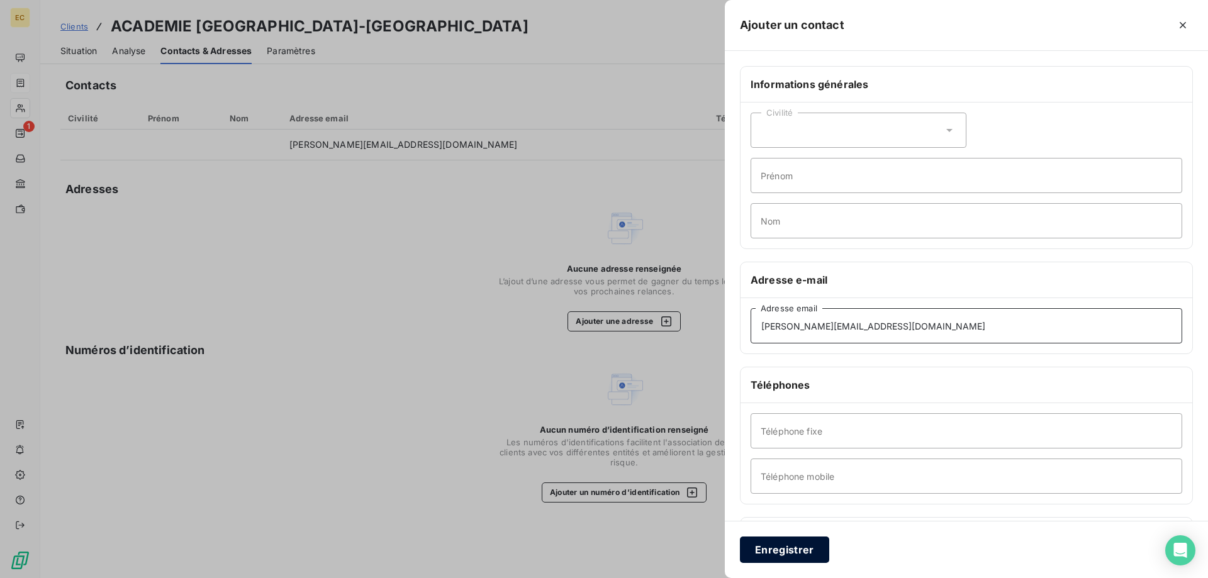
type input "[PERSON_NAME][EMAIL_ADDRESS][DOMAIN_NAME]"
click at [771, 554] on button "Enregistrer" at bounding box center [784, 550] width 89 height 26
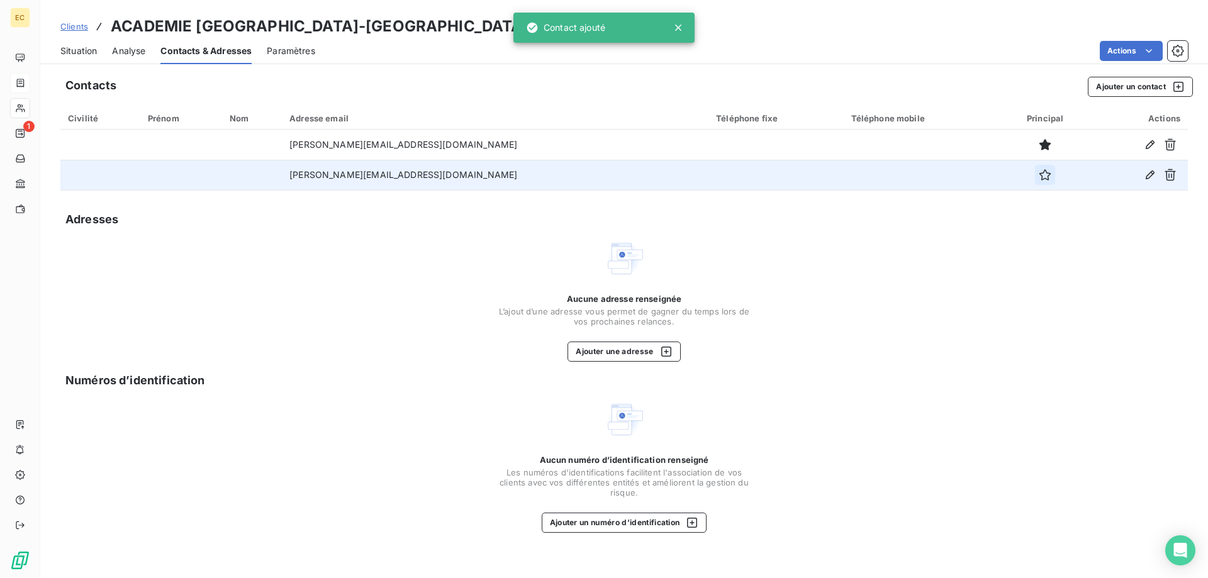
click at [1039, 172] on icon "button" at bounding box center [1045, 175] width 13 height 13
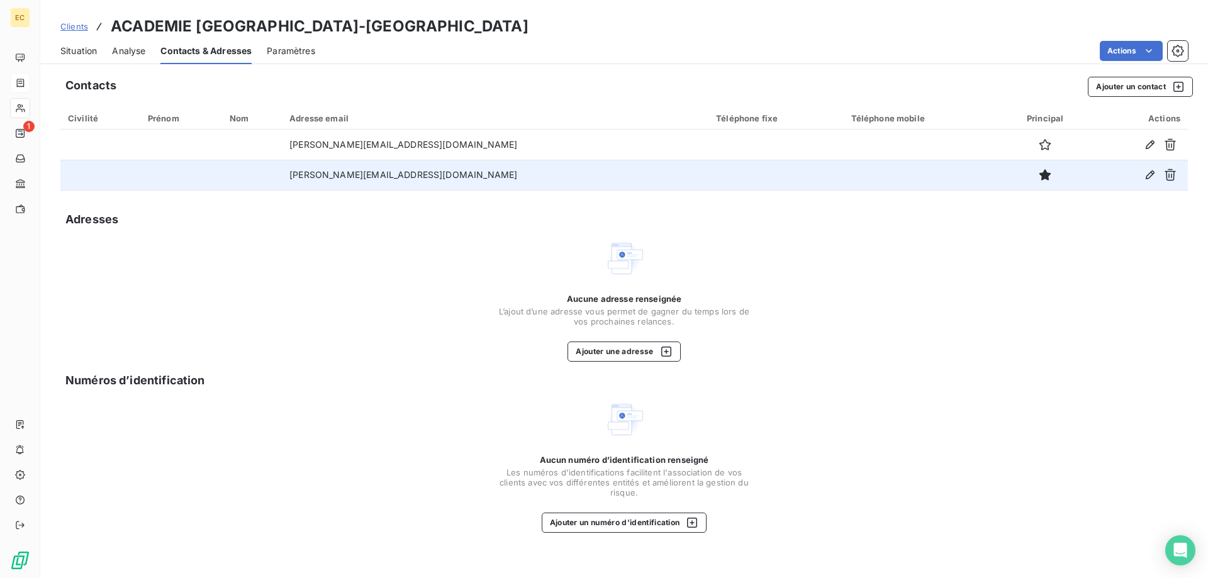
click at [80, 53] on span "Situation" at bounding box center [78, 51] width 36 height 13
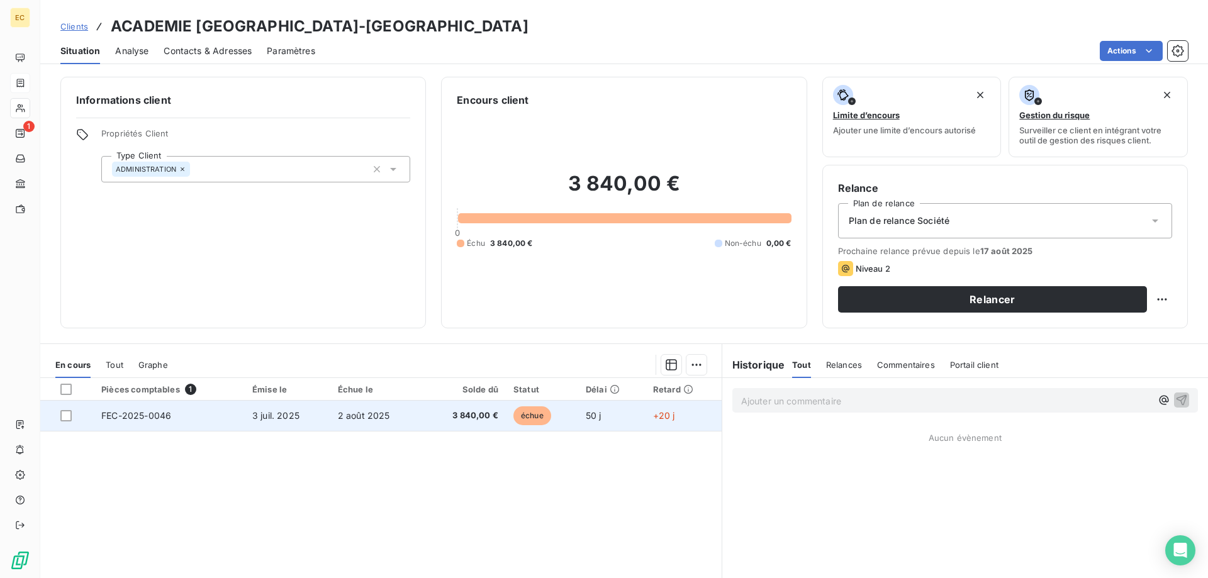
click at [212, 419] on td "FEC-2025-0046" at bounding box center [169, 416] width 151 height 30
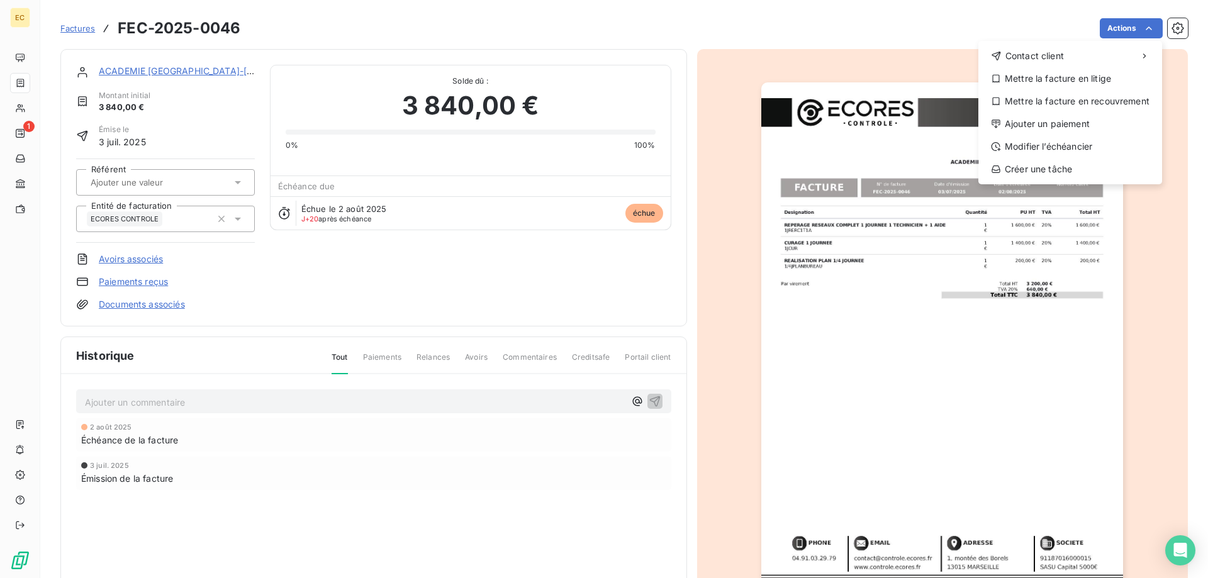
click at [1145, 31] on html "EC 1 Factures FEC-2025-0046 Actions Contact client Mettre la facture en litige …" at bounding box center [604, 289] width 1208 height 578
click at [1064, 146] on div "Modifier l’échéancier" at bounding box center [1070, 146] width 174 height 20
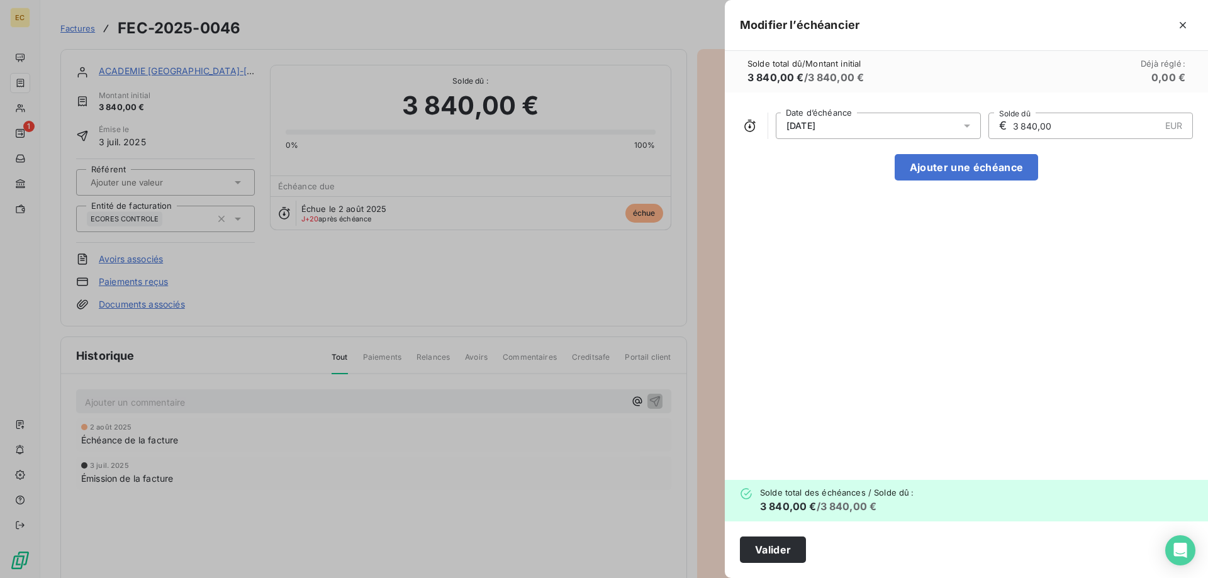
click at [962, 127] on icon at bounding box center [967, 126] width 13 height 13
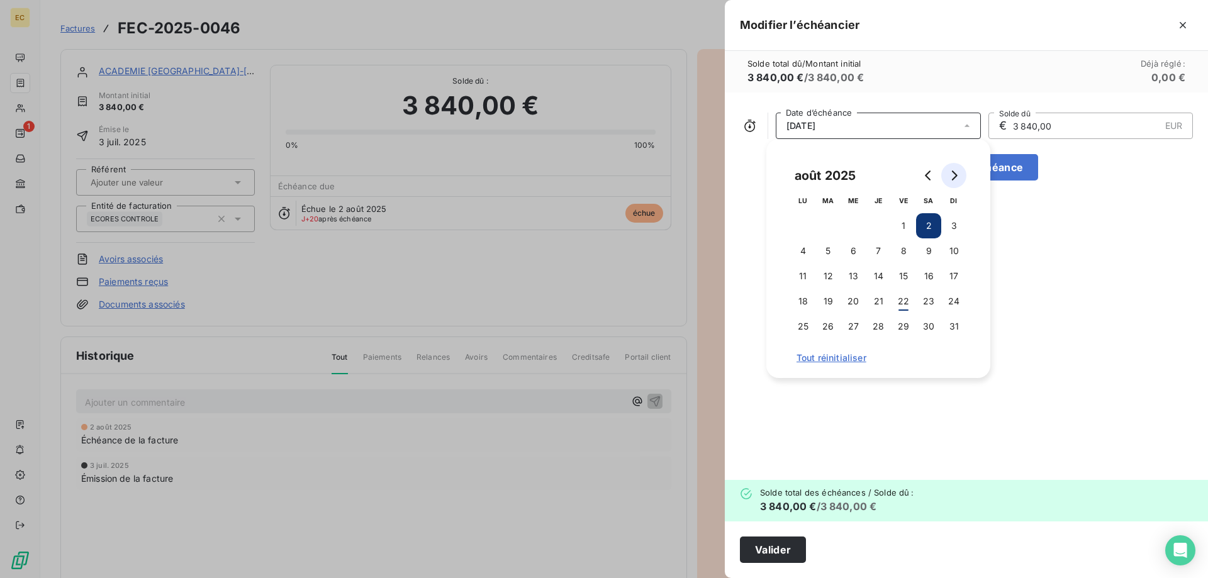
click at [954, 171] on icon "Go to next month" at bounding box center [954, 175] width 10 height 10
click at [827, 321] on button "30" at bounding box center [827, 326] width 25 height 25
click at [790, 547] on button "Valider" at bounding box center [773, 550] width 66 height 26
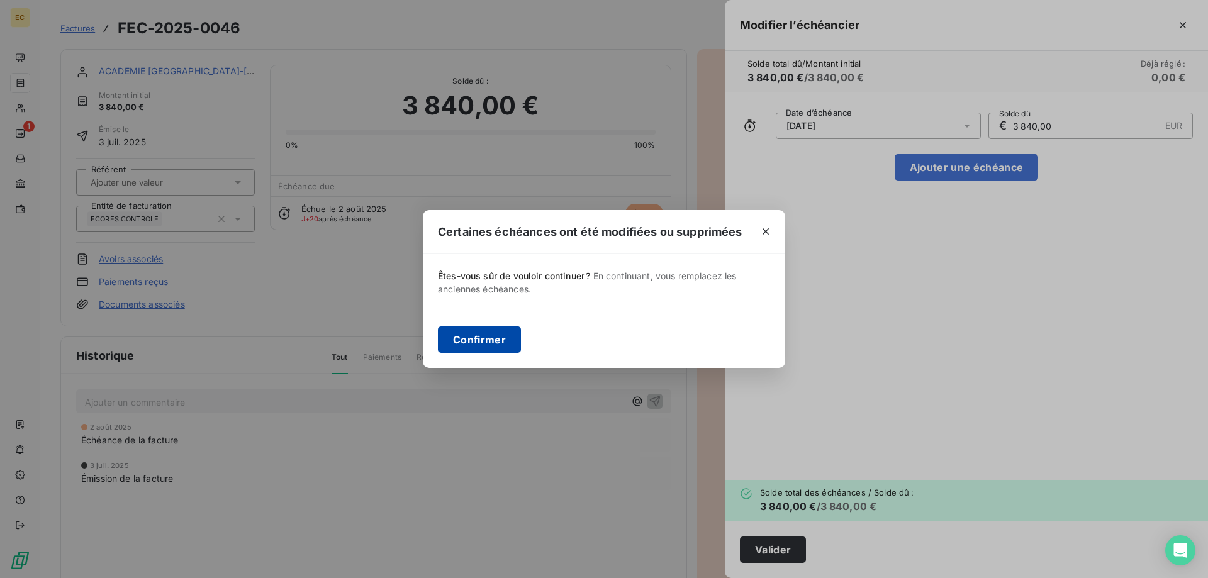
click at [486, 348] on button "Confirmer" at bounding box center [479, 339] width 83 height 26
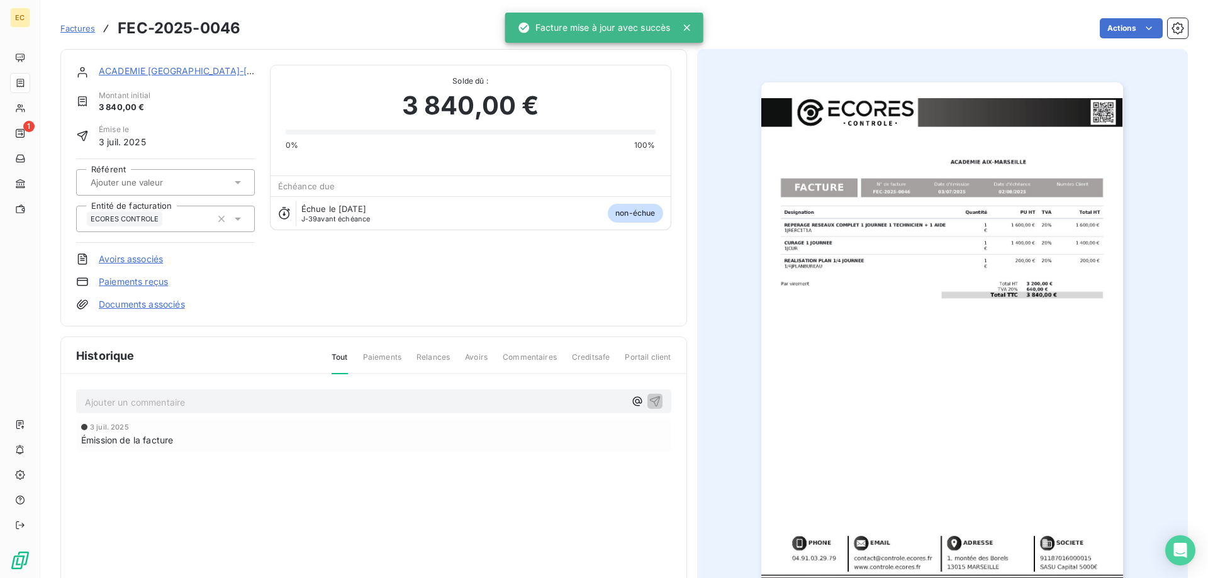
click at [176, 74] on link "ACADEMIE [GEOGRAPHIC_DATA]-[GEOGRAPHIC_DATA]" at bounding box center [217, 70] width 237 height 11
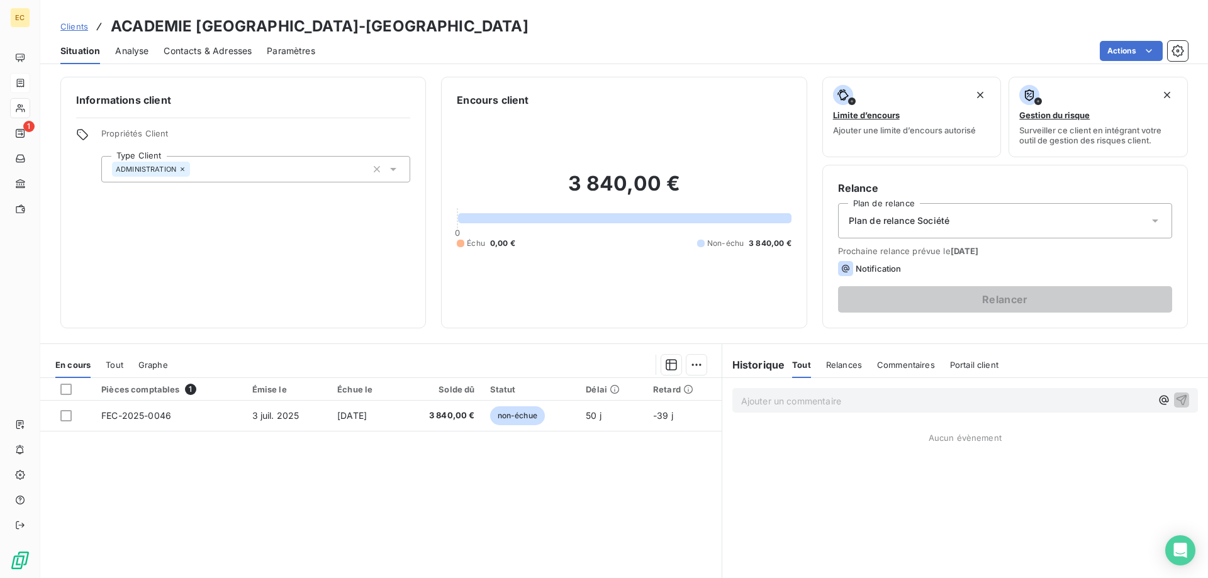
click at [760, 404] on p "Ajouter un commentaire ﻿" at bounding box center [946, 401] width 410 height 16
click at [1186, 400] on icon "button" at bounding box center [1181, 399] width 13 height 13
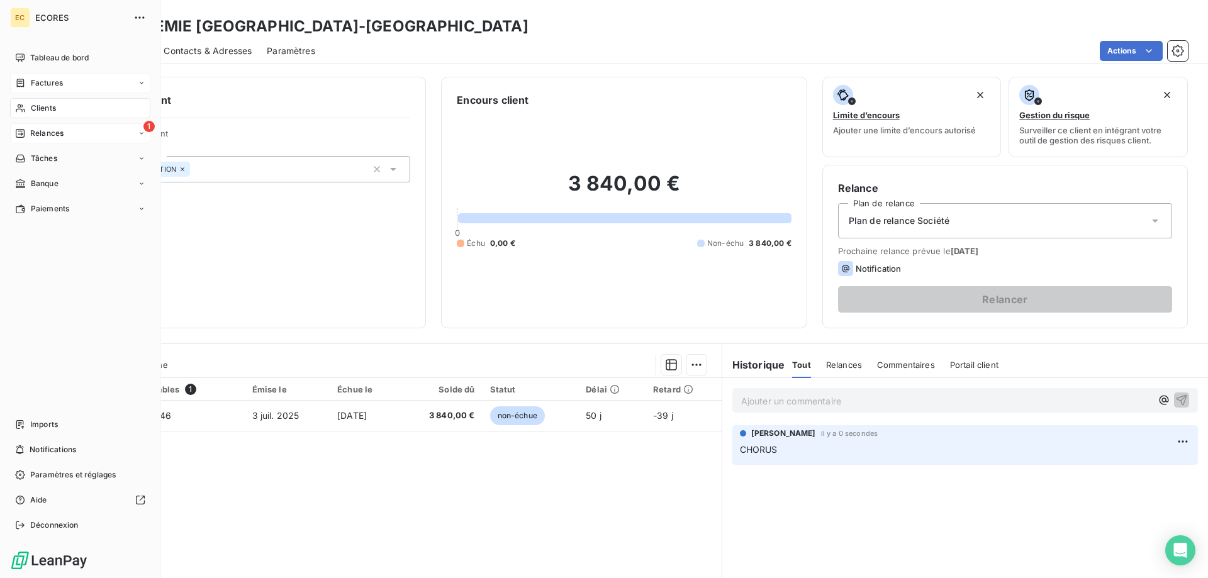
click at [34, 136] on span "Relances" at bounding box center [46, 133] width 33 height 11
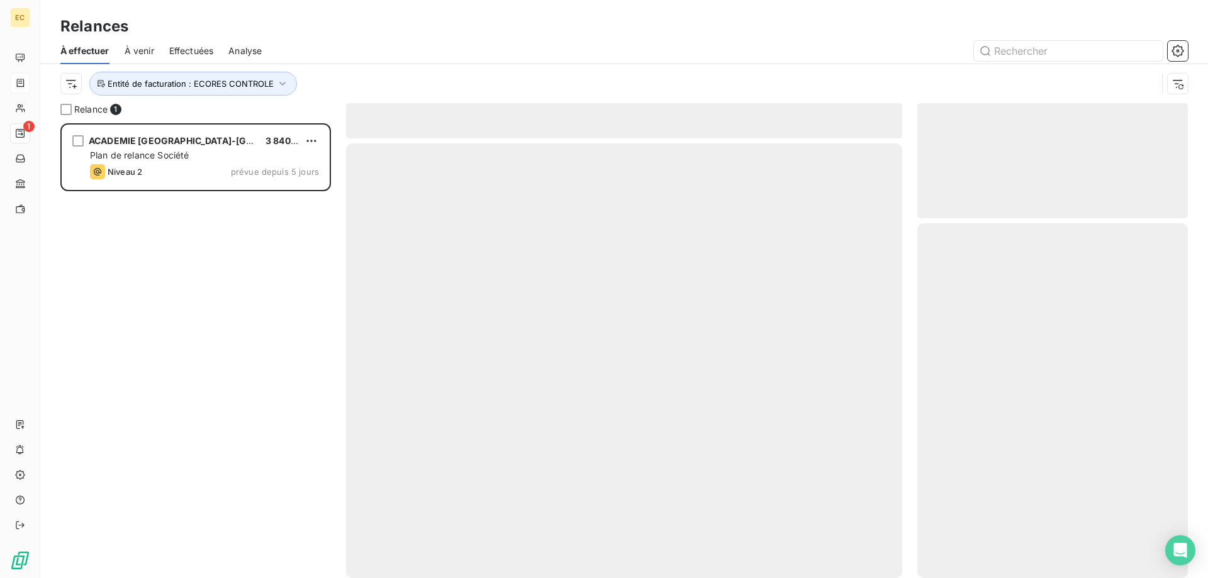
scroll to position [455, 270]
click at [276, 87] on icon "button" at bounding box center [282, 83] width 13 height 13
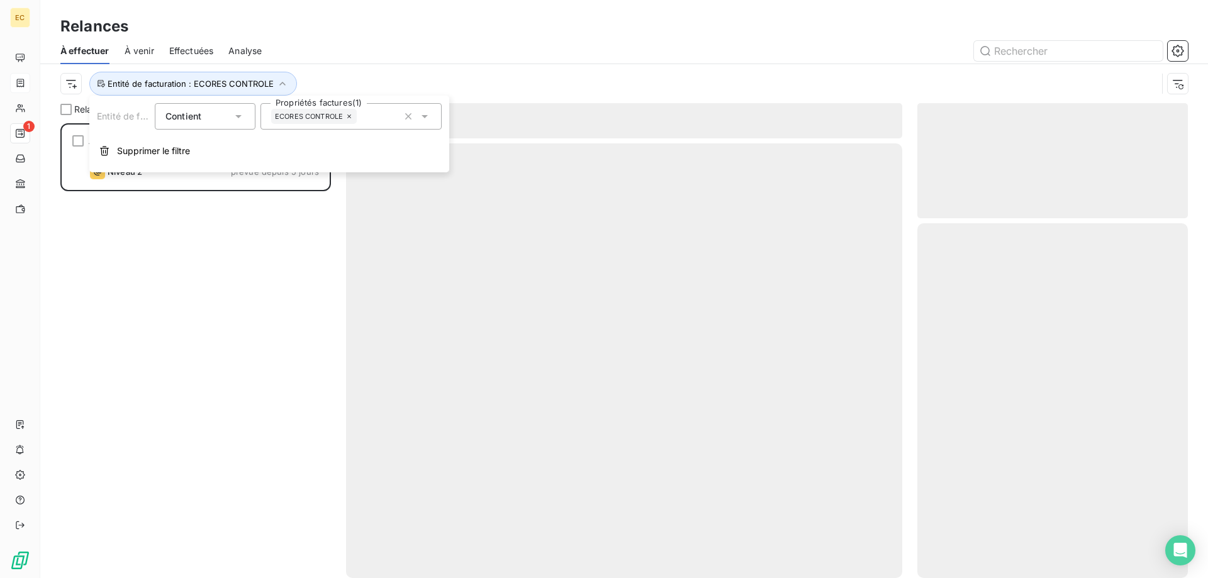
click at [314, 118] on span "ECORES CONTROLE" at bounding box center [309, 117] width 68 height 8
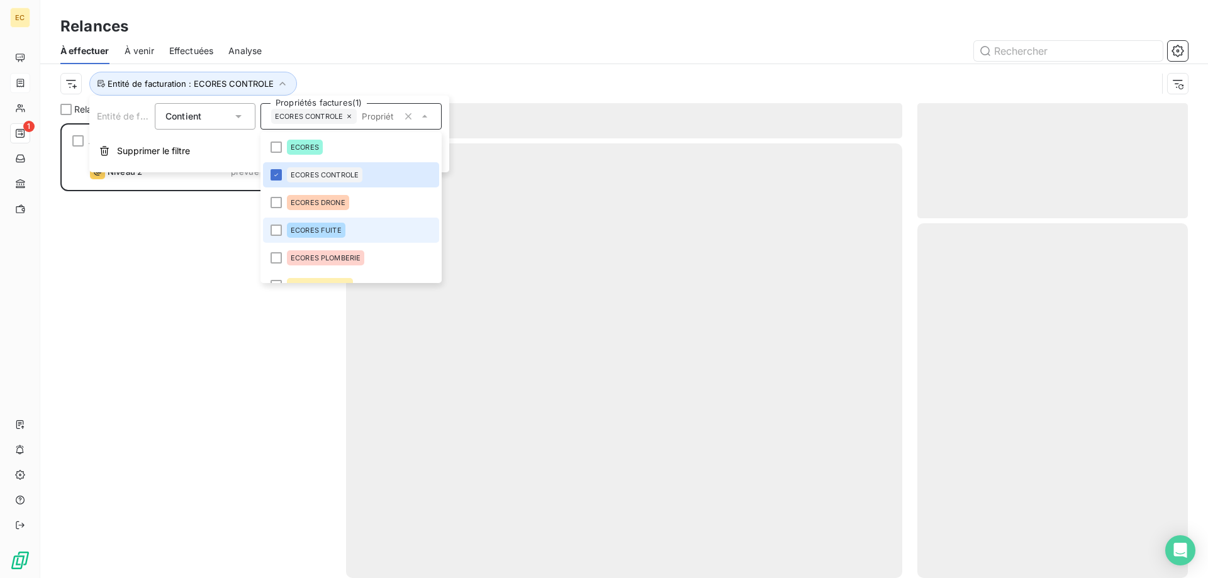
scroll to position [18, 0]
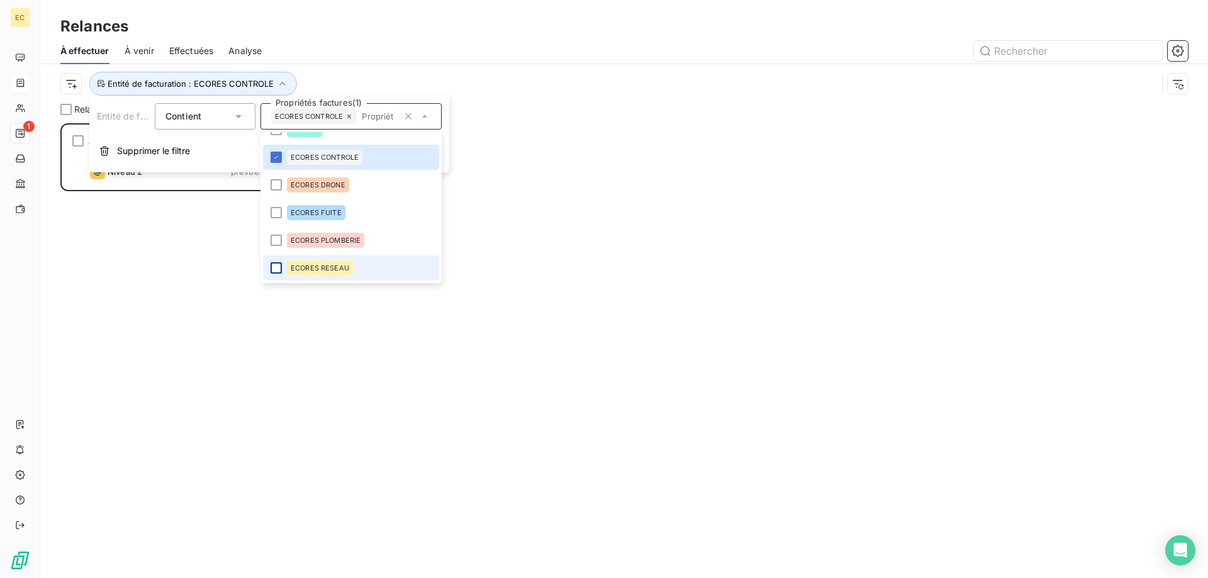
click at [274, 264] on div at bounding box center [275, 267] width 11 height 11
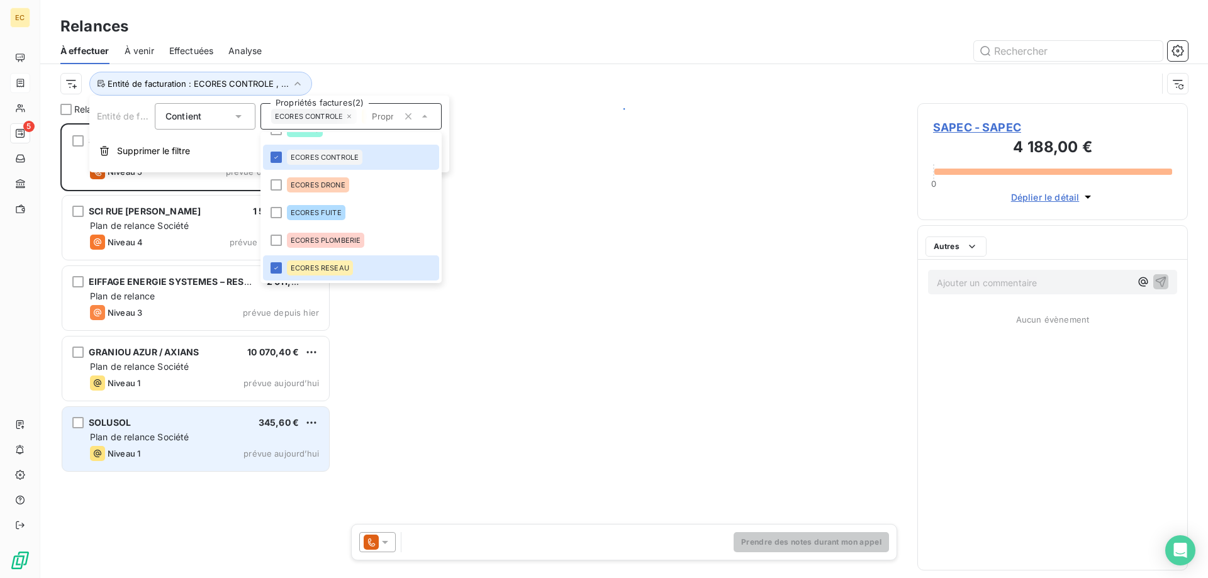
scroll to position [455, 270]
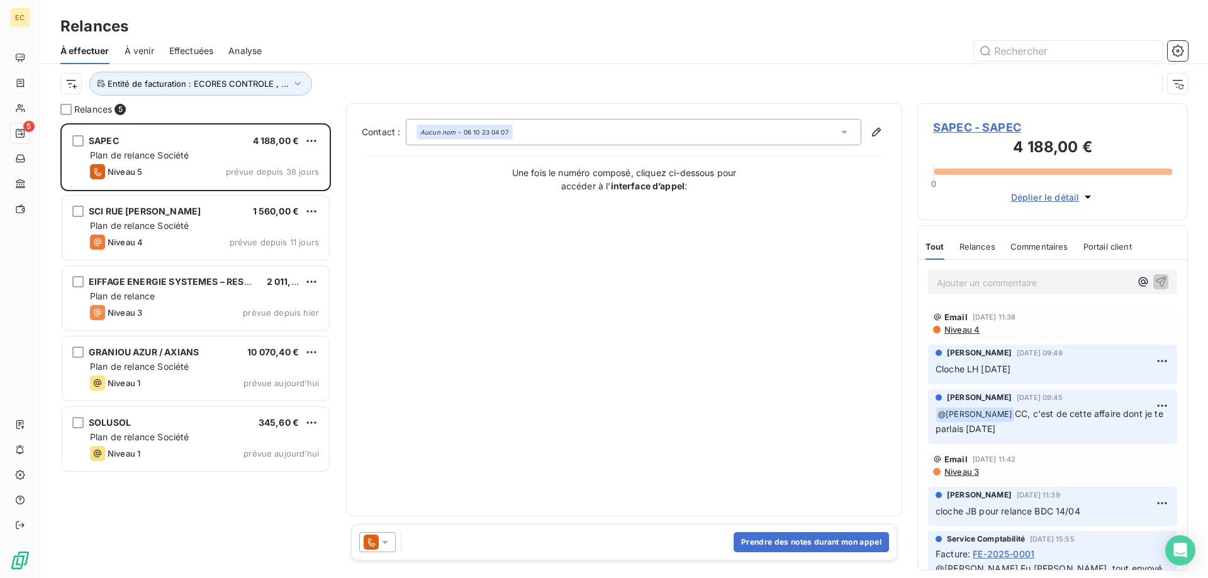
click at [548, 420] on div "Contact : Aucun nom - 06 10 23 04 07 Une fois le numéro composé, cliquez ci-des…" at bounding box center [624, 310] width 525 height 382
